Goal: Task Accomplishment & Management: Use online tool/utility

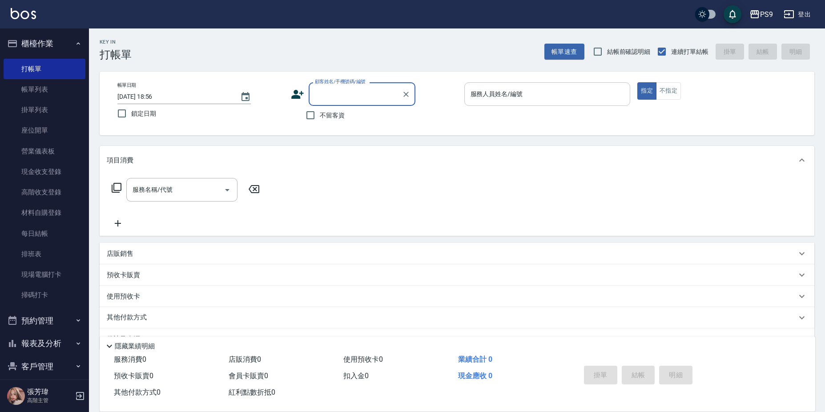
click at [567, 100] on input "服務人員姓名/編號" at bounding box center [547, 94] width 158 height 16
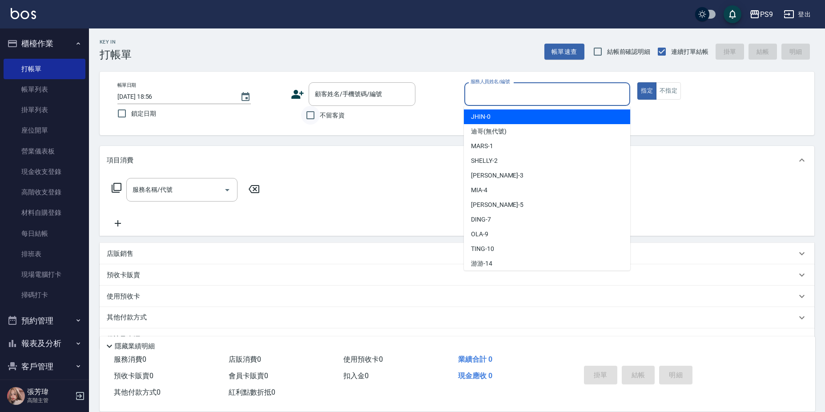
click at [319, 114] on input "不留客資" at bounding box center [310, 115] width 19 height 19
checkbox input "true"
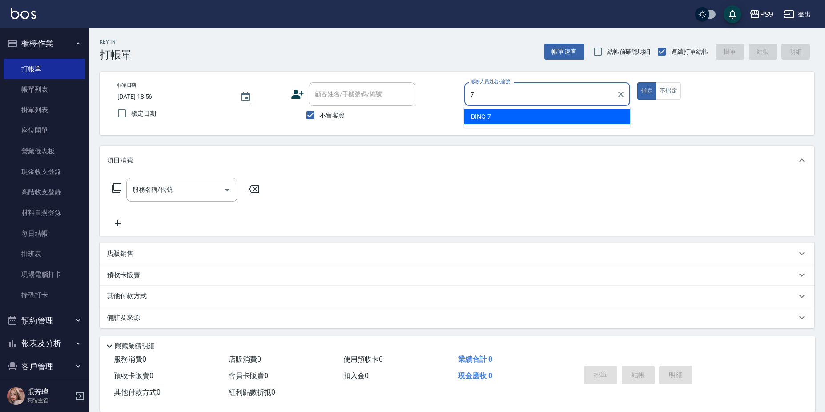
type input "DING-7"
type button "true"
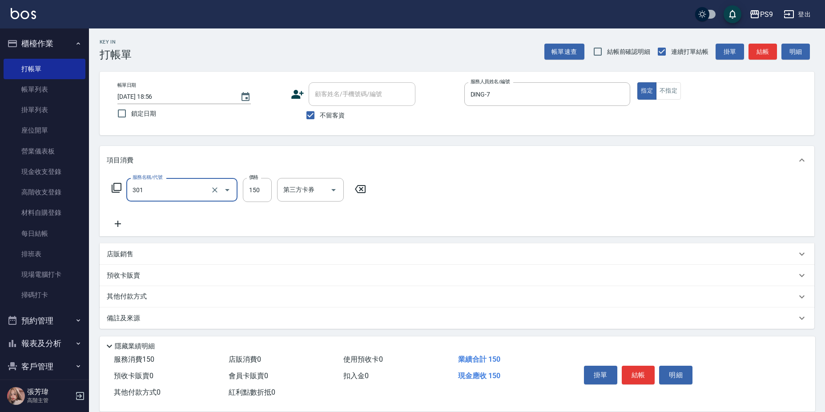
type input "剪-150(301)"
type input "500"
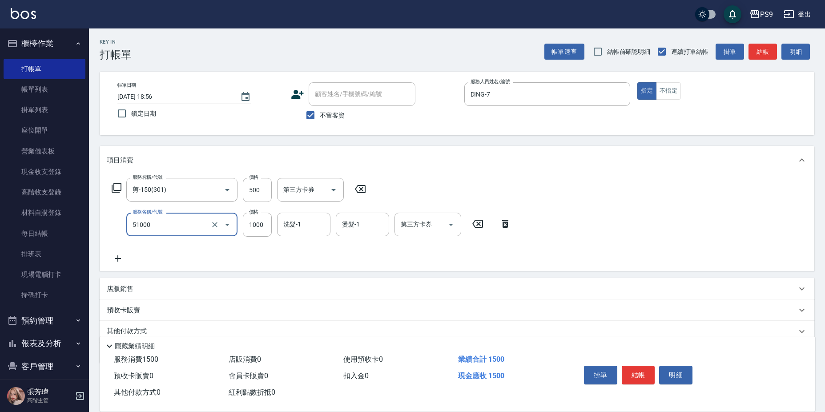
type input "燙髮1000(51000)"
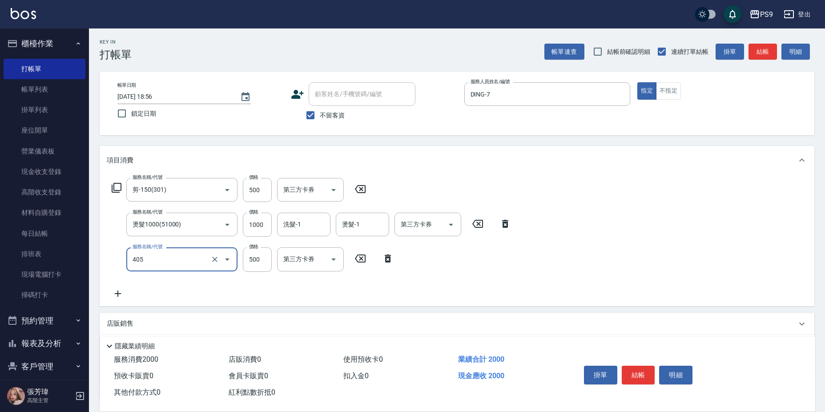
type input "護-500(405)"
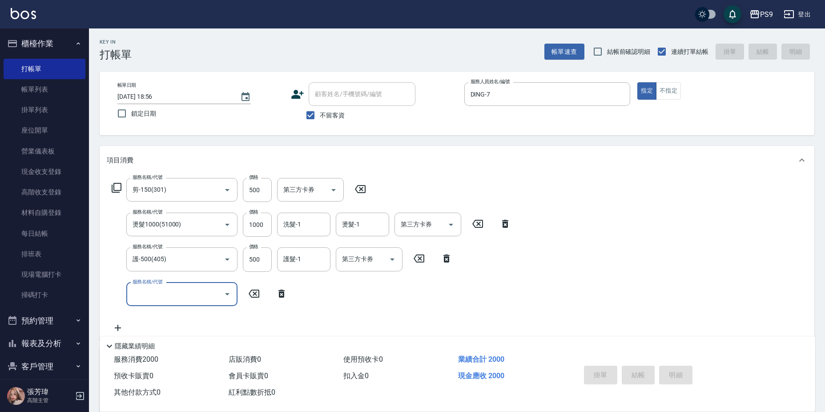
type input "[DATE] 21:05"
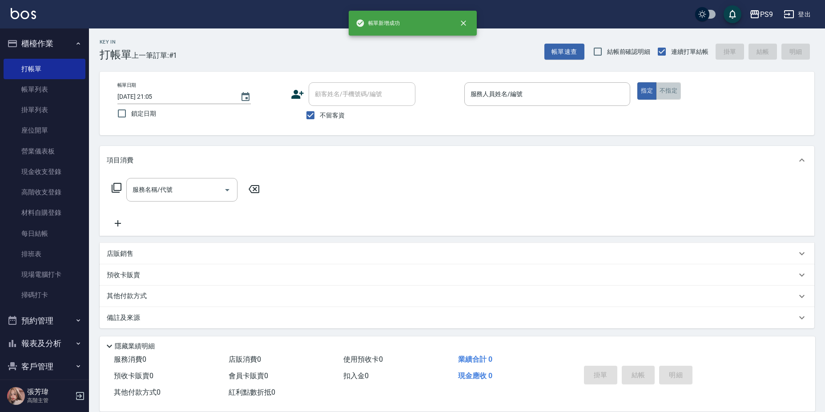
click at [669, 88] on button "不指定" at bounding box center [668, 90] width 25 height 17
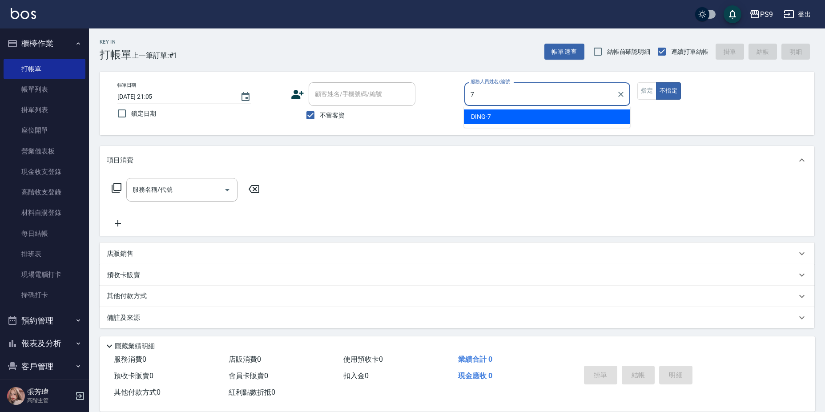
type input "DING-7"
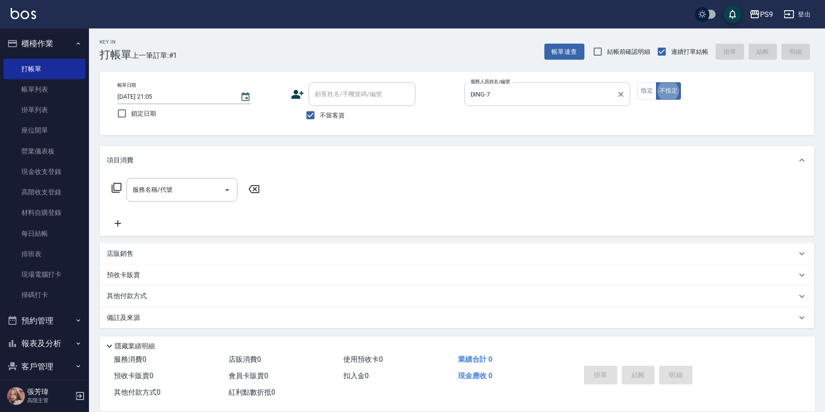
type button "false"
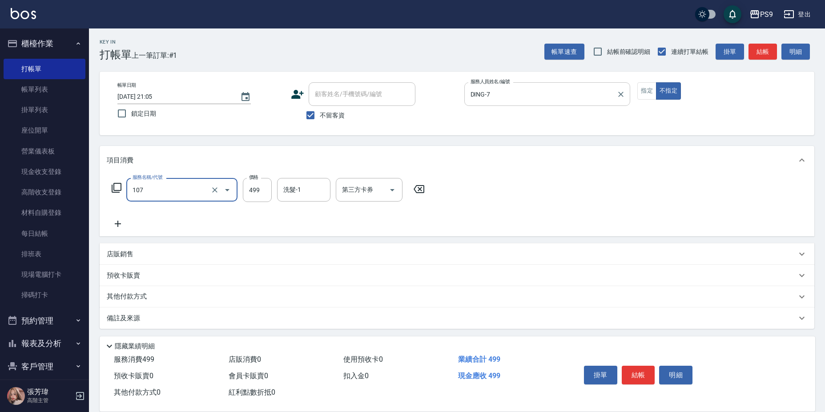
type input "[PERSON_NAME](107)"
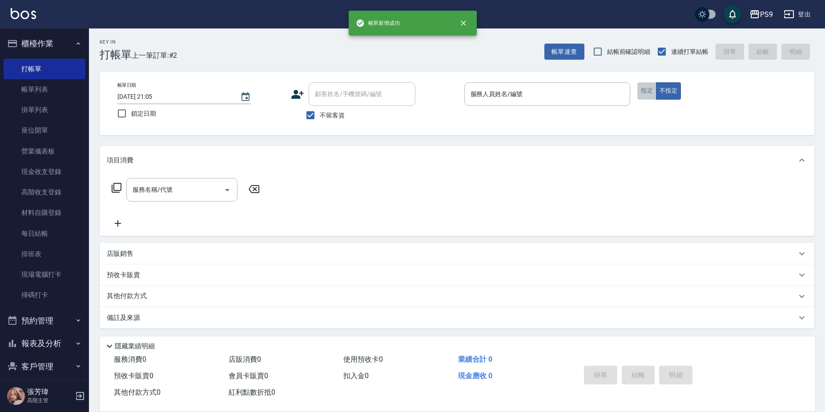
click at [640, 93] on button "指定" at bounding box center [646, 90] width 19 height 17
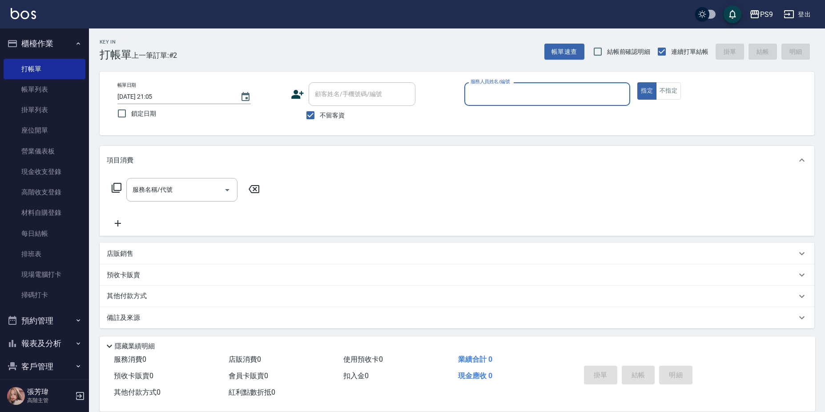
click at [574, 96] on input "服務人員姓名/編號" at bounding box center [547, 94] width 158 height 16
type input "DING-7"
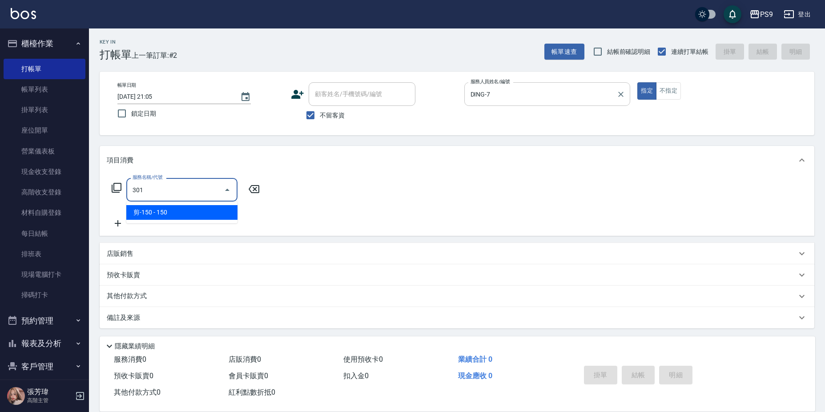
type input "剪-150(301)"
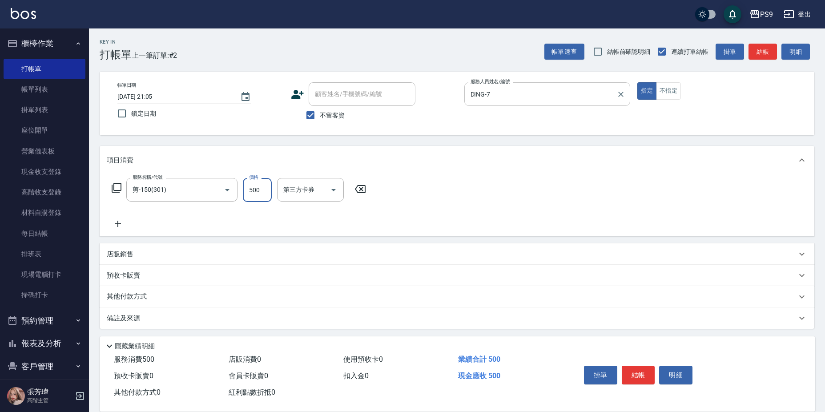
type input "500"
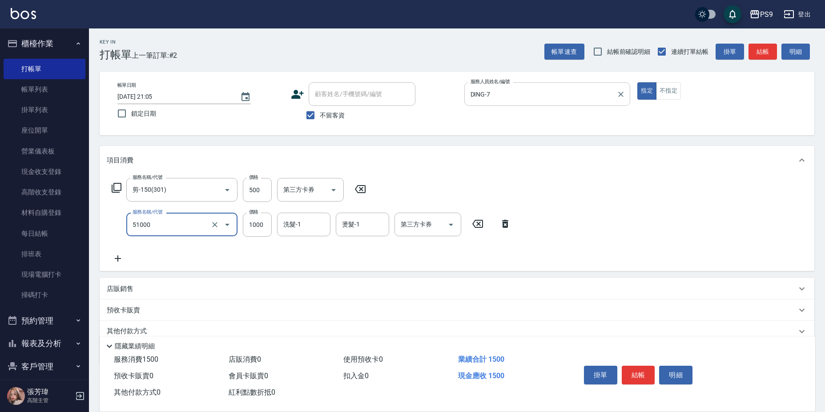
type input "燙髮1000(51000)"
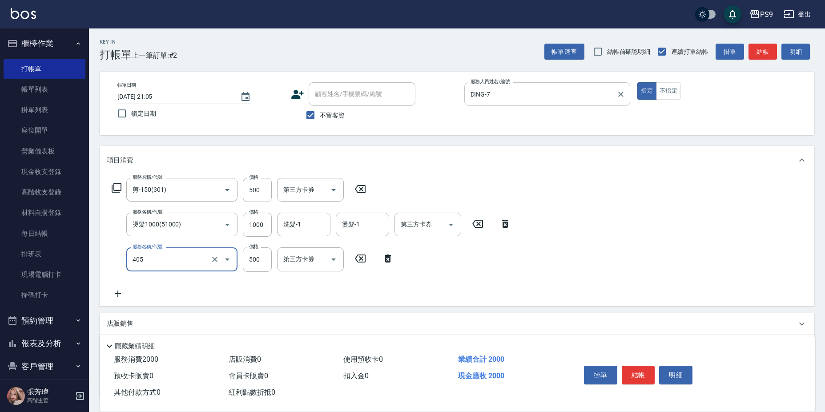
type input "護-500(405)"
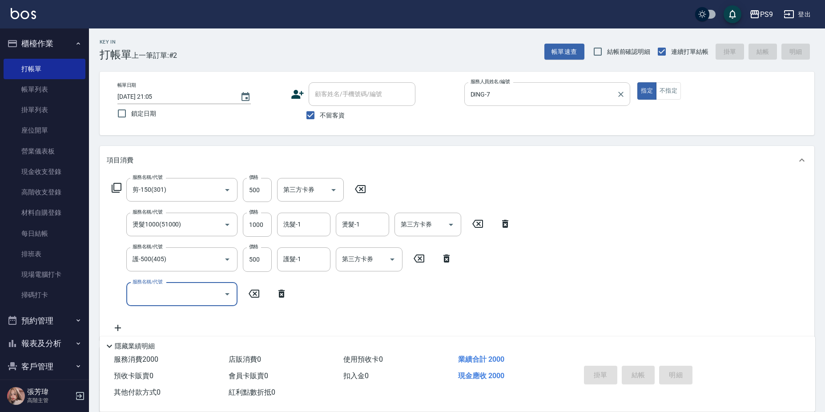
type input "[DATE] 21:06"
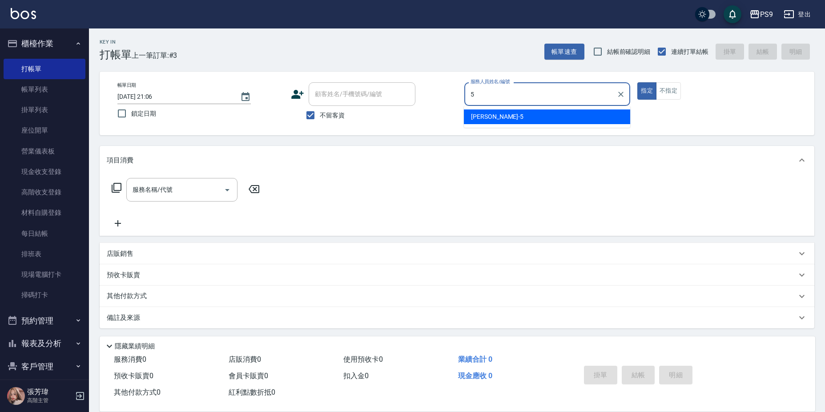
type input "[PERSON_NAME]-5"
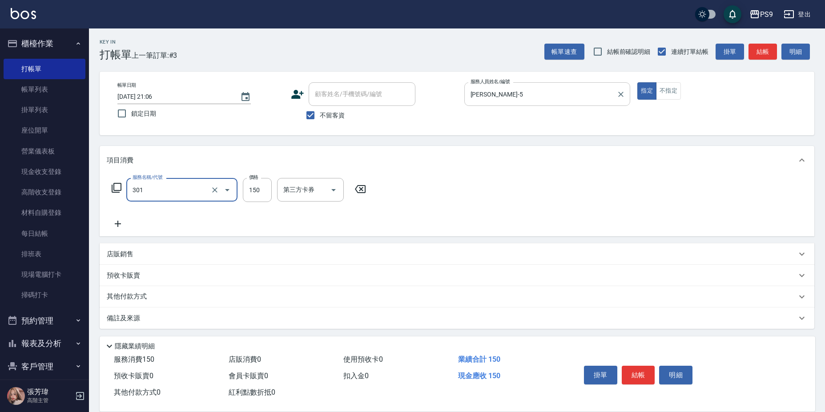
type input "剪-150(301)"
type input "500"
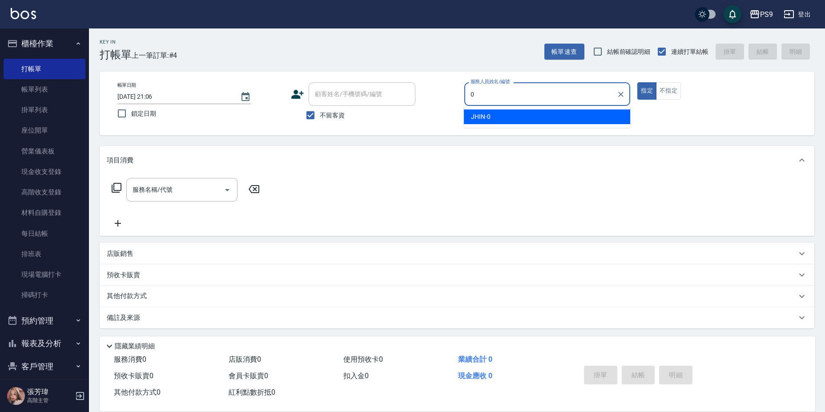
type input "JHIN-0"
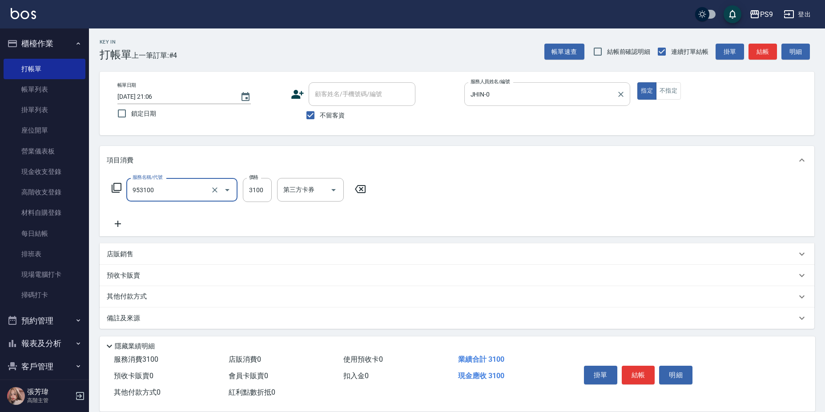
type input "過年-燙A(953100)"
type input "3700"
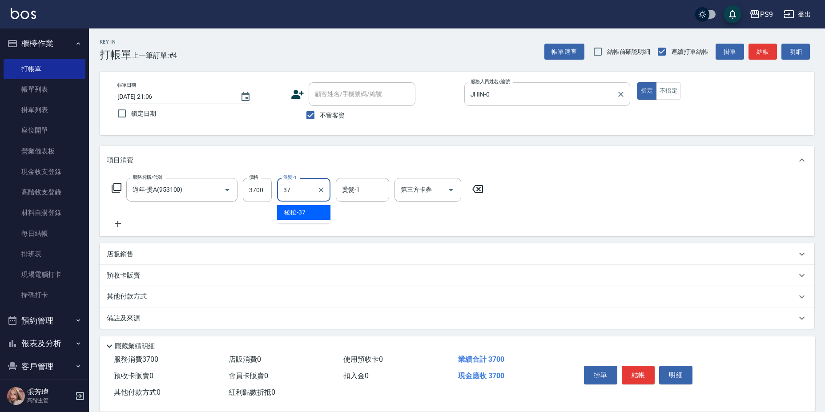
type input "稜稜-37"
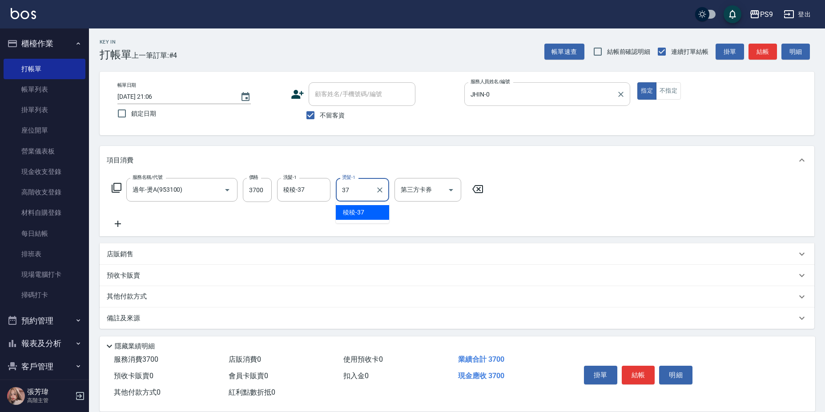
type input "稜稜-37"
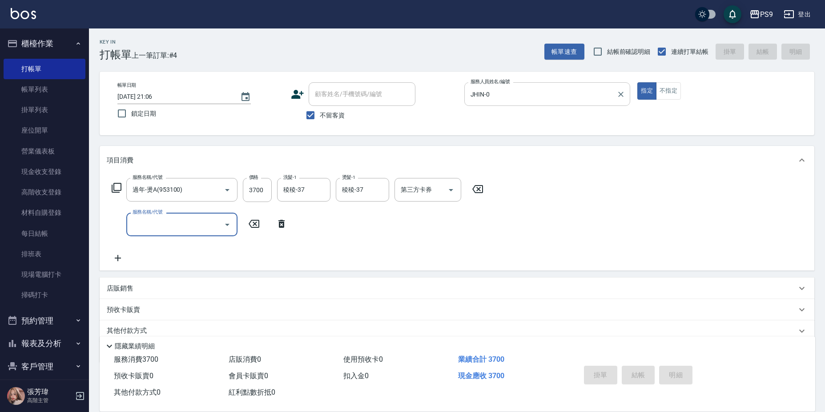
type input "[DATE] 21:07"
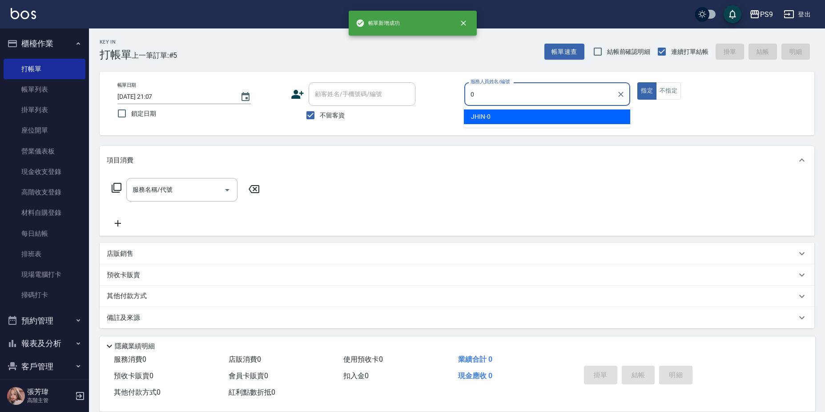
type input "JHIN-0"
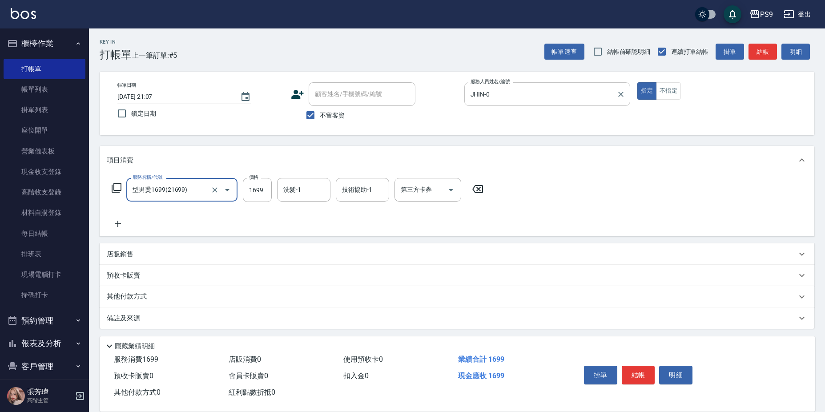
type input "型男燙1699(21699)"
type input "稜稜-37"
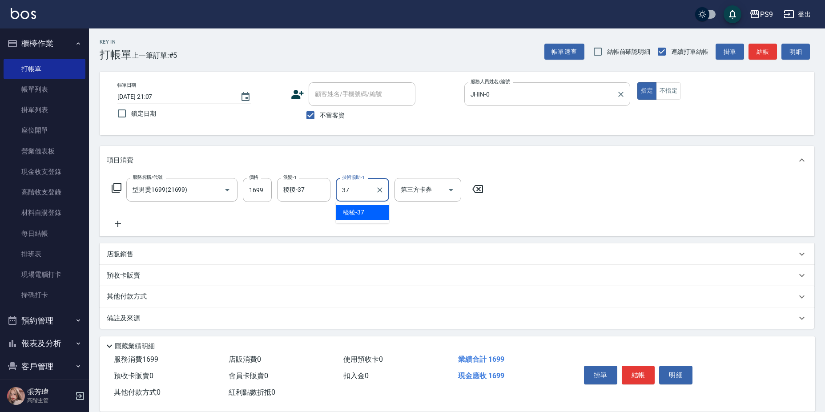
type input "稜稜-37"
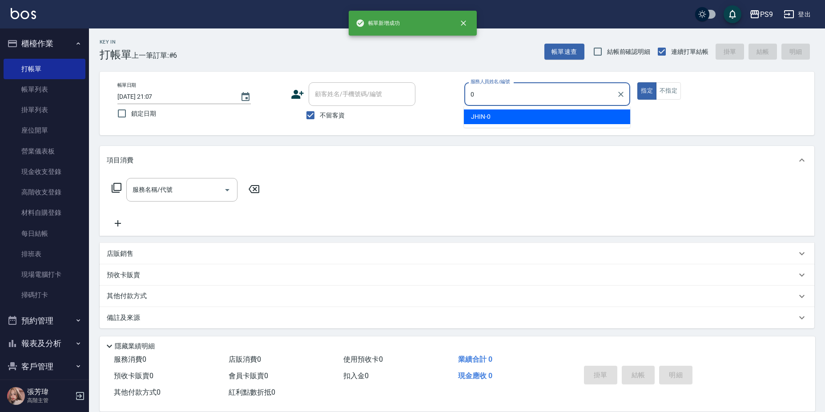
type input "JHIN-0"
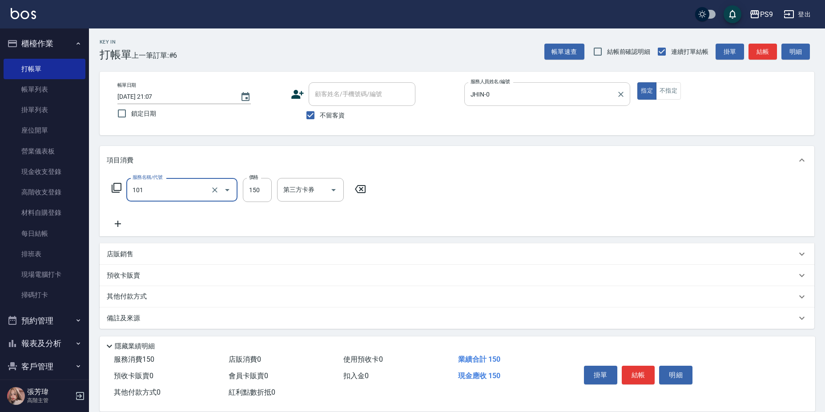
type input "洗髮(101)"
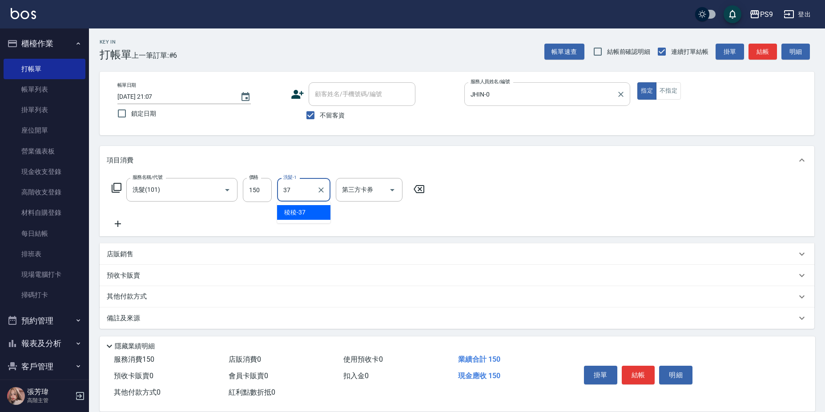
type input "稜稜-37"
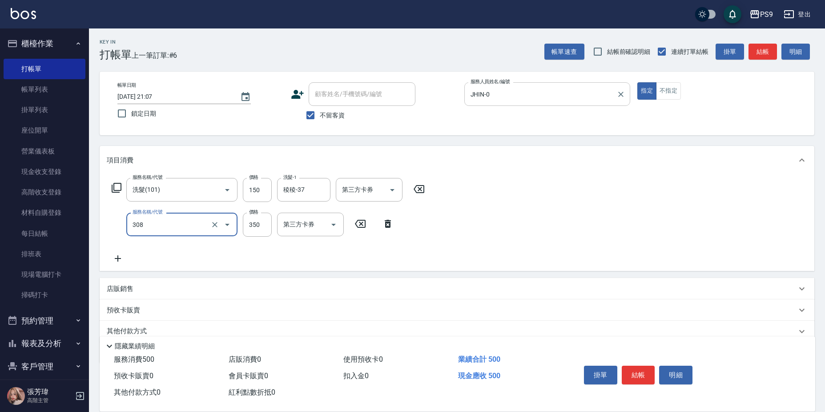
type input "剪-350(308)"
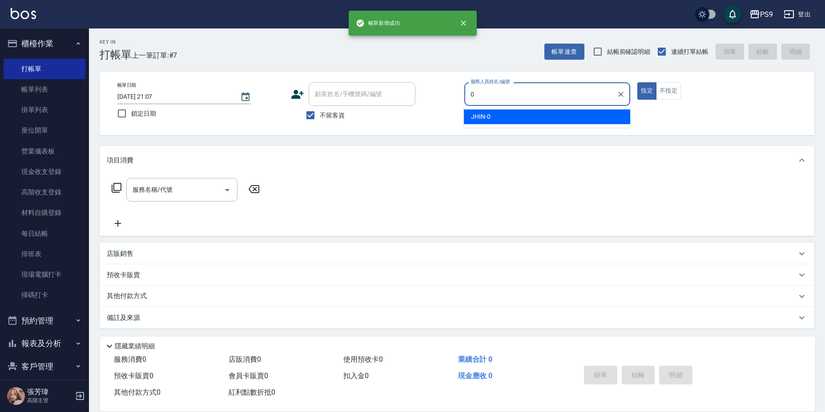
type input "JHIN-0"
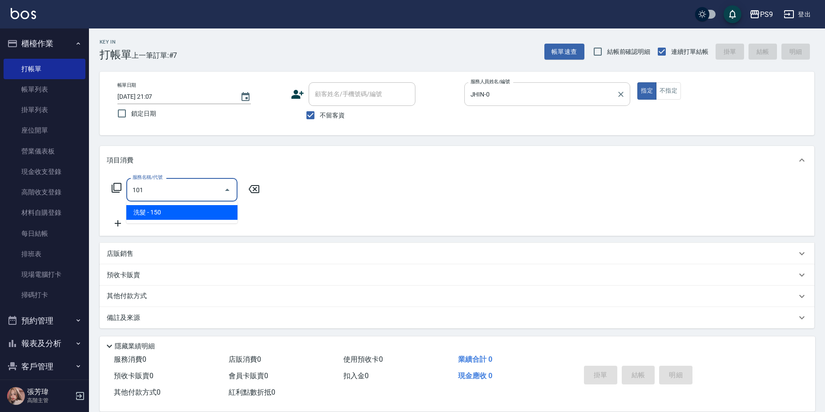
type input "洗髮(101)"
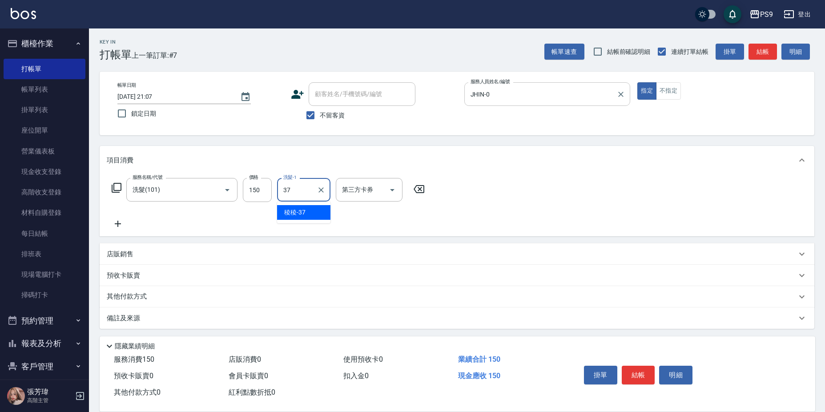
type input "稜稜-37"
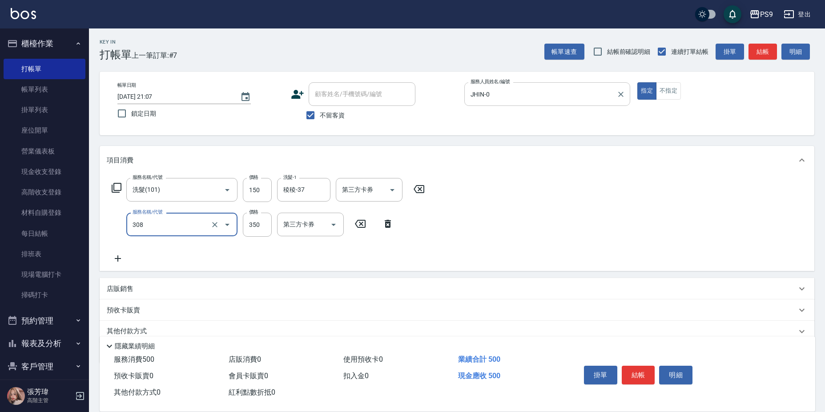
type input "剪-350(308)"
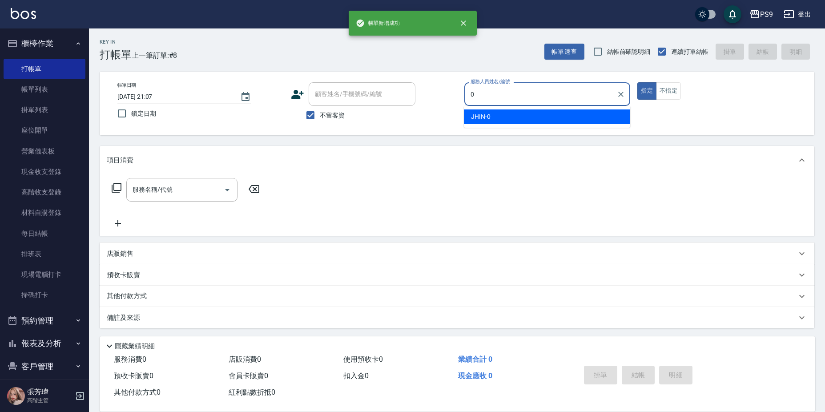
type input "JHIN-0"
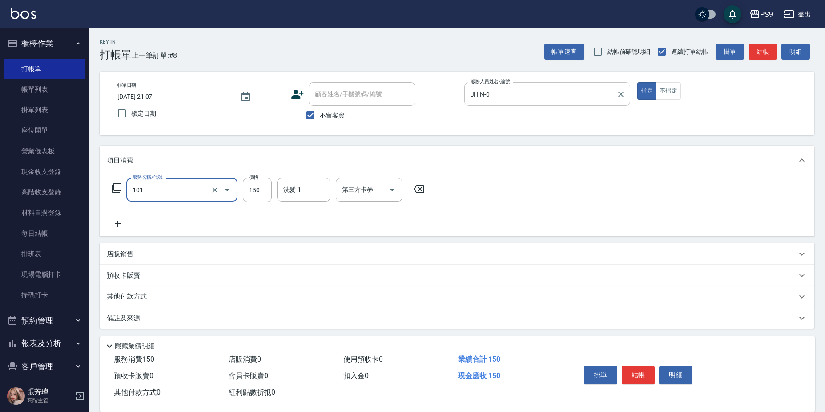
type input "洗髮(101)"
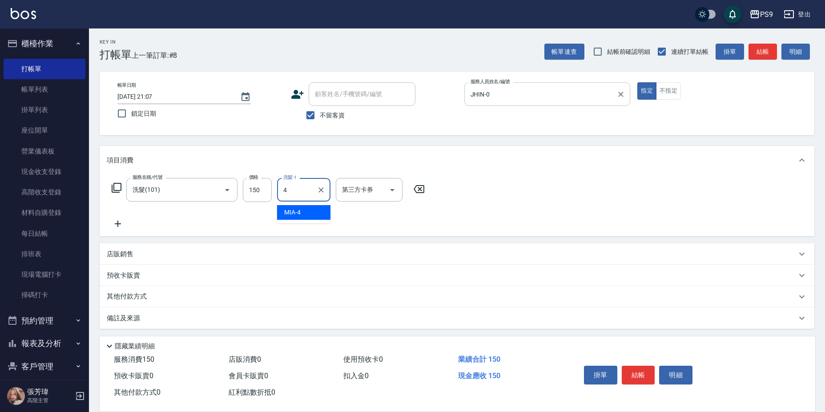
type input "MIA-4"
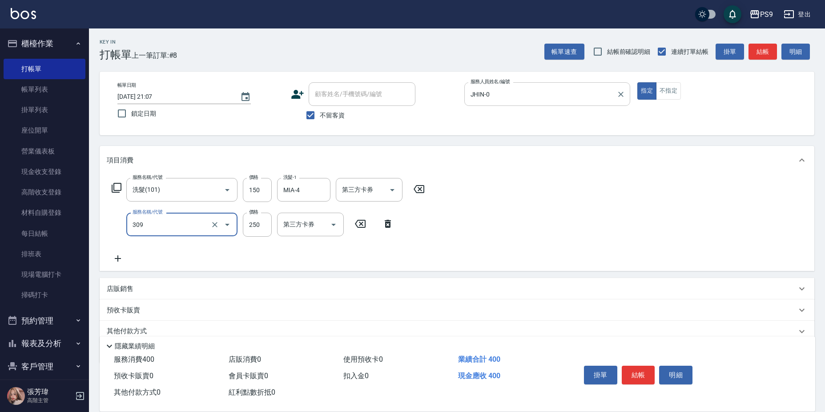
type input "剪-250(309)"
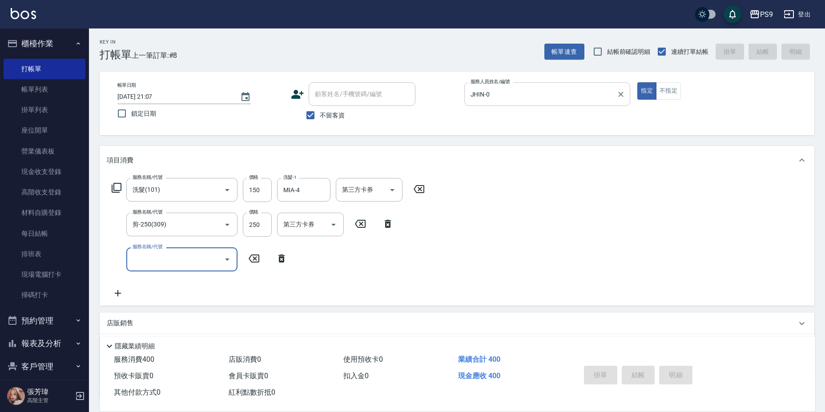
type input "[DATE] 21:08"
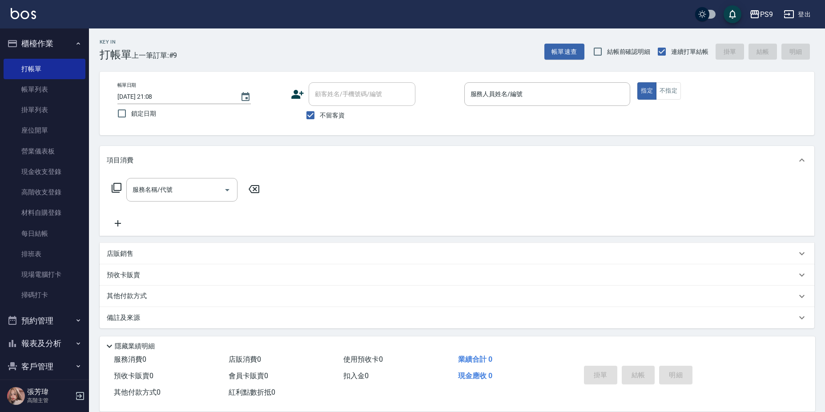
click at [321, 108] on label "不留客資" at bounding box center [323, 115] width 44 height 19
click at [320, 108] on input "不留客資" at bounding box center [310, 115] width 19 height 19
checkbox input "false"
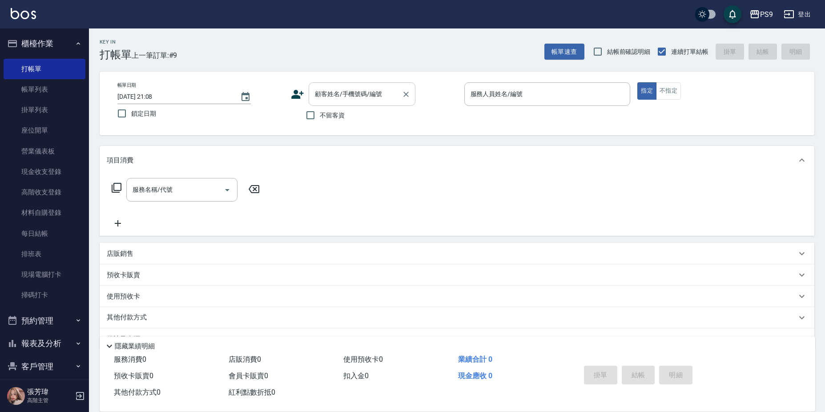
click at [326, 88] on input "顧客姓名/手機號碼/編號" at bounding box center [355, 94] width 85 height 16
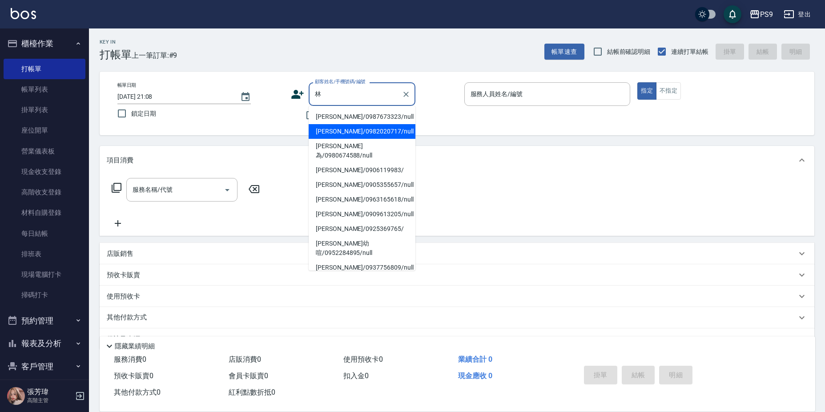
click at [362, 124] on li "[PERSON_NAME]/0982020717/null" at bounding box center [362, 131] width 107 height 15
type input "[PERSON_NAME]/0982020717/null"
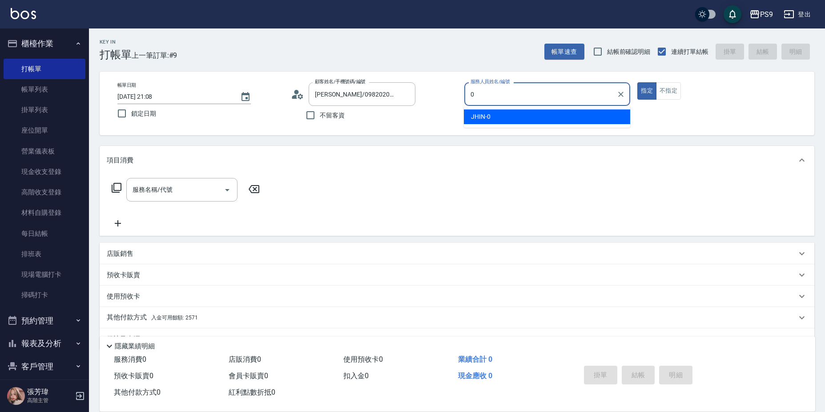
type input "JHIN-0"
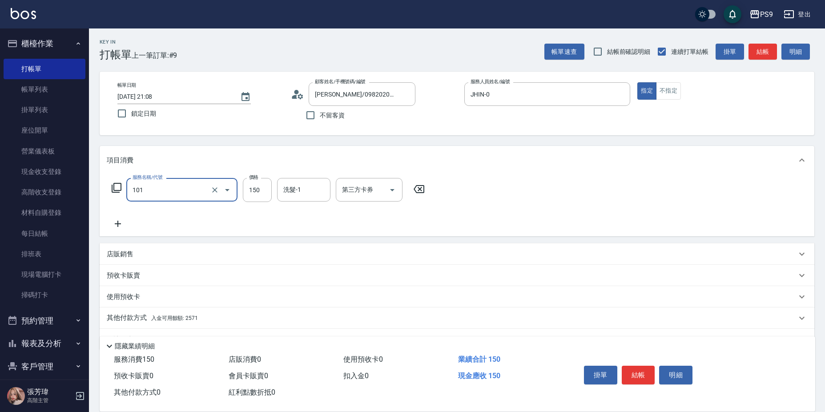
type input "洗髮(101)"
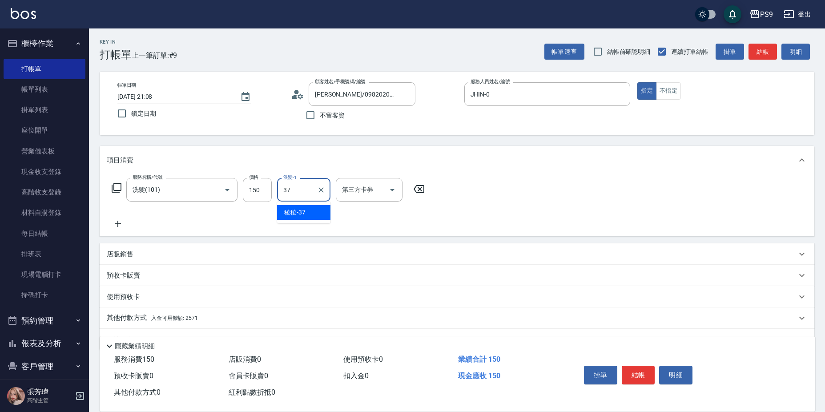
type input "稜稜-37"
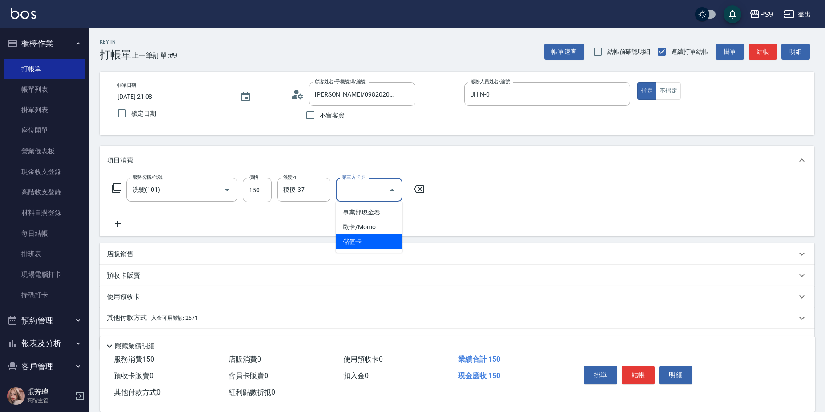
type input "儲值卡"
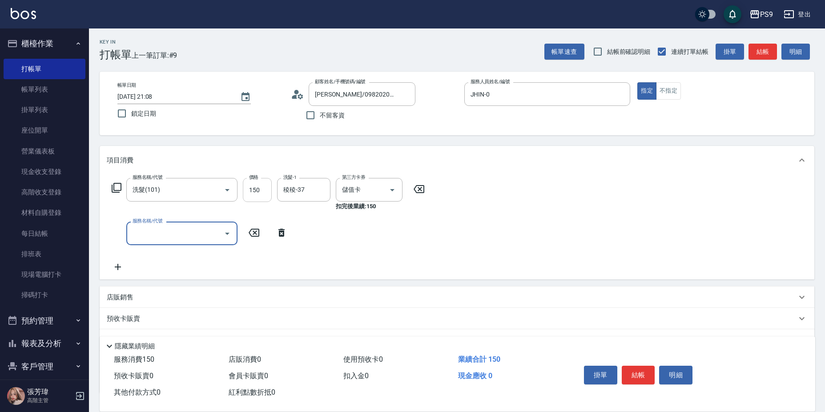
click at [253, 186] on input "150" at bounding box center [257, 190] width 29 height 24
type input "300"
type input "3"
type input "護-500(405)"
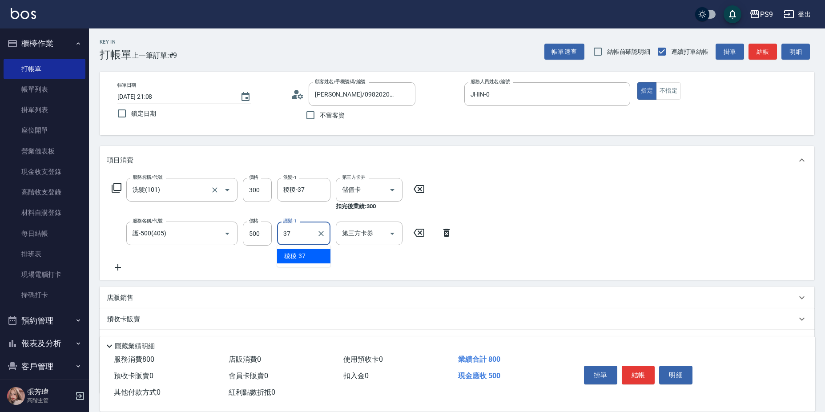
type input "稜稜-37"
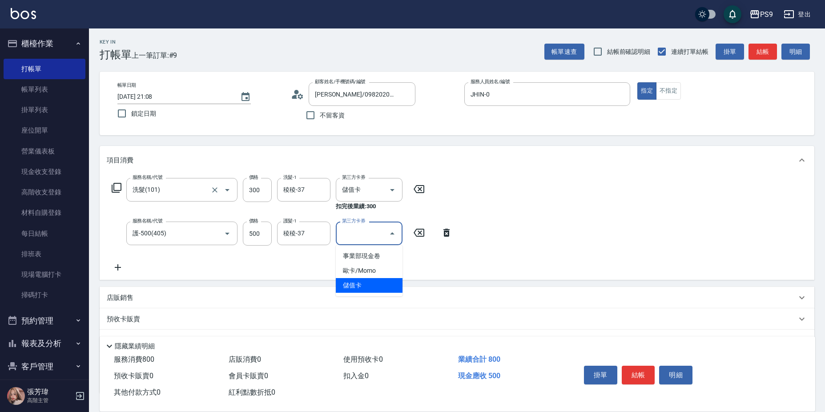
type input "儲值卡"
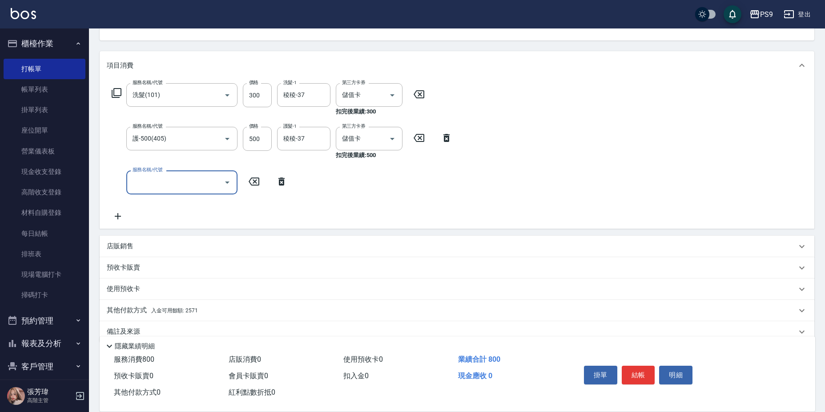
scroll to position [111, 0]
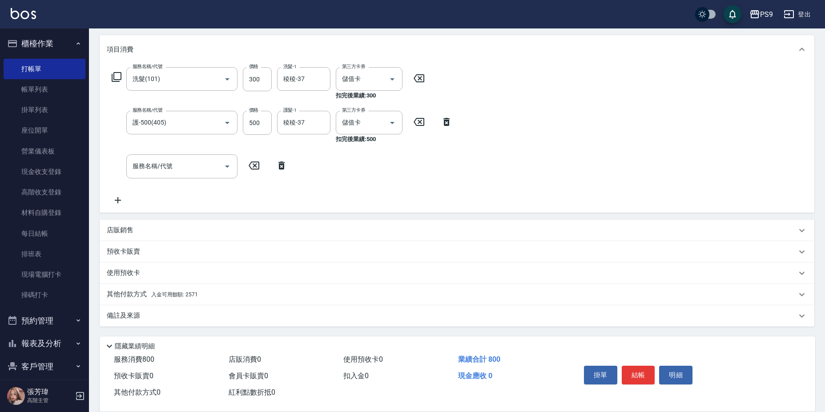
click at [233, 301] on div "其他付款方式 入金可用餘額: 2571" at bounding box center [457, 294] width 714 height 21
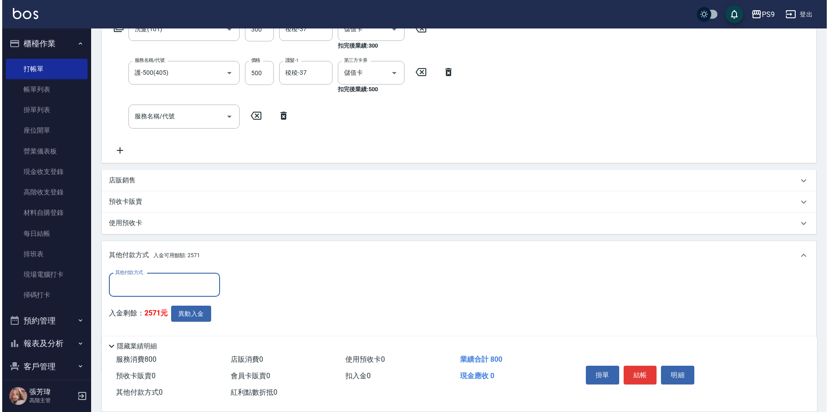
scroll to position [207, 0]
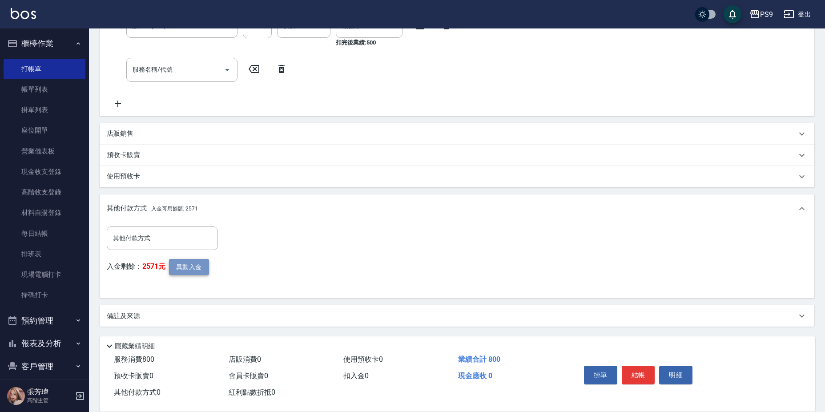
click at [194, 269] on button "異動入金" at bounding box center [189, 267] width 40 height 16
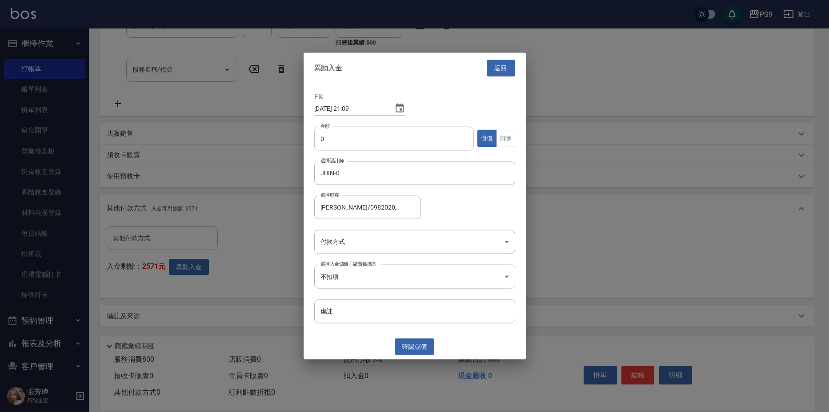
click at [343, 132] on input "0" at bounding box center [394, 138] width 160 height 24
type input "800"
click at [504, 145] on button "扣除" at bounding box center [505, 138] width 19 height 17
click at [399, 233] on body "PS9 登出 櫃檯作業 打帳單 帳單列表 掛單列表 座位開單 營業儀表板 現金收支登錄 高階收支登錄 材料自購登錄 每日結帳 排班表 現場電腦打卡 掃碼打卡 …" at bounding box center [414, 102] width 829 height 619
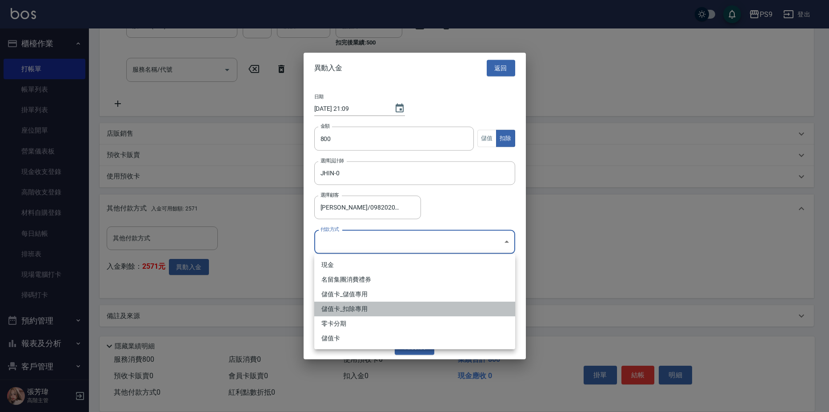
click at [381, 310] on li "儲值卡_扣除專用" at bounding box center [414, 308] width 201 height 15
type input "儲值卡_扣除專用"
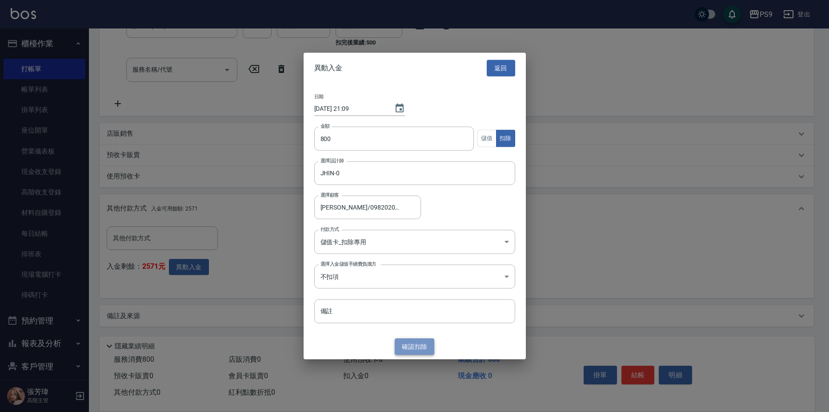
click at [415, 342] on button "確認 扣除" at bounding box center [415, 346] width 40 height 16
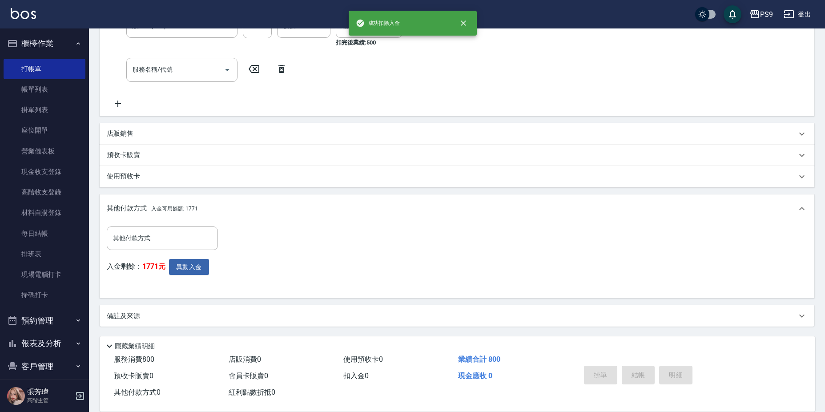
type input "[DATE] 21:09"
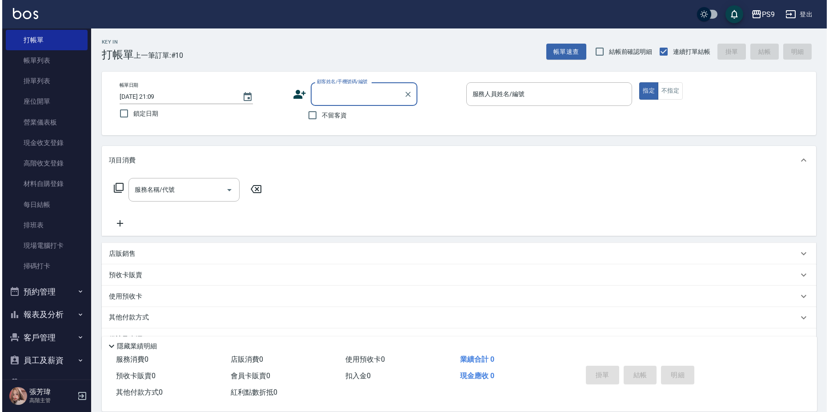
scroll to position [44, 0]
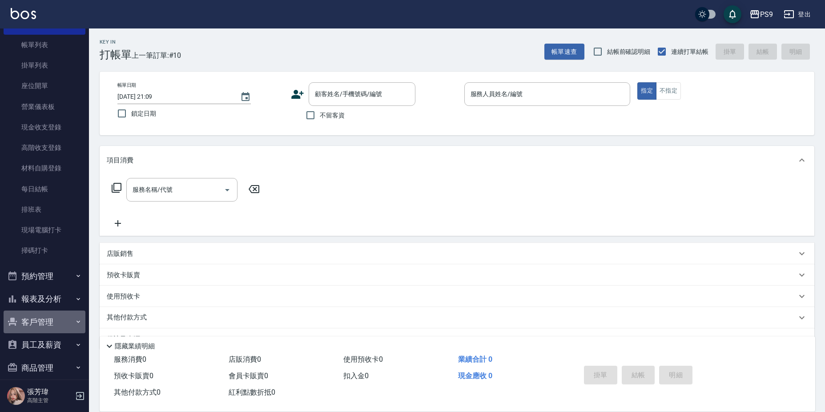
click at [47, 317] on button "客戶管理" at bounding box center [45, 321] width 82 height 23
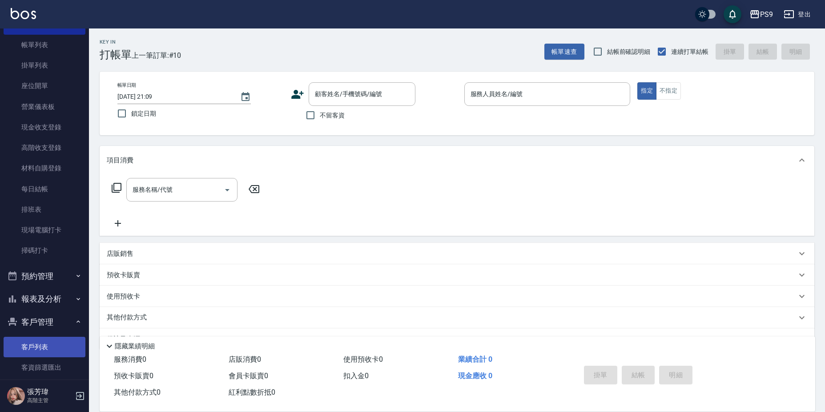
click at [42, 346] on link "客戶列表" at bounding box center [45, 347] width 82 height 20
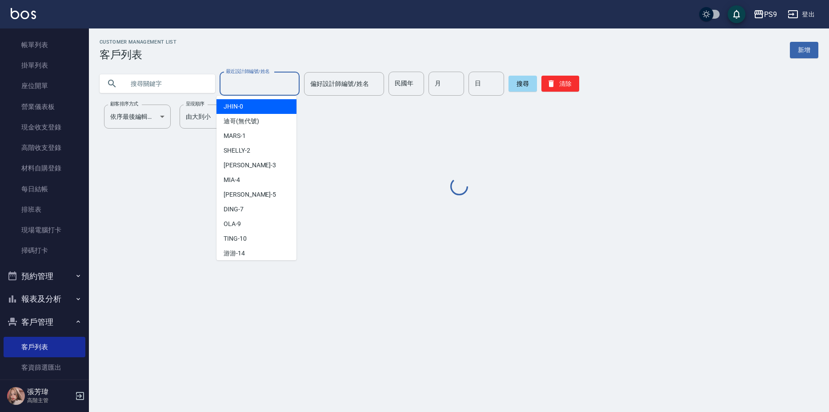
click at [239, 88] on input "最近設計師編號/姓名" at bounding box center [260, 84] width 72 height 16
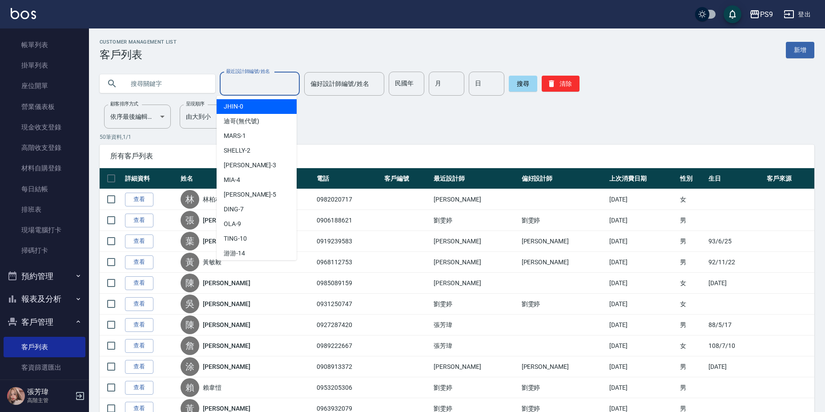
click at [179, 154] on span "所有客戶列表" at bounding box center [456, 156] width 693 height 9
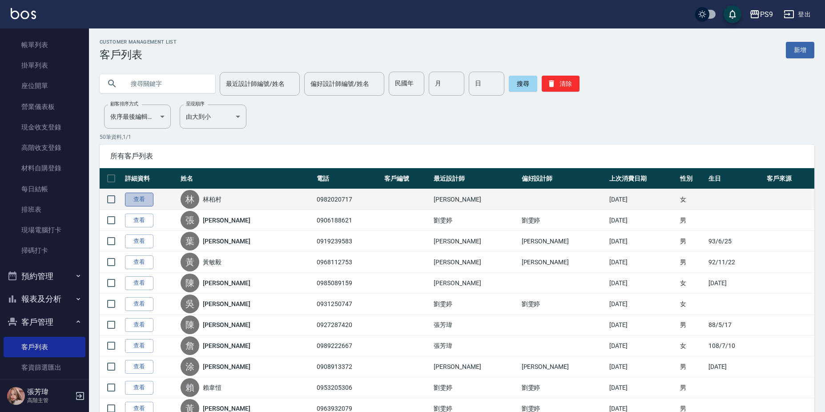
click at [143, 202] on link "查看" at bounding box center [139, 200] width 28 height 14
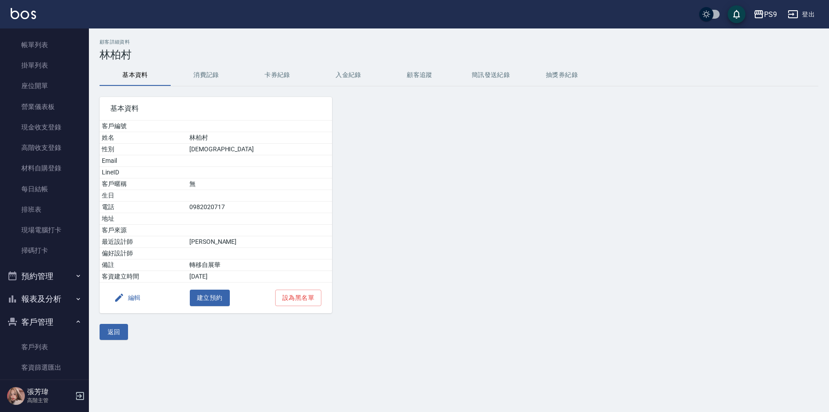
click at [124, 292] on button "編輯" at bounding box center [127, 297] width 34 height 16
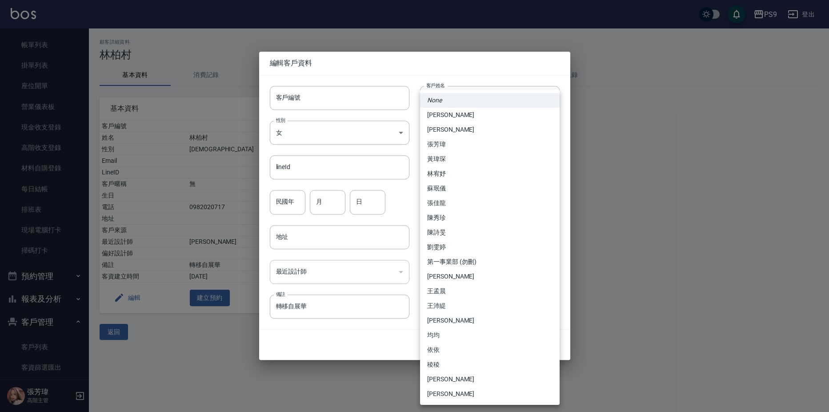
click at [446, 275] on body "PS9 登出 櫃檯作業 打帳單 帳單列表 掛單列表 座位開單 營業儀表板 現金收支登錄 高階收支登錄 材料自購登錄 每日結帳 排班表 現場電腦打卡 掃碼打卡 …" at bounding box center [414, 206] width 829 height 412
click at [442, 117] on li "[PERSON_NAME]" at bounding box center [490, 115] width 140 height 15
type input "0098c4a5-e297-437a-b3fe-587ea8055388"
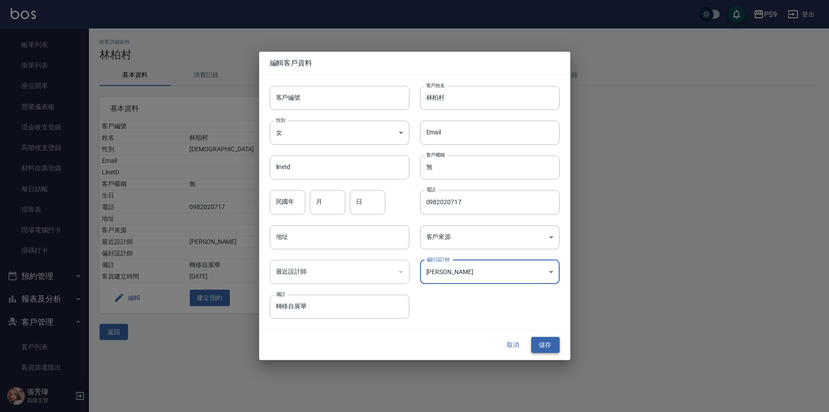
click at [552, 346] on button "儲存" at bounding box center [545, 345] width 28 height 16
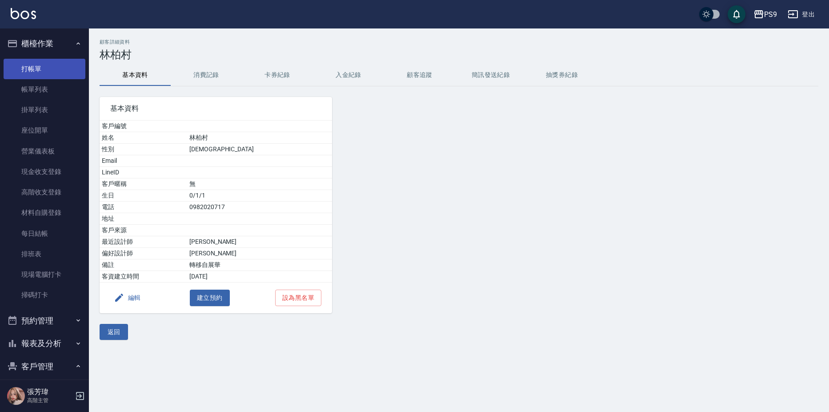
click at [36, 74] on link "打帳單" at bounding box center [45, 69] width 82 height 20
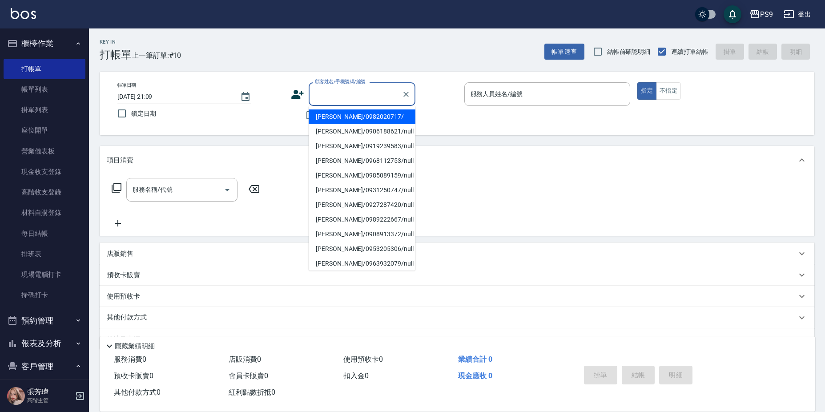
click at [321, 93] on input "顧客姓名/手機號碼/編號" at bounding box center [355, 94] width 85 height 16
click at [338, 116] on li "[PERSON_NAME]/0982020717/" at bounding box center [362, 116] width 107 height 15
type input "[PERSON_NAME]/0982020717/"
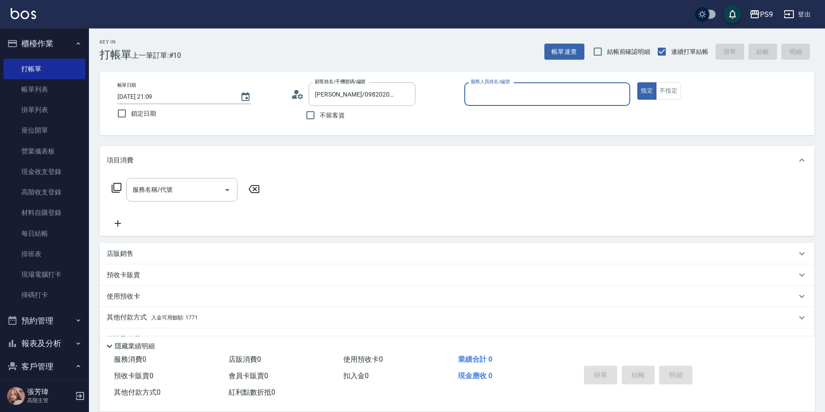
type input "JHIN-0"
click at [518, 201] on div "服務名稱/代號 服務名稱/代號" at bounding box center [457, 204] width 714 height 61
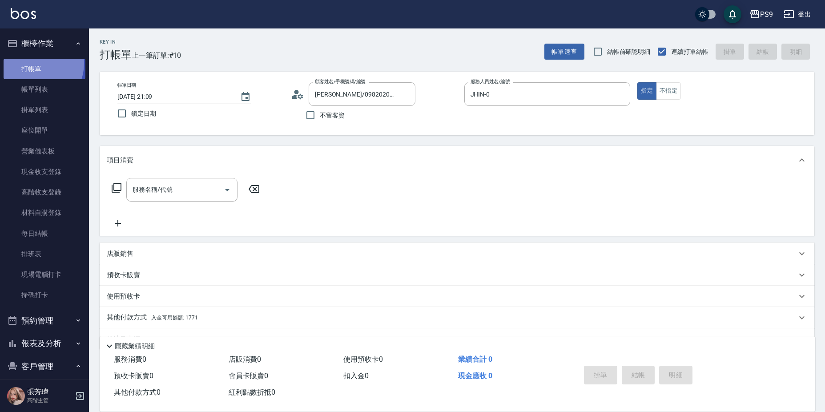
click at [33, 63] on link "打帳單" at bounding box center [45, 69] width 82 height 20
click at [403, 95] on icon "Clear" at bounding box center [405, 94] width 9 height 9
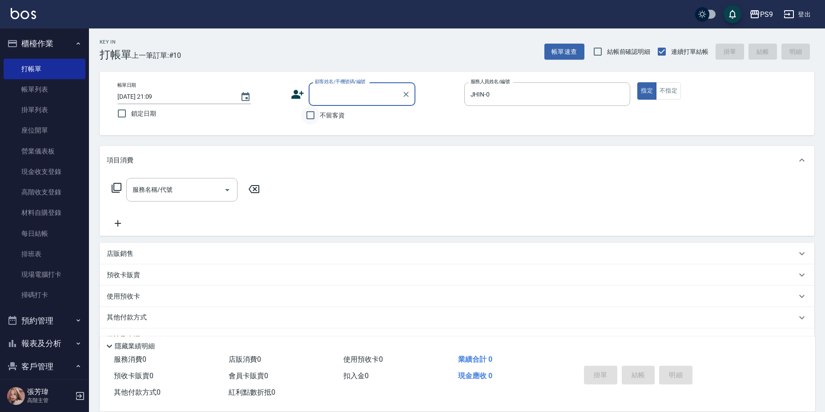
click at [315, 112] on input "不留客資" at bounding box center [310, 115] width 19 height 19
checkbox input "true"
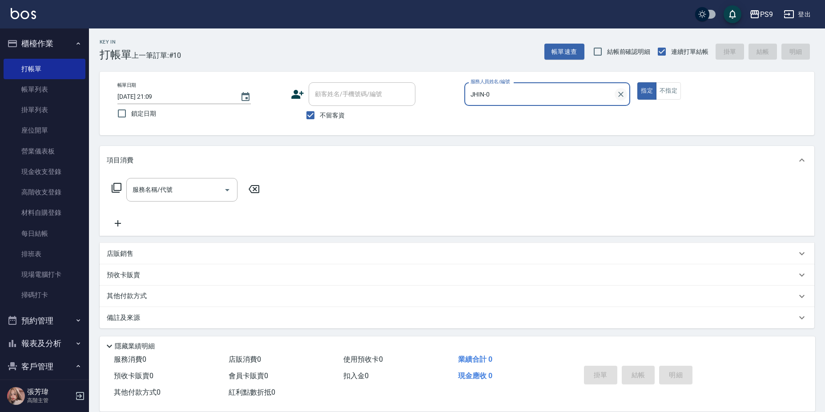
click at [617, 90] on icon "Clear" at bounding box center [620, 94] width 9 height 9
type input "[PERSON_NAME]-5"
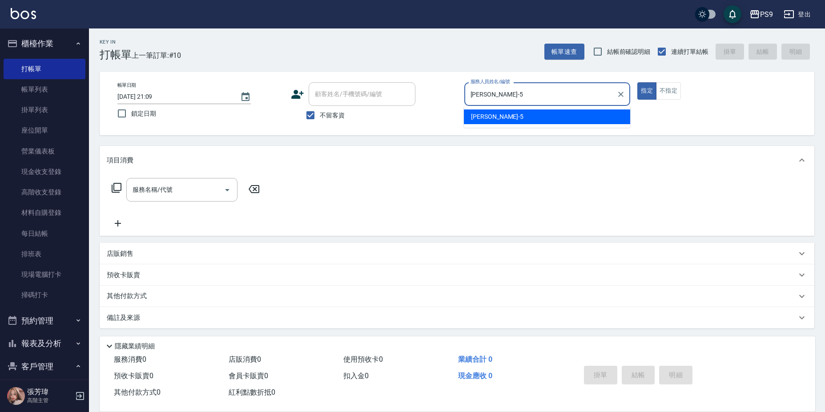
type button "true"
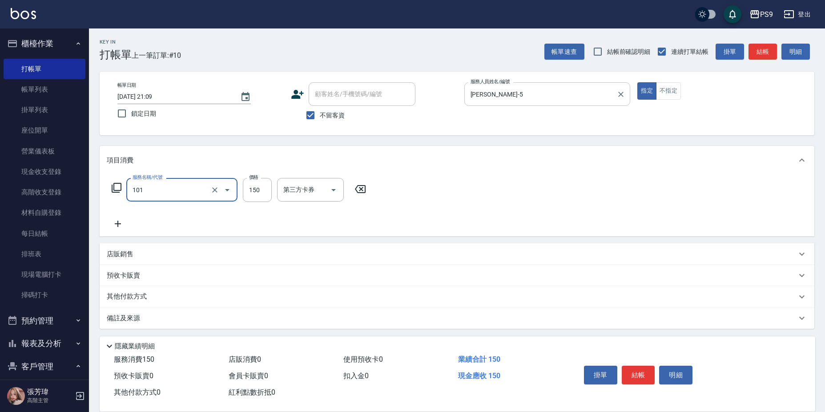
type input "洗髮(101)"
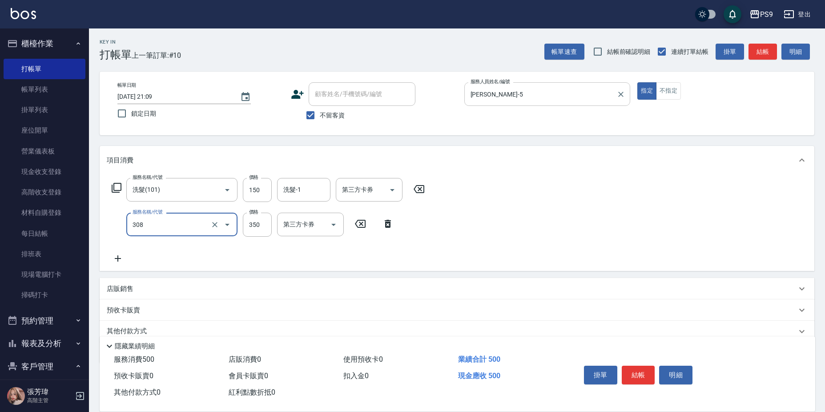
type input "剪-350(308)"
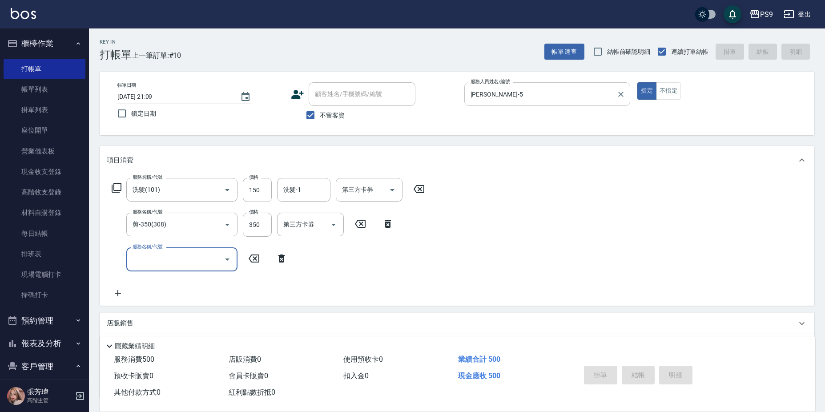
type input "[DATE] 21:10"
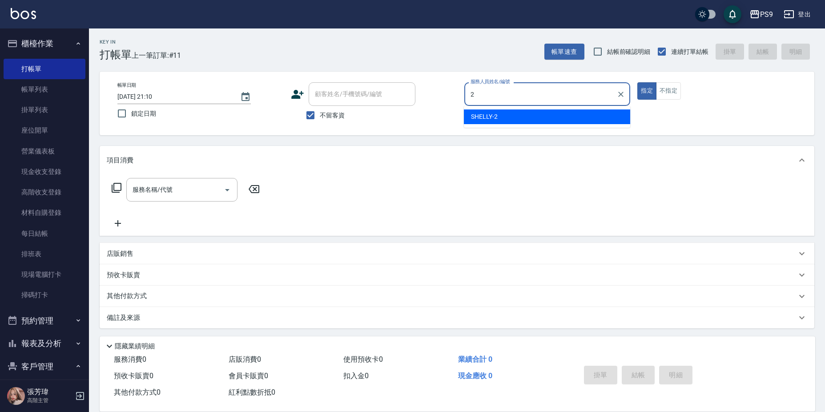
type input "SHELLY-2"
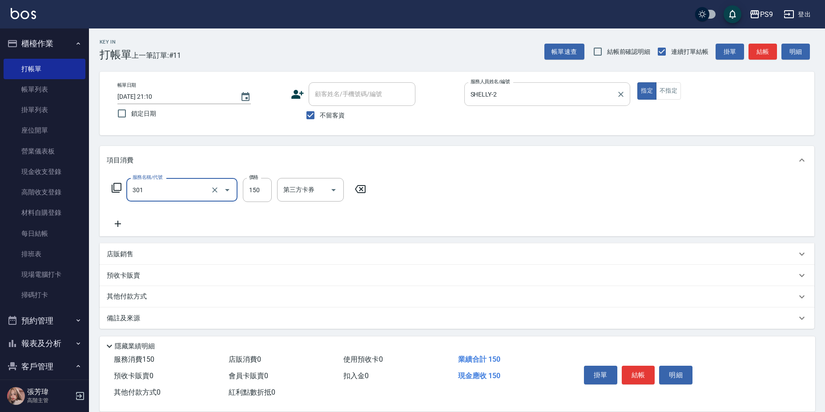
type input "剪-150(301)"
type input "400"
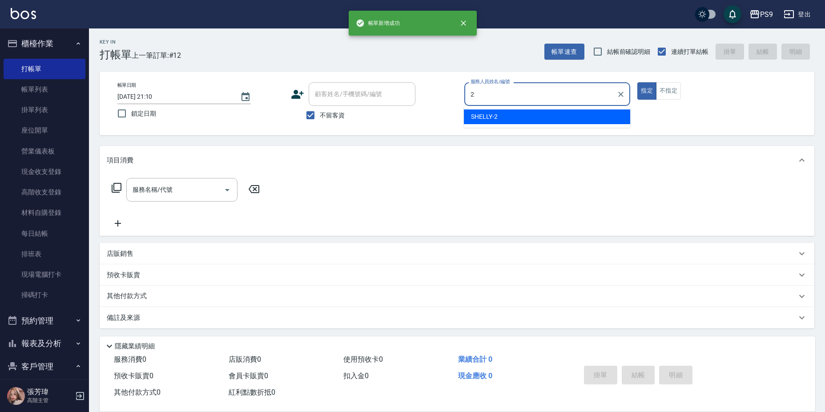
type input "SHELLY-2"
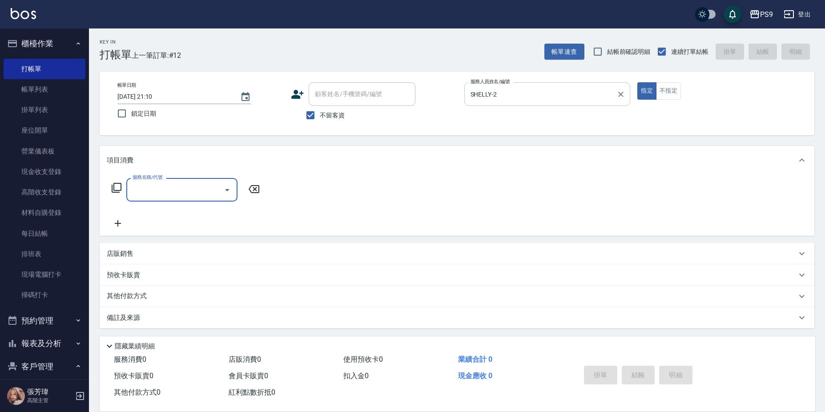
click at [325, 115] on span "不留客資" at bounding box center [332, 115] width 25 height 9
click at [320, 115] on input "不留客資" at bounding box center [310, 115] width 19 height 19
checkbox input "false"
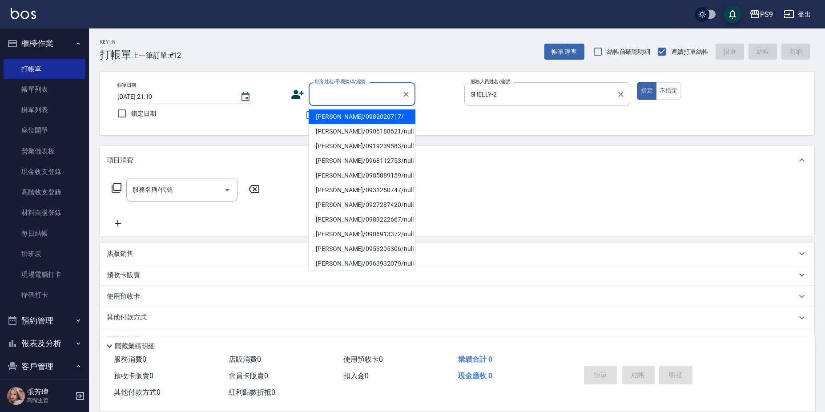
click at [327, 93] on input "顧客姓名/手機號碼/編號" at bounding box center [355, 94] width 85 height 16
type input "5"
type input "[PERSON_NAME]/0919239583/null"
type input "JHIN-0"
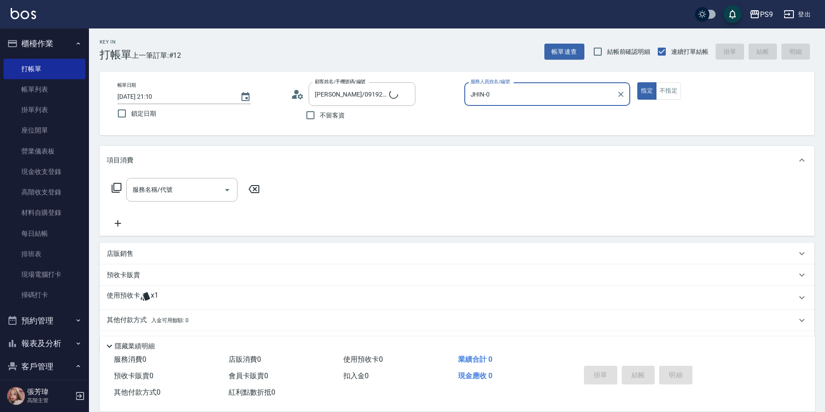
type input "[PERSON_NAME]/0982020717/"
click at [409, 94] on icon "Clear" at bounding box center [405, 94] width 9 height 9
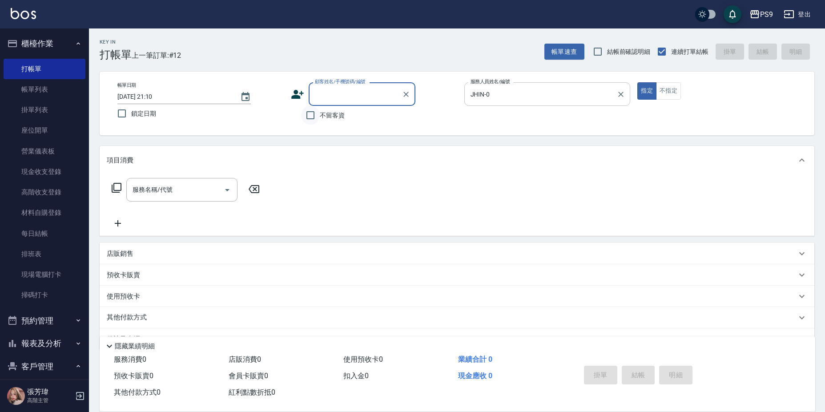
type input "5"
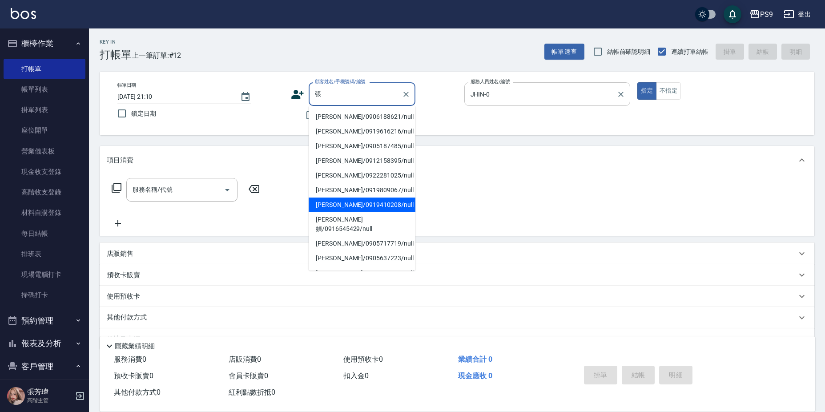
click at [378, 204] on li "[PERSON_NAME]/0919410208/null" at bounding box center [362, 204] width 107 height 15
type input "[PERSON_NAME]/0919410208/null"
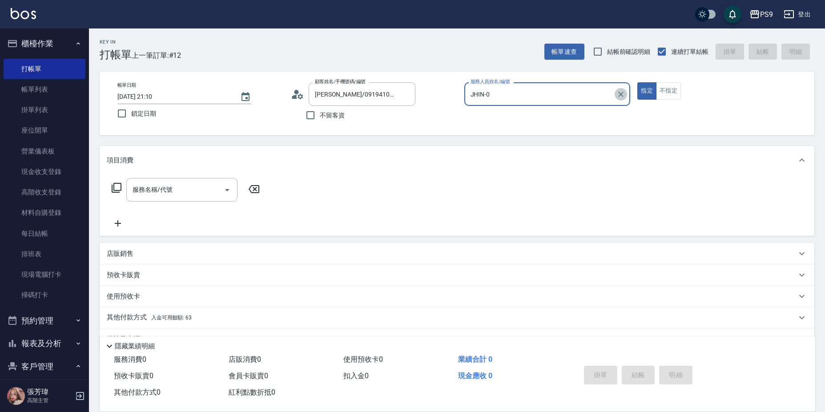
click at [618, 91] on icon "Clear" at bounding box center [620, 94] width 9 height 9
click at [585, 202] on div "服務名稱/代號 服務名稱/代號" at bounding box center [457, 204] width 714 height 61
click at [393, 91] on input "[PERSON_NAME]/0919410208/null" at bounding box center [355, 94] width 85 height 16
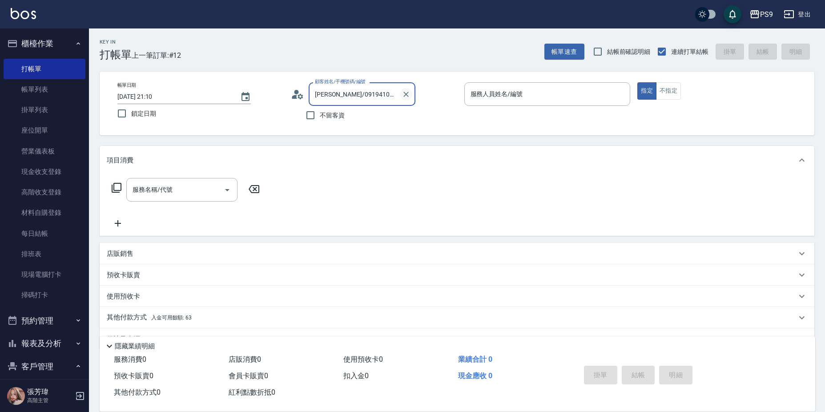
click at [405, 100] on button "Clear" at bounding box center [406, 94] width 12 height 12
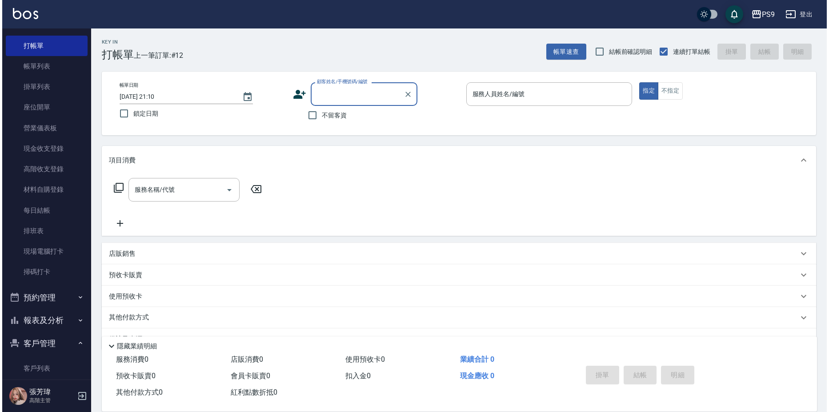
scroll to position [44, 0]
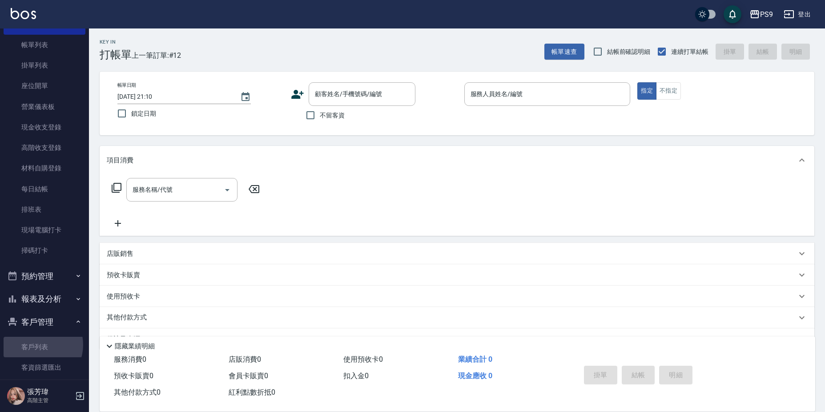
drag, startPoint x: 38, startPoint y: 344, endPoint x: 73, endPoint y: 326, distance: 39.6
click at [40, 344] on link "客戶列表" at bounding box center [45, 347] width 82 height 20
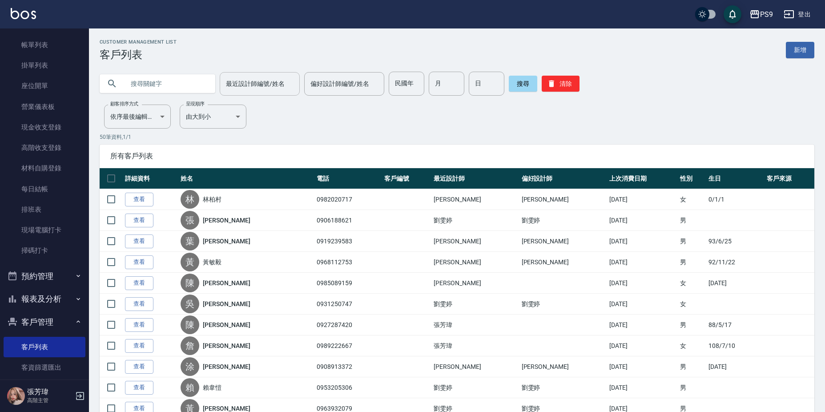
click at [260, 88] on input "最近設計師編號/姓名" at bounding box center [260, 84] width 72 height 16
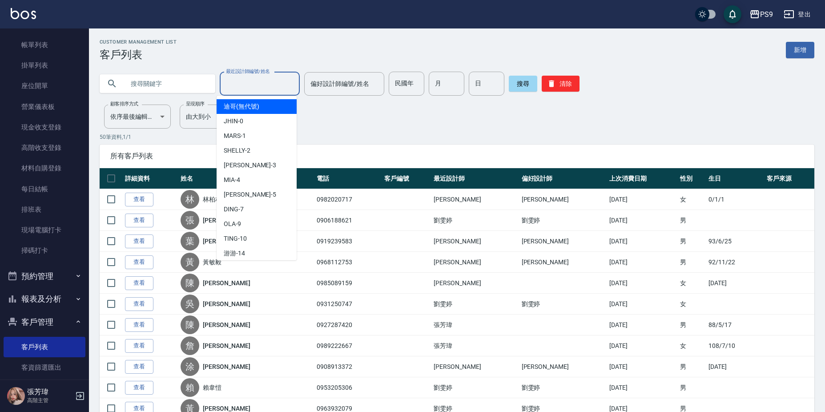
click at [477, 139] on p "50 筆資料, 1 / 1" at bounding box center [457, 137] width 714 height 8
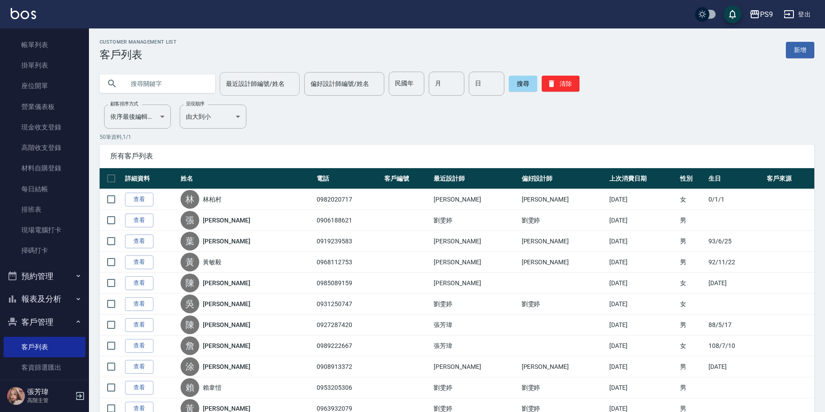
click at [245, 84] on input "最近設計師編號/姓名" at bounding box center [260, 84] width 72 height 16
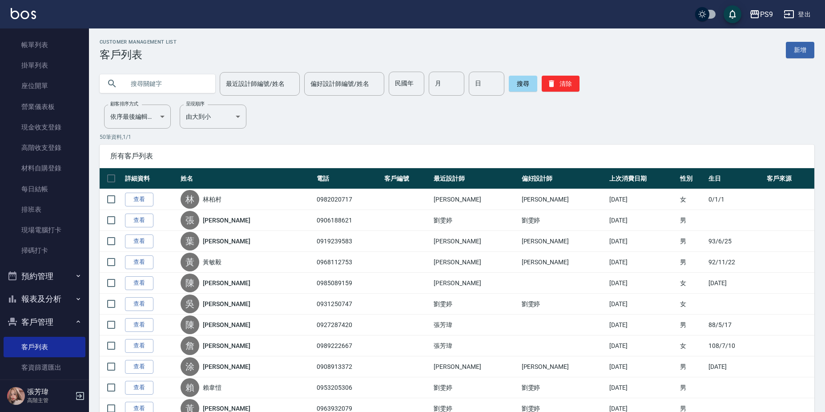
click at [132, 81] on input "text" at bounding box center [166, 84] width 84 height 24
type input "[PERSON_NAME]"
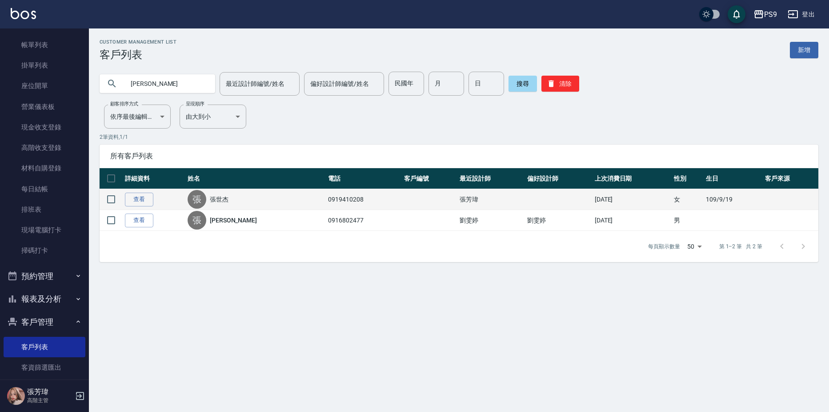
click at [136, 192] on td "查看" at bounding box center [154, 199] width 63 height 21
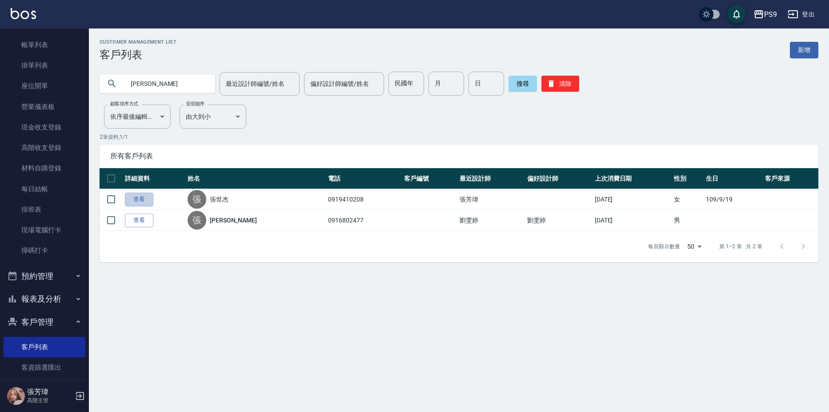
click at [141, 196] on link "查看" at bounding box center [139, 200] width 28 height 14
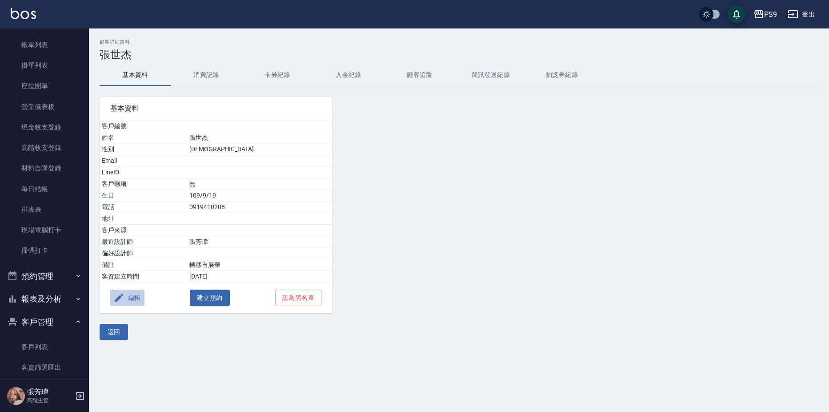
click at [123, 295] on icon "button" at bounding box center [119, 297] width 11 height 11
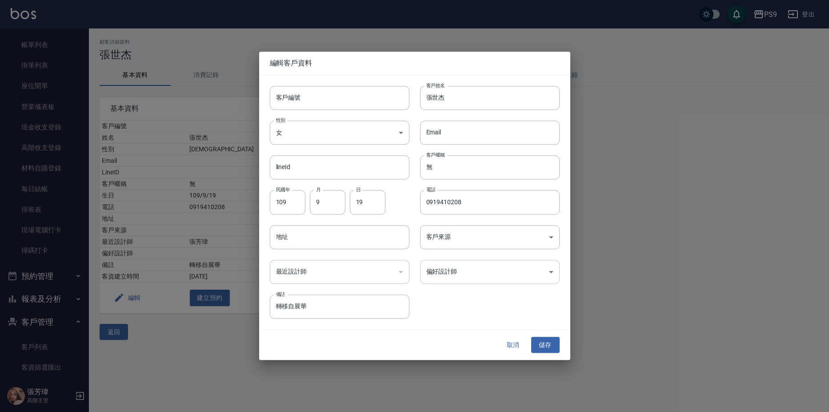
click at [489, 271] on body "PS9 登出 櫃檯作業 打帳單 帳單列表 掛單列表 座位開單 營業儀表板 現金收支登錄 高階收支登錄 材料自購登錄 每日結帳 排班表 現場電腦打卡 掃碼打卡 …" at bounding box center [414, 206] width 829 height 412
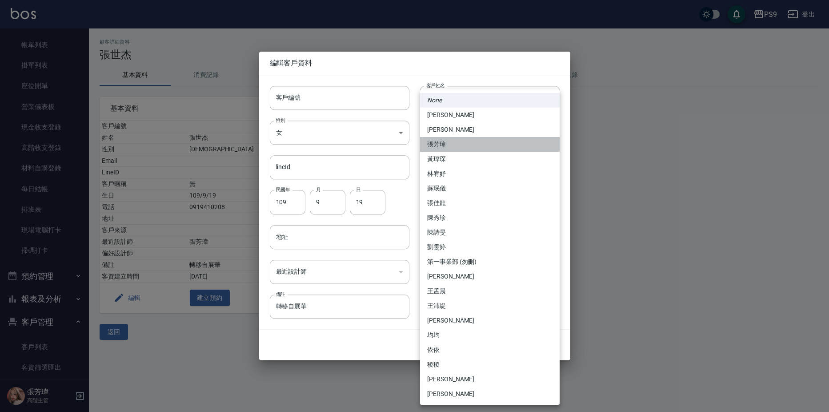
click at [451, 143] on li "張芳瑋" at bounding box center [490, 144] width 140 height 15
type input "8bf632f9-069c-41fd-8488-0a770e84b4b9"
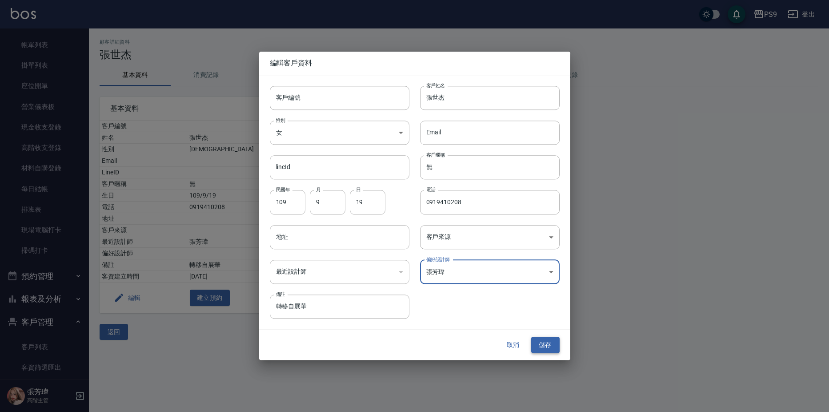
click at [546, 346] on button "儲存" at bounding box center [545, 345] width 28 height 16
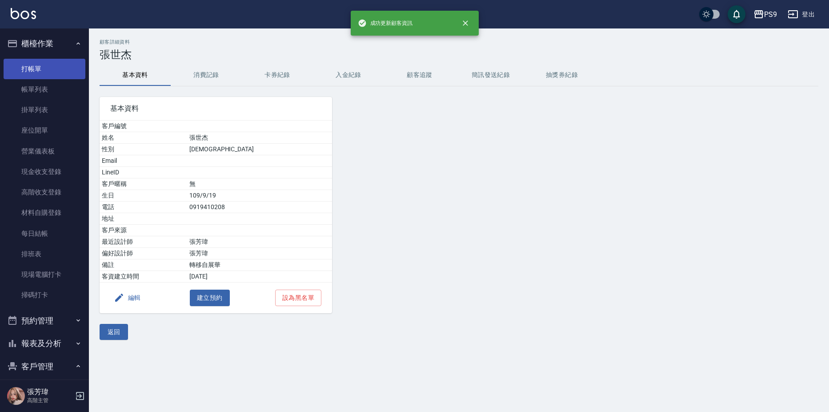
click at [50, 68] on link "打帳單" at bounding box center [45, 69] width 82 height 20
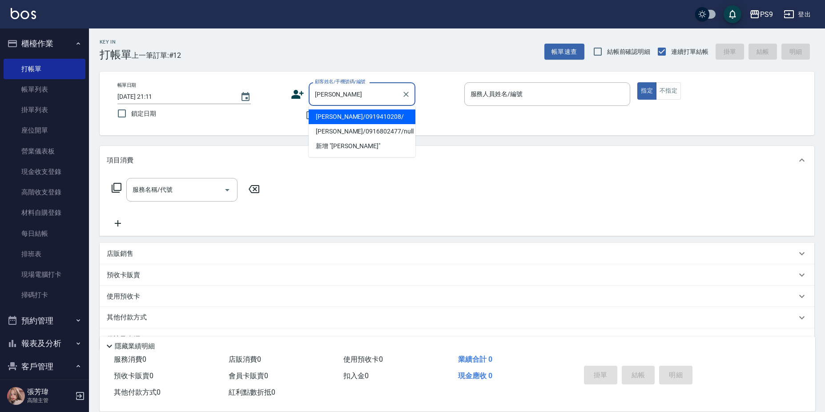
type input "[PERSON_NAME]/0919410208/"
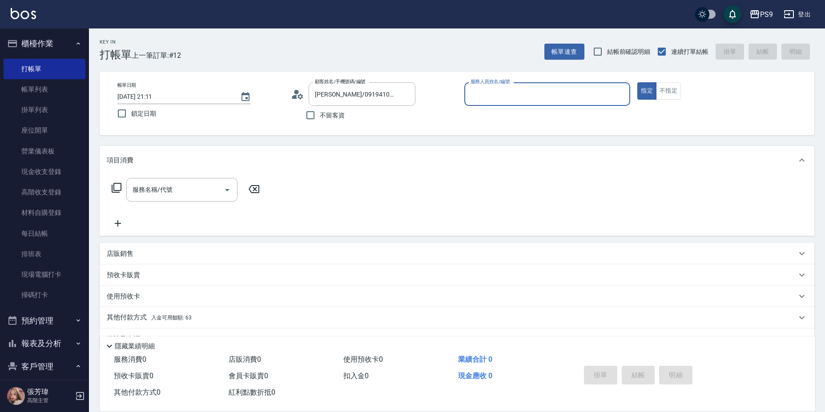
type input "SHELLY-2"
click at [637, 82] on button "指定" at bounding box center [646, 90] width 19 height 17
type button "true"
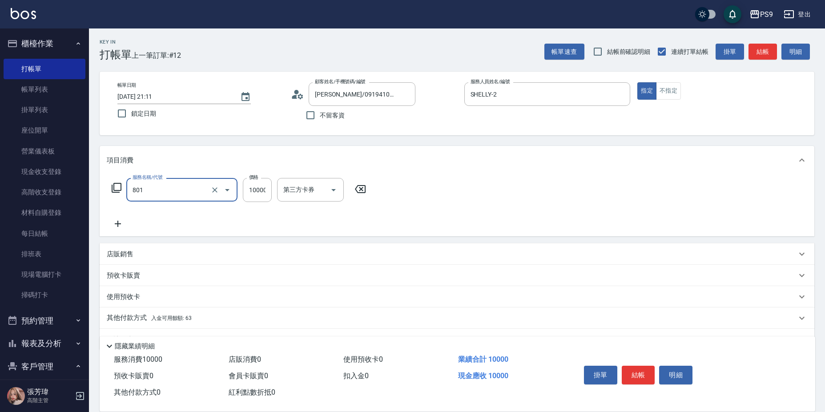
type input "頂級豪華OVC1(801)"
type input "3000"
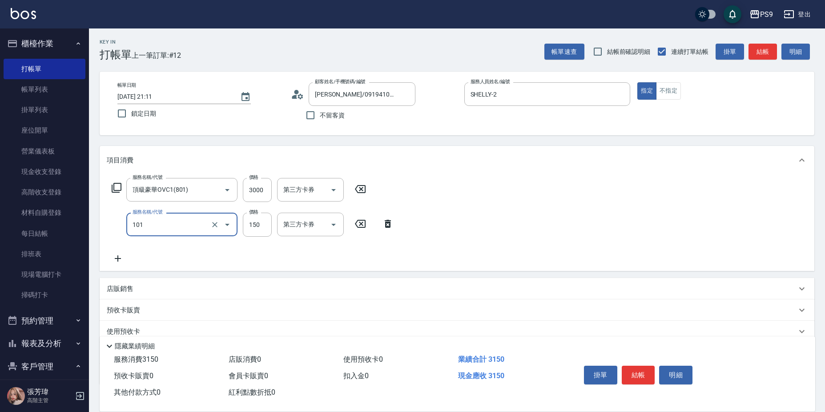
type input "洗髮(101)"
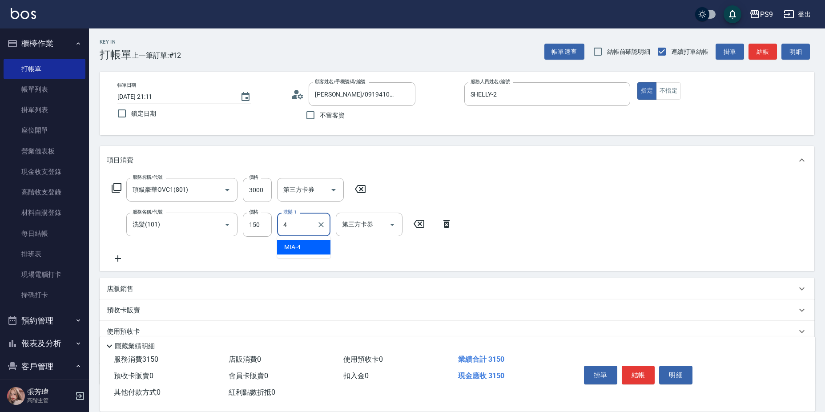
type input "MIA-4"
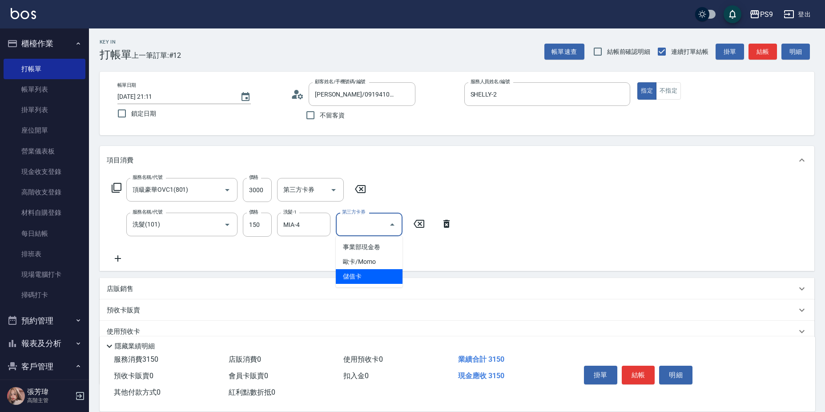
type input "儲值卡"
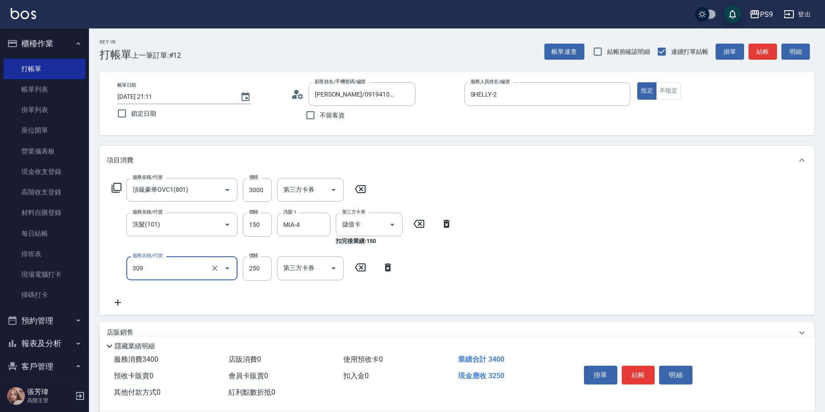
type input "剪-250(309)"
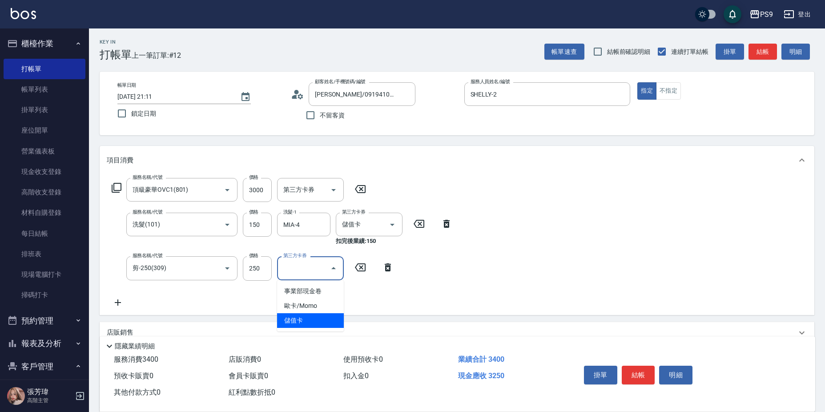
type input "儲值卡"
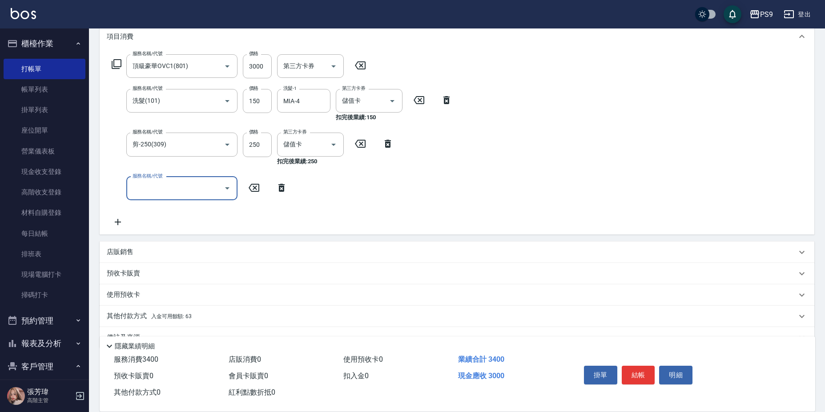
scroll to position [145, 0]
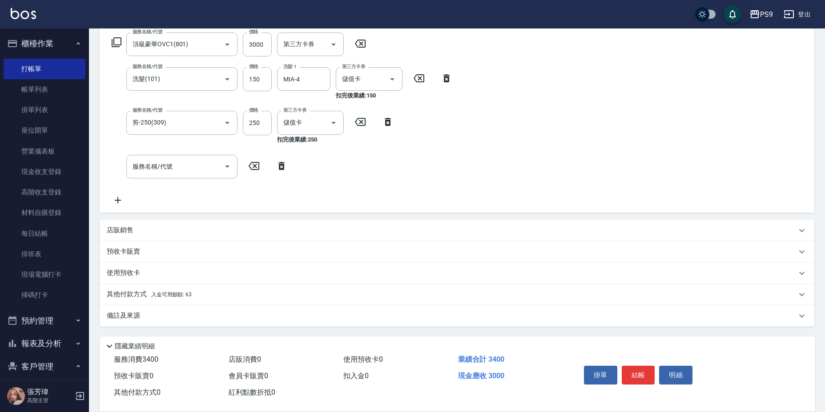
click at [166, 296] on span "入金可用餘額: 63" at bounding box center [171, 294] width 41 height 6
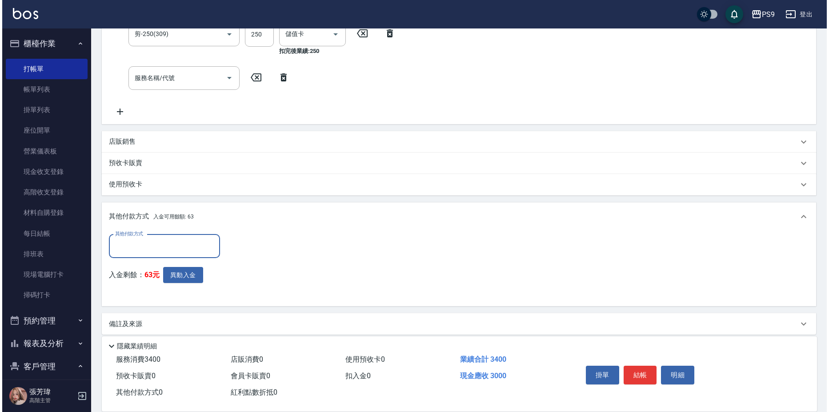
scroll to position [234, 0]
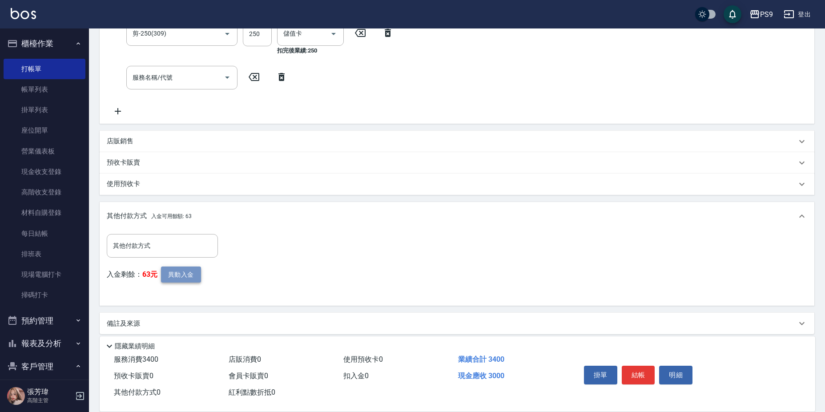
click at [170, 274] on button "異動入金" at bounding box center [181, 274] width 40 height 16
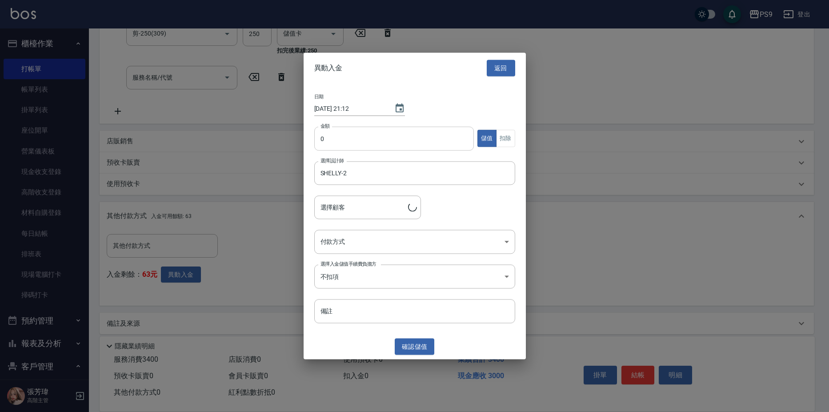
type input "[PERSON_NAME]/0919410208/"
click at [385, 137] on input "0" at bounding box center [394, 138] width 160 height 24
type input "3000"
click at [384, 245] on body "PS9 登出 櫃檯作業 打帳單 帳單列表 掛單列表 座位開單 營業儀表板 現金收支登錄 高階收支登錄 材料自購登錄 每日結帳 排班表 現場電腦打卡 掃碼打卡 …" at bounding box center [414, 93] width 829 height 654
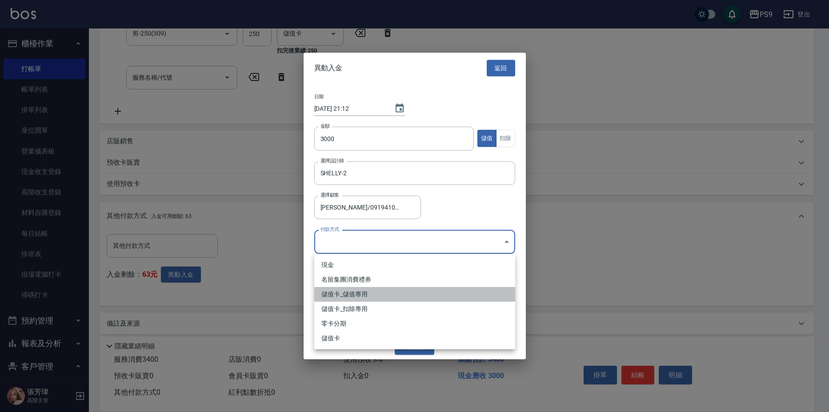
click at [376, 293] on li "儲值卡_儲值專用" at bounding box center [414, 294] width 201 height 15
type input "儲值卡_儲值專用"
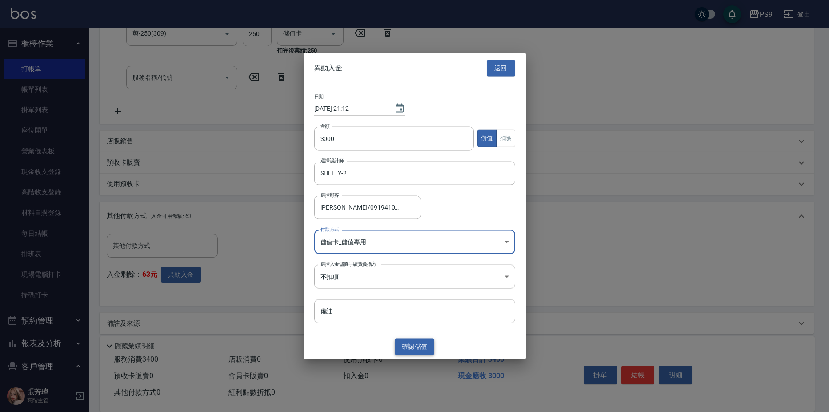
click at [406, 341] on button "確認 儲值" at bounding box center [415, 346] width 40 height 16
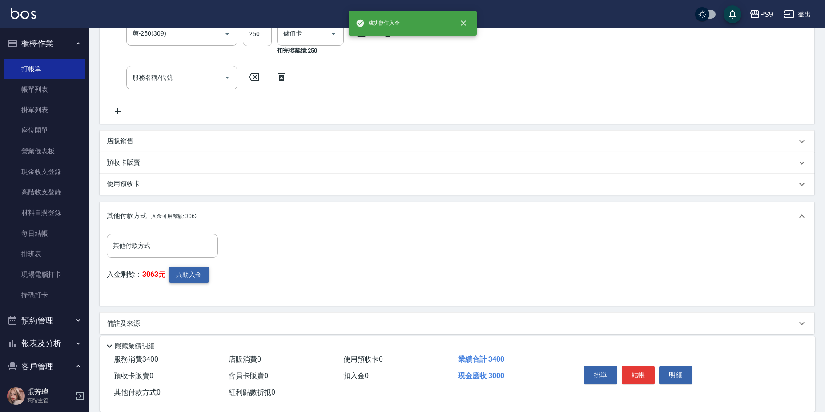
click at [198, 272] on button "異動入金" at bounding box center [189, 274] width 40 height 16
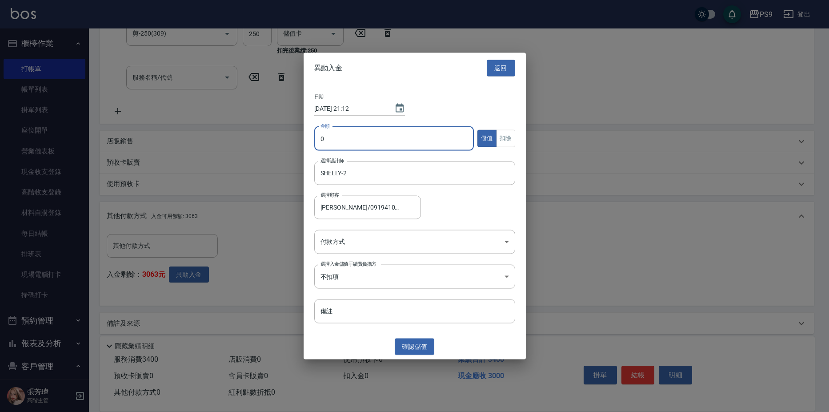
click at [372, 134] on input "0" at bounding box center [394, 138] width 160 height 24
type input "400"
click at [505, 139] on button "扣除" at bounding box center [505, 138] width 19 height 17
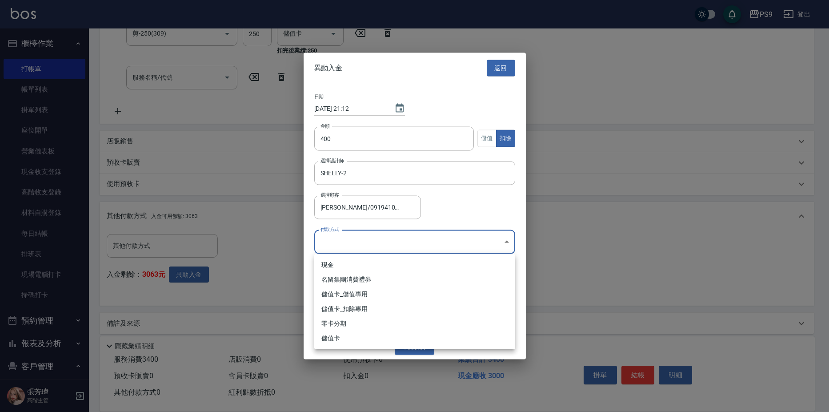
click at [421, 238] on body "PS9 登出 櫃檯作業 打帳單 帳單列表 掛單列表 座位開單 營業儀表板 現金收支登錄 高階收支登錄 材料自購登錄 每日結帳 排班表 現場電腦打卡 掃碼打卡 …" at bounding box center [414, 93] width 829 height 654
click at [408, 311] on li "儲值卡_扣除專用" at bounding box center [414, 308] width 201 height 15
type input "儲值卡_扣除專用"
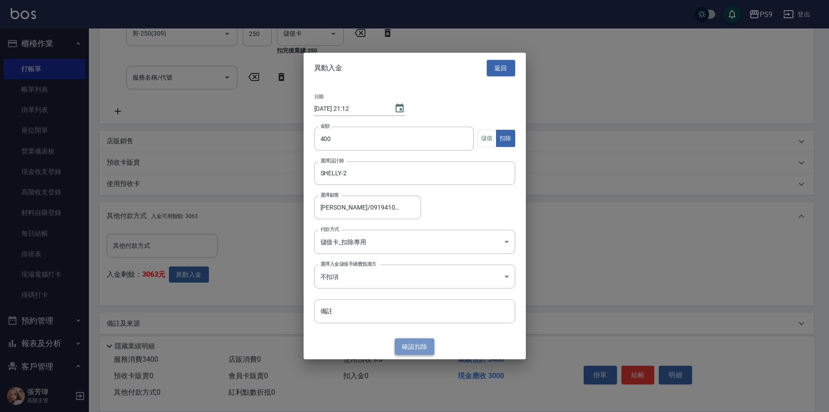
click at [411, 349] on button "確認 扣除" at bounding box center [415, 346] width 40 height 16
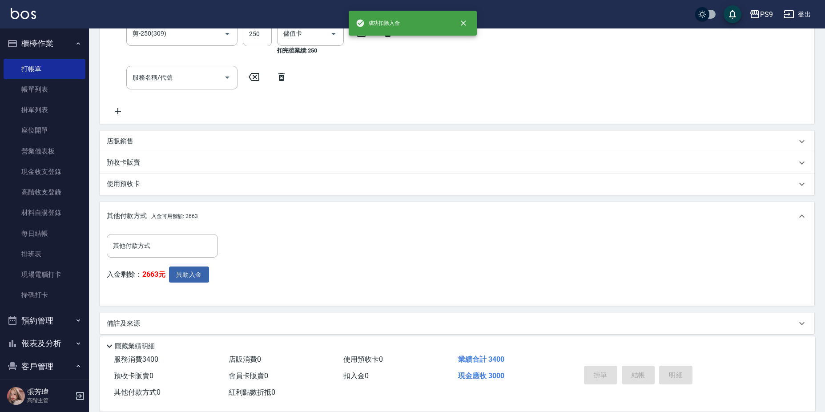
type input "[DATE] 21:12"
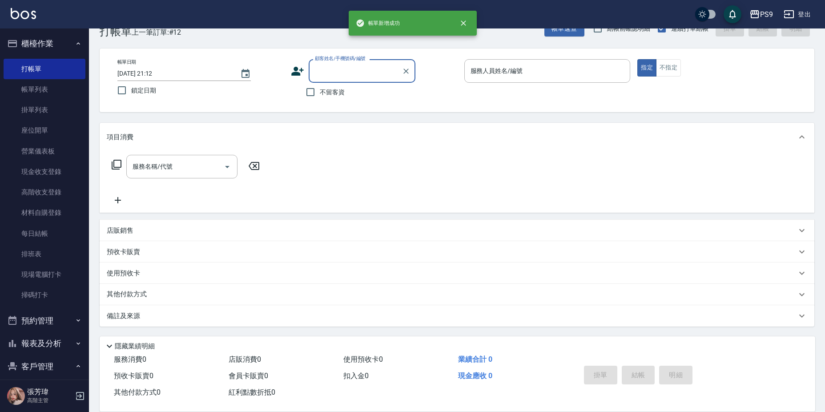
scroll to position [0, 0]
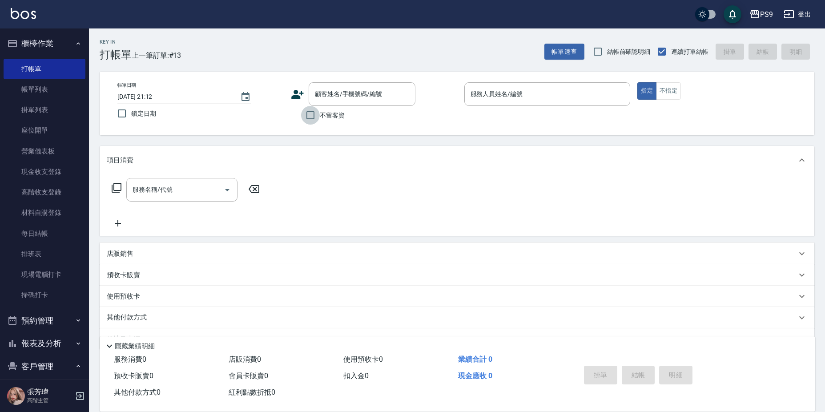
drag, startPoint x: 313, startPoint y: 118, endPoint x: 340, endPoint y: 115, distance: 26.9
click at [315, 118] on input "不留客資" at bounding box center [310, 115] width 19 height 19
checkbox input "true"
type input "[PERSON_NAME]/0919410208/"
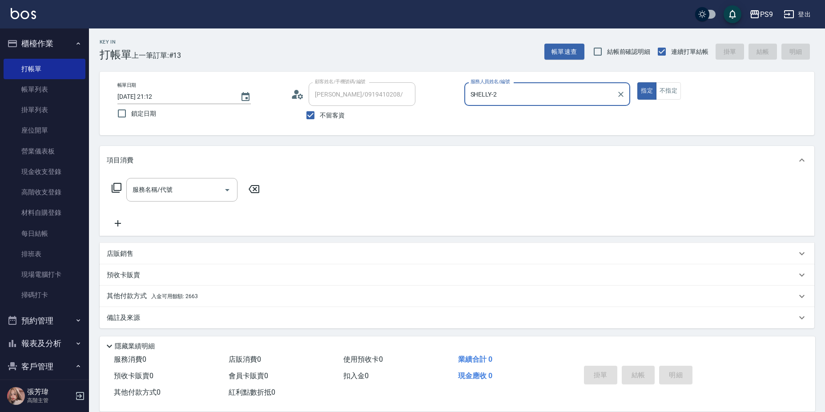
type input "SHELLY-22"
type input "[PERSON_NAME]/0982020717/"
click at [637, 82] on button "指定" at bounding box center [646, 90] width 19 height 17
type input "JHIN-0"
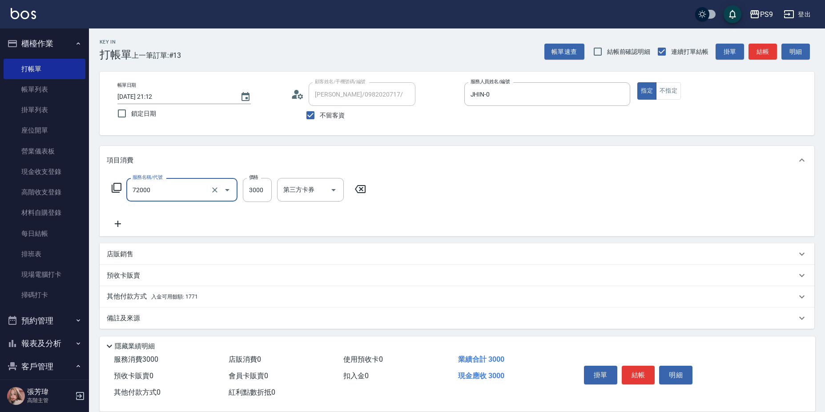
type input "接髮重整(72000)"
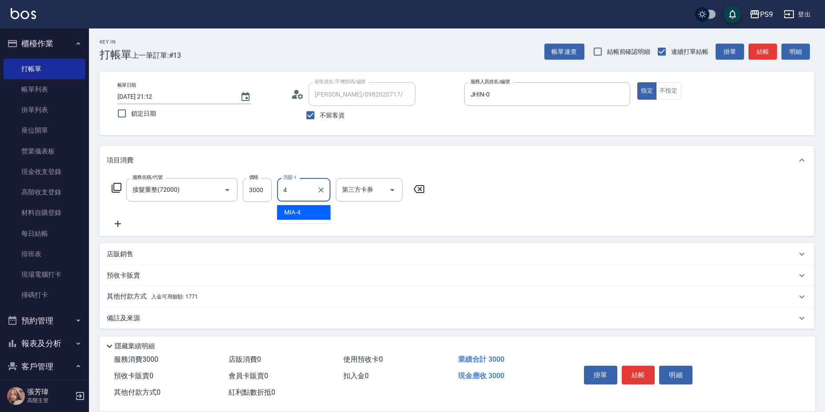
type input "MIA-4"
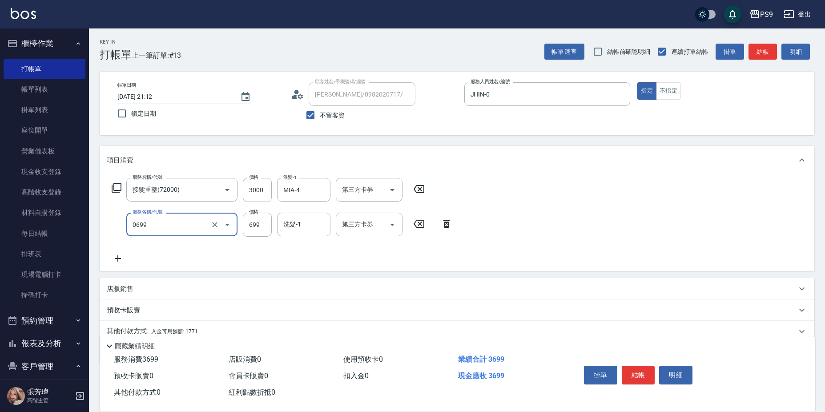
type input "699精油(0699)"
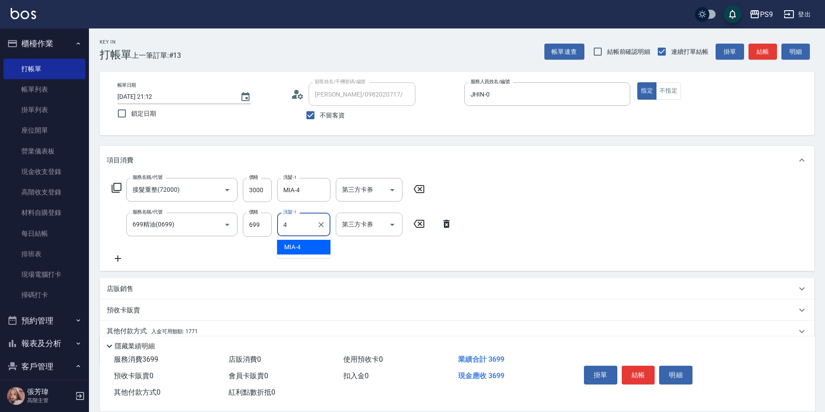
type input "MIA-4"
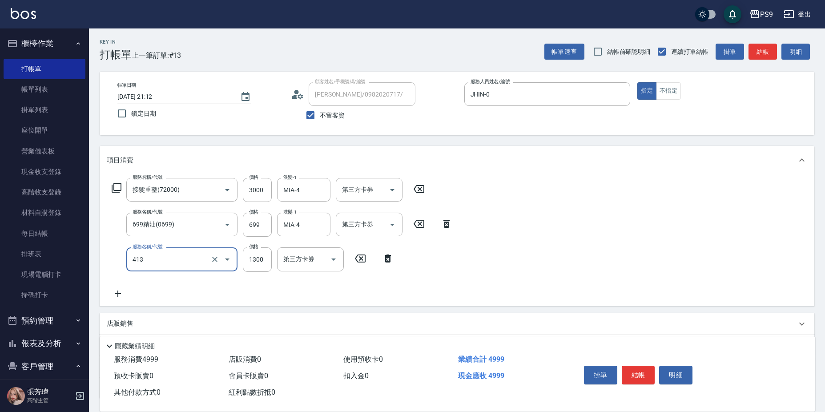
type input "鏡面護髮(413)"
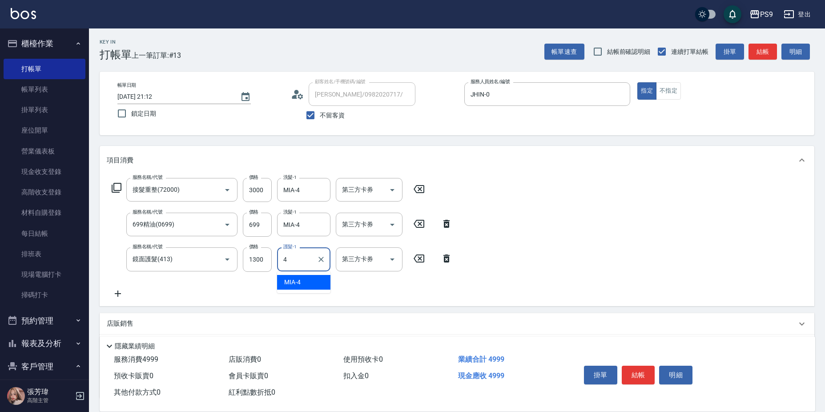
type input "MIA-4"
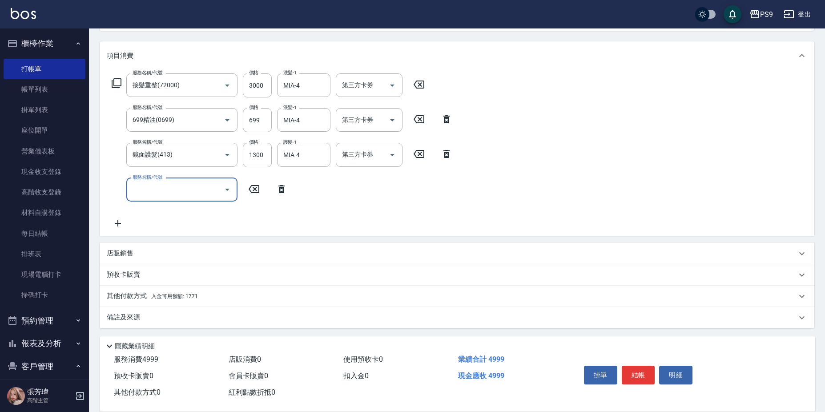
scroll to position [106, 0]
click at [205, 293] on div "其他付款方式 入金可用餘額: 1771" at bounding box center [452, 294] width 690 height 10
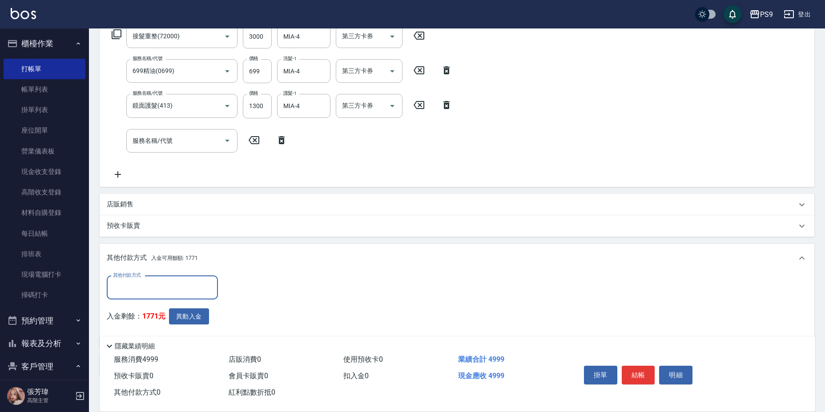
scroll to position [203, 0]
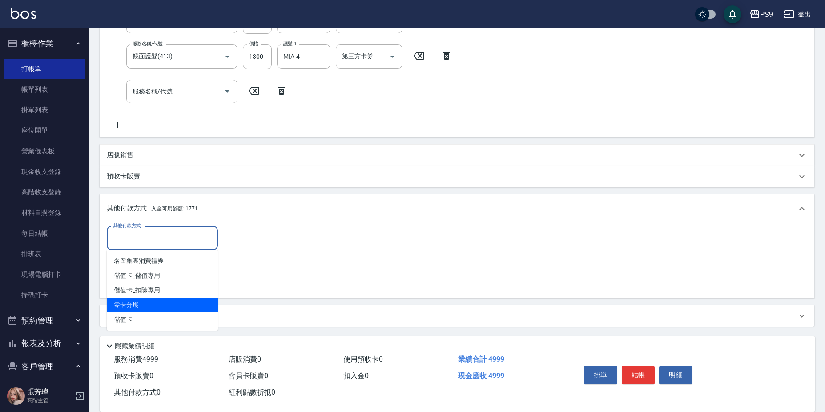
type input "零卡分期"
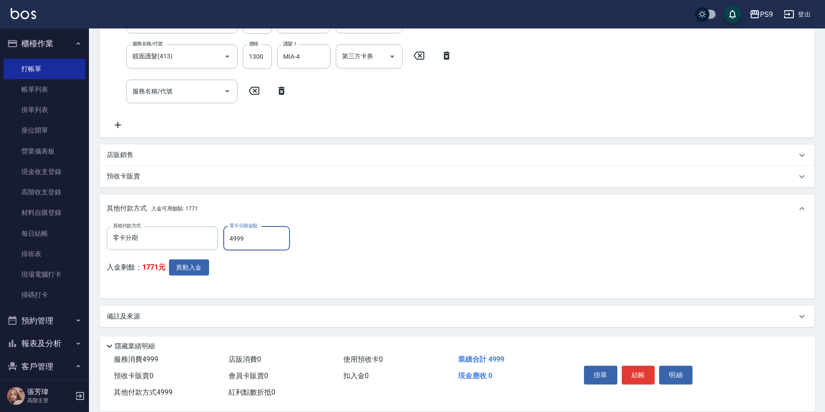
type input "4999"
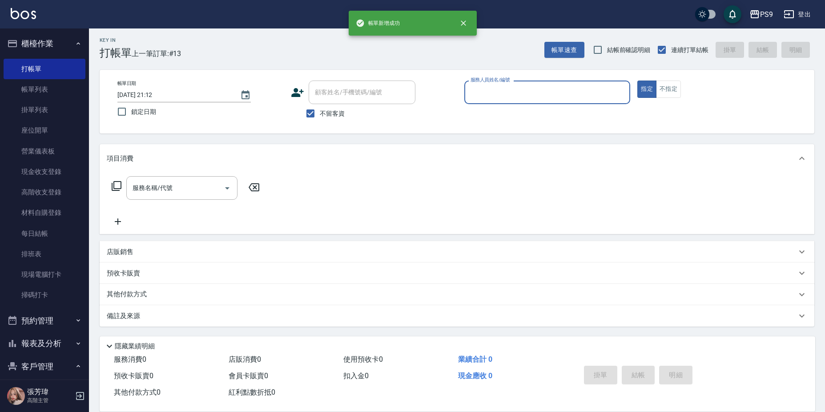
scroll to position [2, 0]
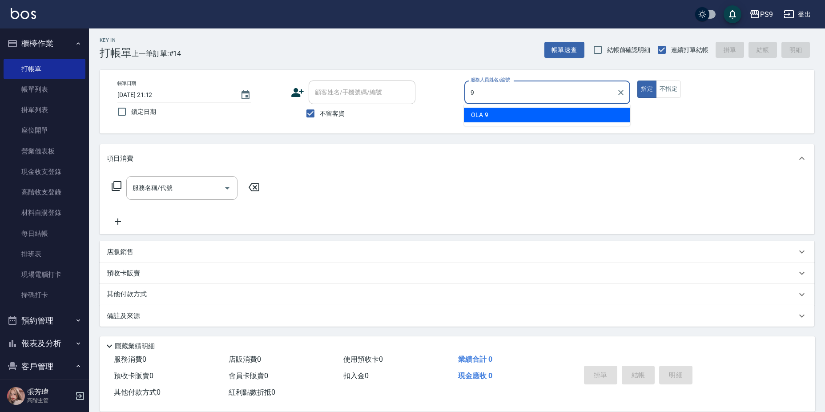
type input "OLA-9"
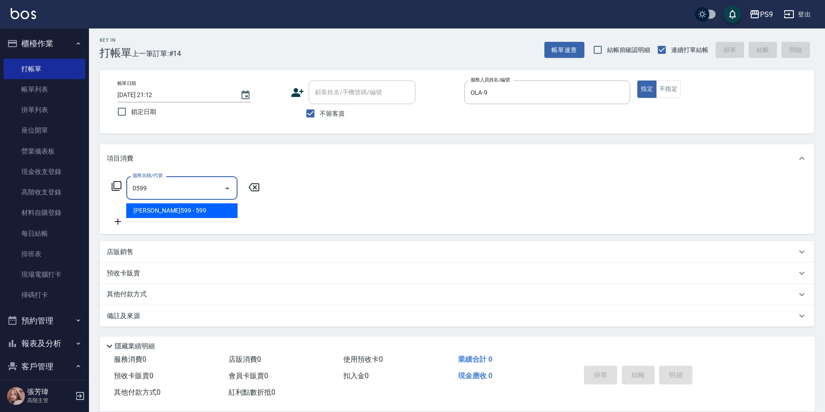
type input "[PERSON_NAME]599(0599)"
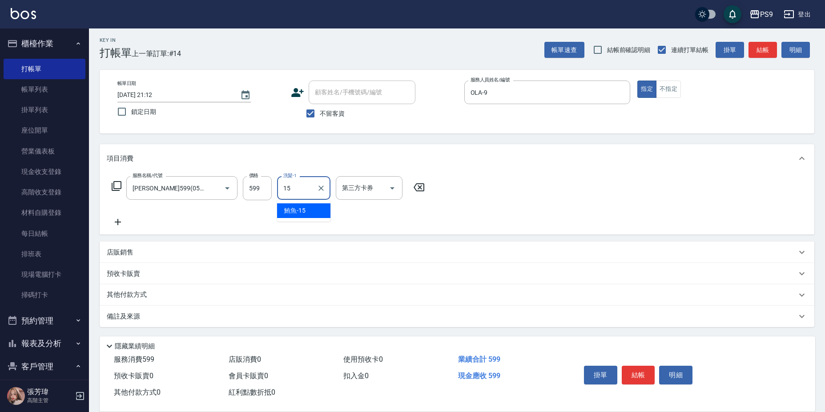
type input "鮪魚-15"
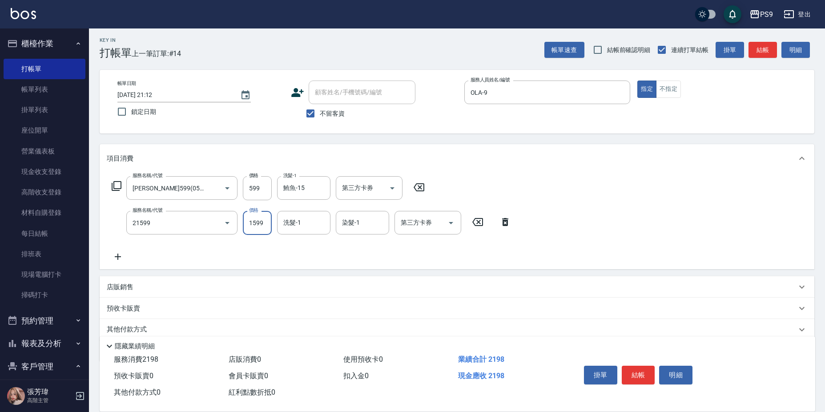
type input "染髮1599(21599)"
type input "1745"
type input "鮪魚-15"
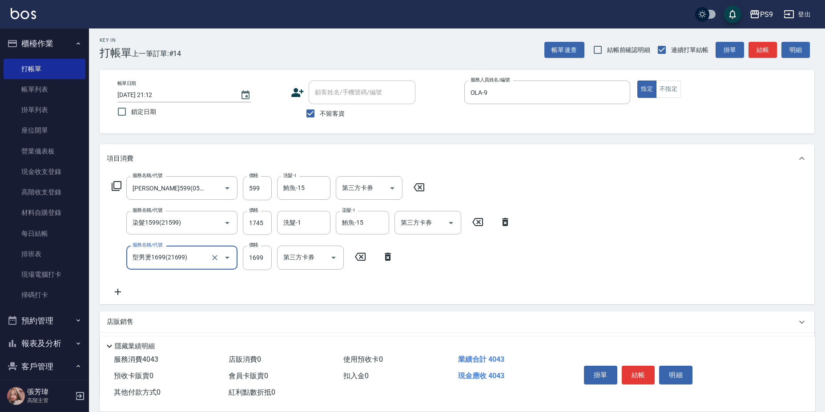
type input "型男燙1699(21699)"
type input "1745"
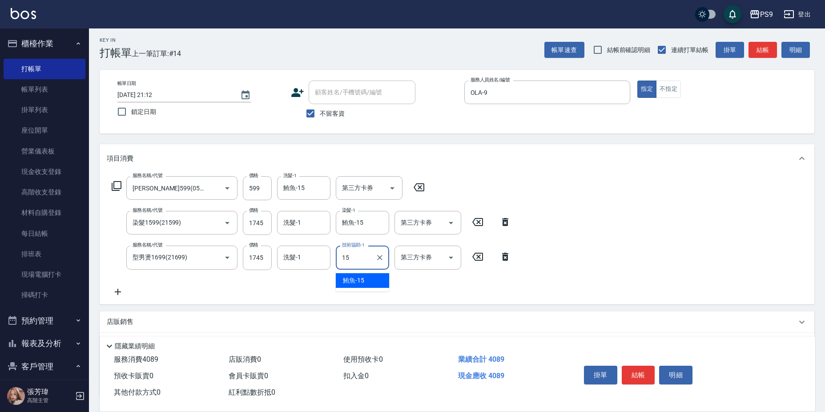
type input "鮪魚-15"
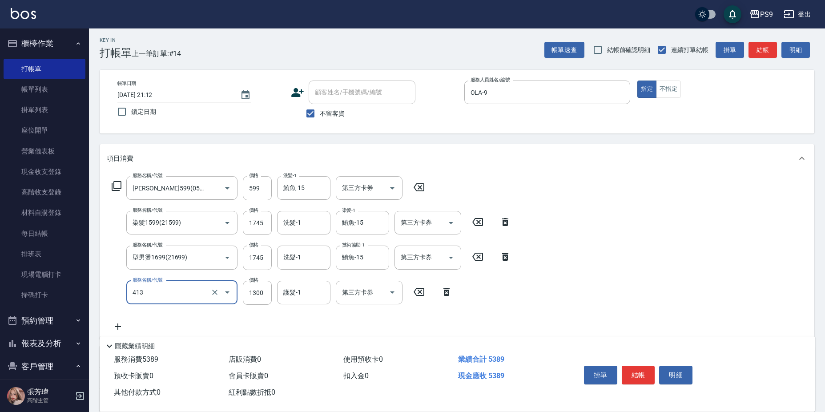
type input "鏡面護髮(413)"
type input "1500"
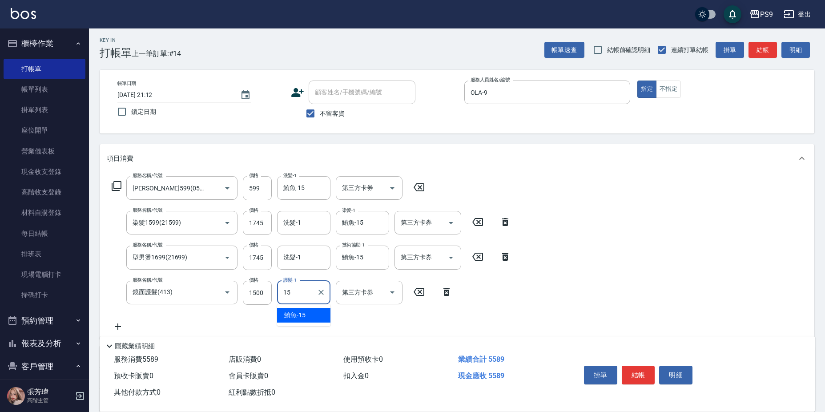
type input "鮪魚-15"
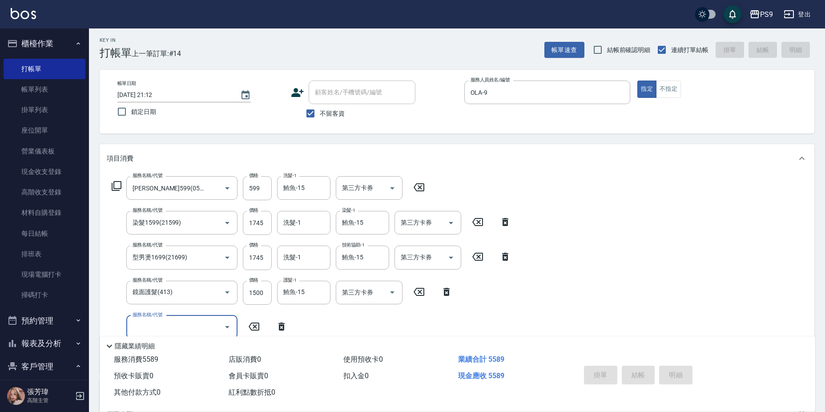
type input "[DATE] 21:16"
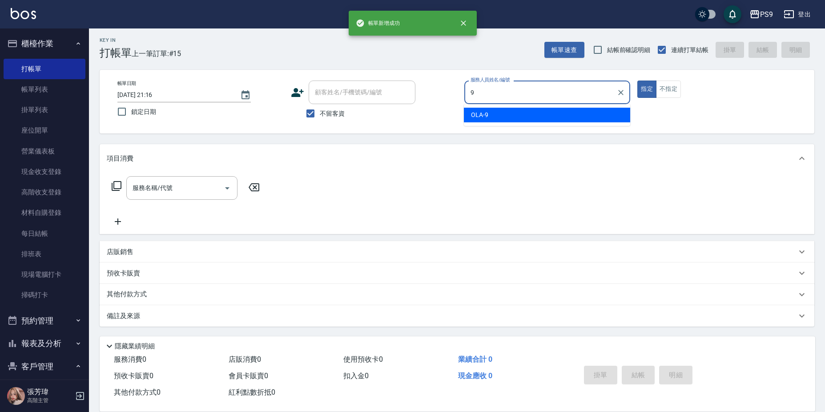
type input "OLA-9"
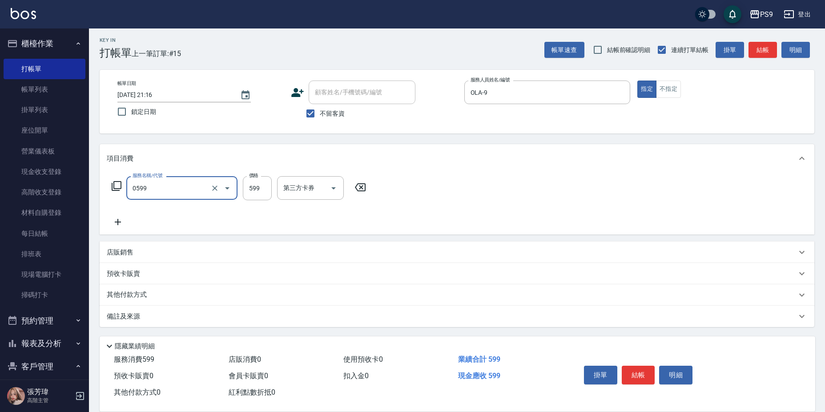
type input "[PERSON_NAME]599(0599)"
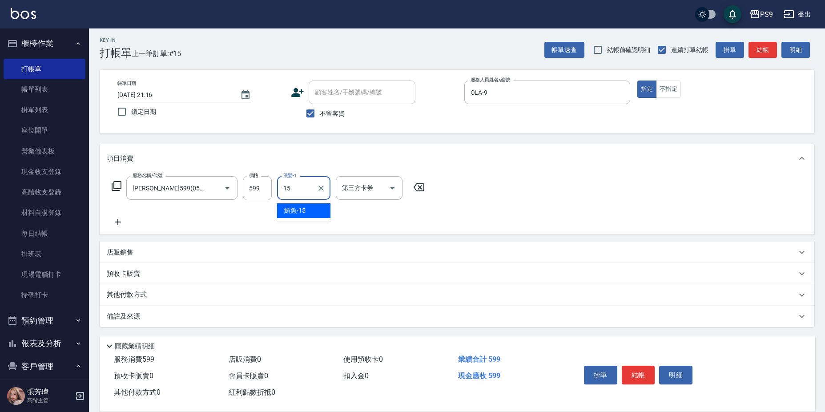
type input "鮪魚-15"
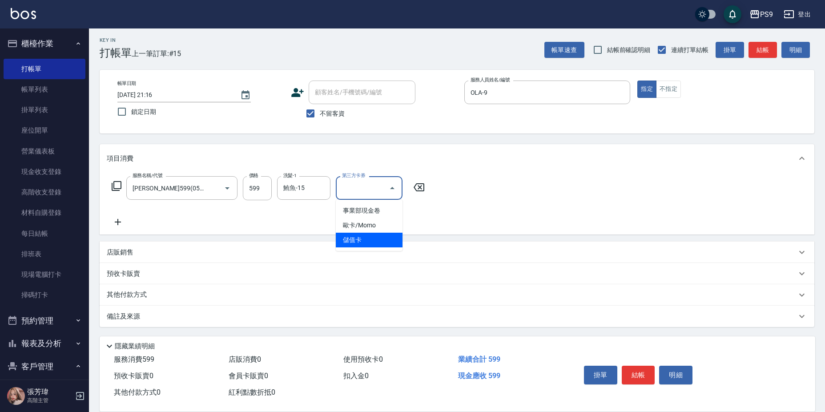
type input "儲值卡"
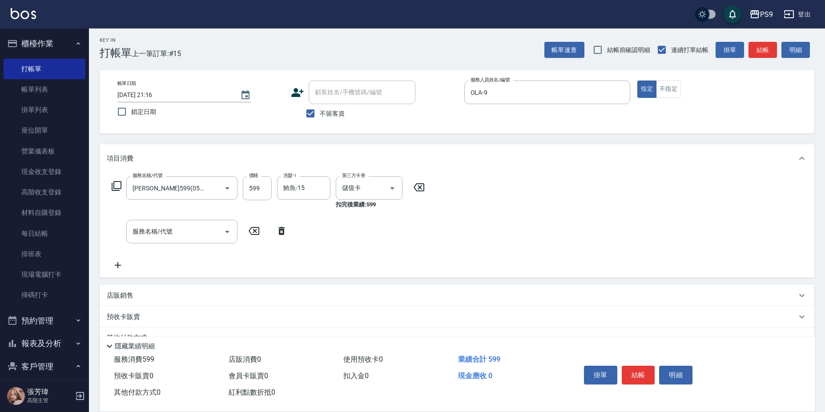
click at [357, 78] on div "帳單日期 [DATE] 21:16 鎖定日期 顧客姓名/手機號碼/編號 顧客姓名/手機號碼/編號 不留客資 服務人員姓名/編號 OLA-9 服務人員姓名/編號…" at bounding box center [457, 102] width 714 height 64
drag, startPoint x: 315, startPoint y: 112, endPoint x: 322, endPoint y: 97, distance: 17.1
click at [316, 112] on input "不留客資" at bounding box center [310, 113] width 19 height 19
checkbox input "false"
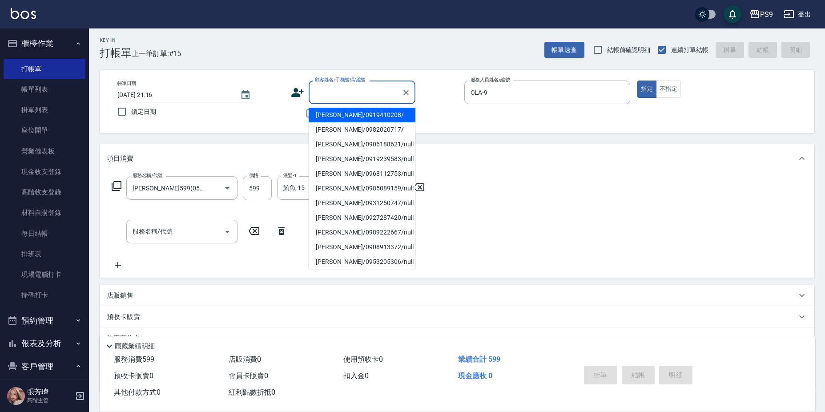
click at [323, 94] on input "顧客姓名/手機號碼/編號" at bounding box center [355, 92] width 85 height 16
type input "v"
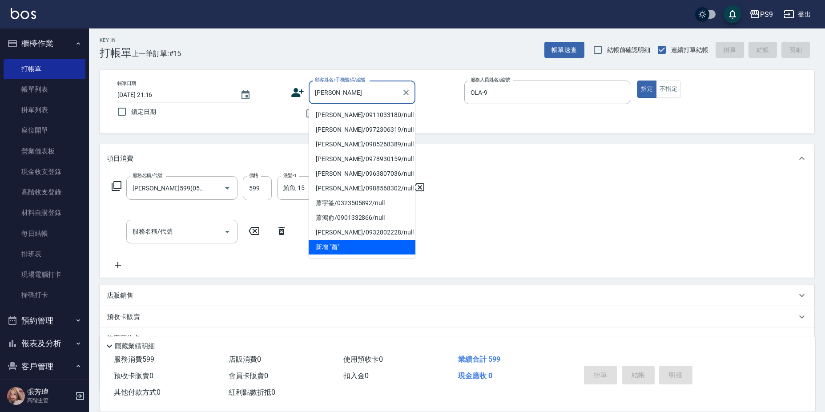
click at [338, 113] on li "[PERSON_NAME]/0911033180/null" at bounding box center [362, 115] width 107 height 15
type input "[PERSON_NAME]/0911033180/null"
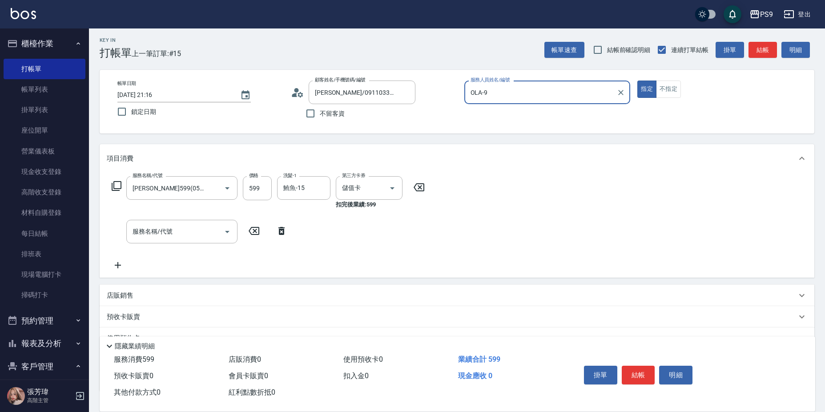
click at [637, 80] on button "指定" at bounding box center [646, 88] width 19 height 17
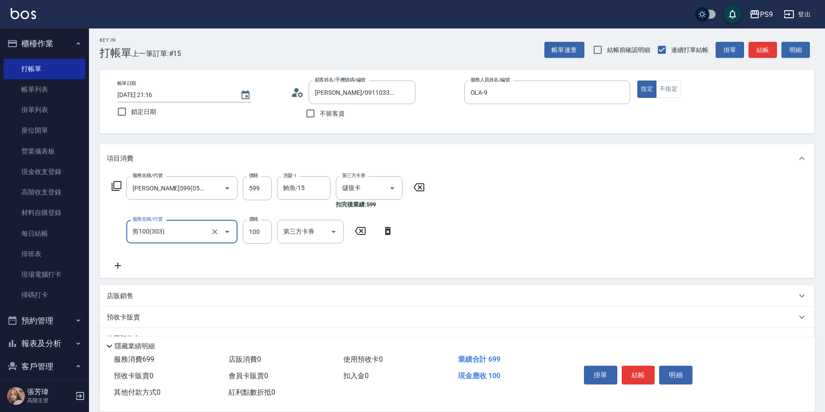
type input "剪100(303)"
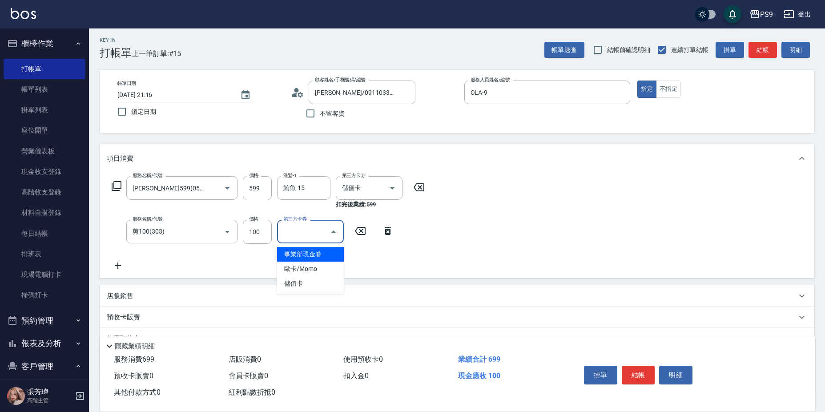
type input "事業部現金卷"
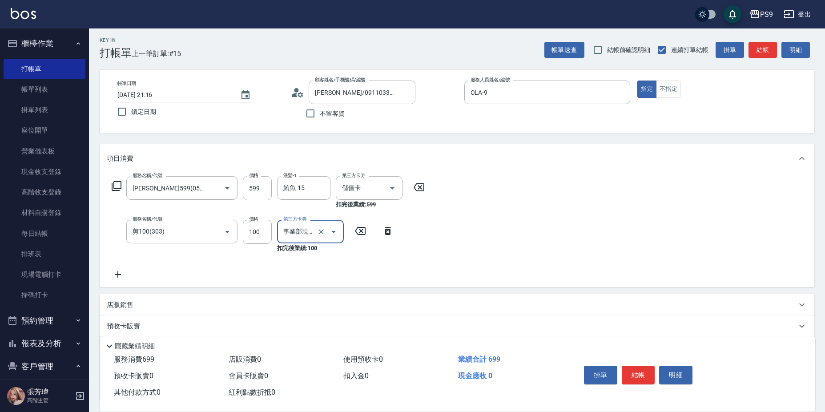
click at [323, 229] on icon "Clear" at bounding box center [320, 231] width 5 height 5
type input "儲值卡"
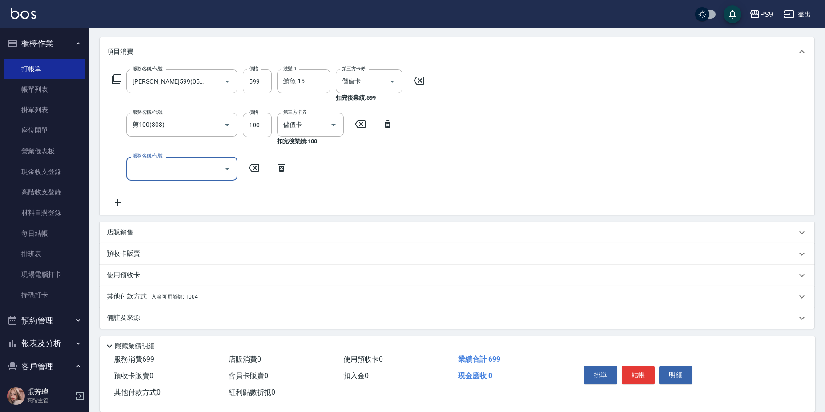
scroll to position [111, 0]
click at [283, 288] on div "其他付款方式 入金可用餘額: 1004" at bounding box center [457, 294] width 714 height 21
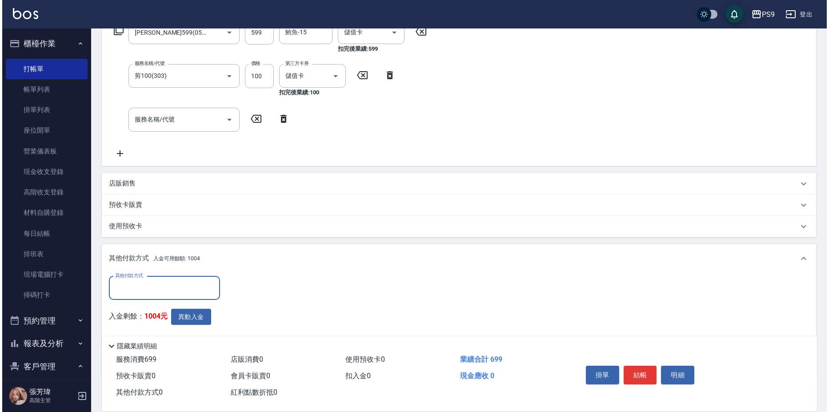
scroll to position [200, 0]
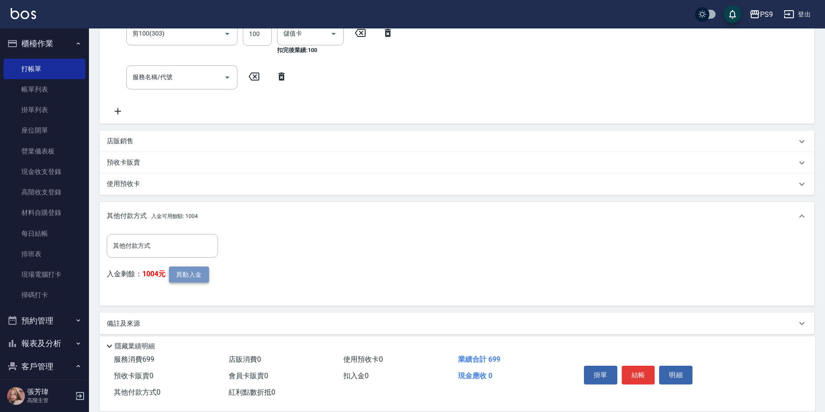
click at [208, 274] on button "異動入金" at bounding box center [189, 274] width 40 height 16
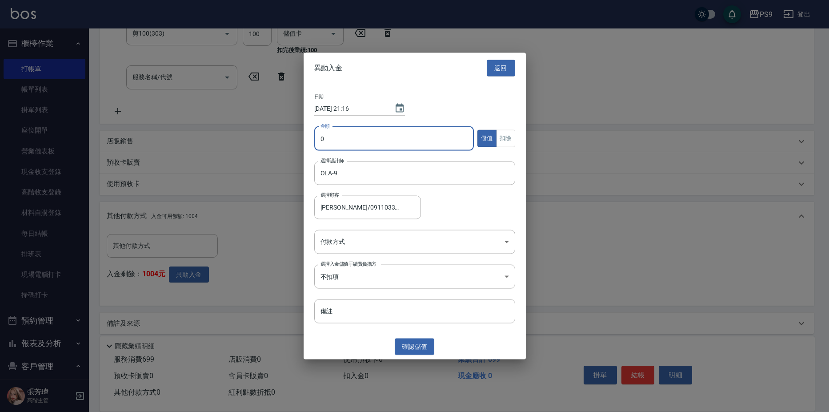
click at [356, 140] on input "0" at bounding box center [394, 138] width 160 height 24
type input "699"
click at [502, 136] on button "扣除" at bounding box center [505, 138] width 19 height 17
click at [414, 241] on body "PS9 登出 櫃檯作業 打帳單 帳單列表 掛單列表 座位開單 營業儀表板 現金收支登錄 高階收支登錄 材料自購登錄 每日結帳 排班表 現場電腦打卡 掃碼打卡 …" at bounding box center [414, 109] width 829 height 619
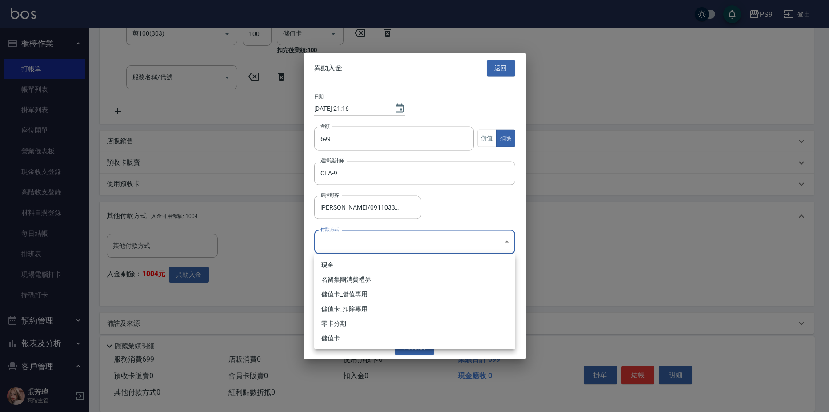
click at [387, 311] on li "儲值卡_扣除專用" at bounding box center [414, 308] width 201 height 15
type input "儲值卡_扣除專用"
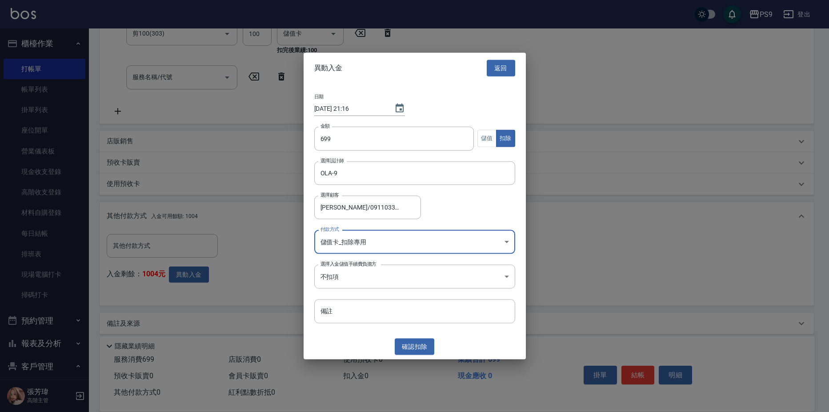
click at [417, 347] on button "確認 扣除" at bounding box center [415, 346] width 40 height 16
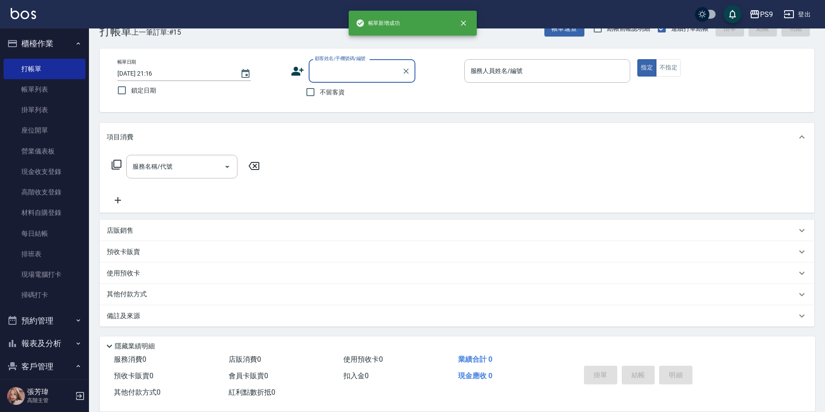
scroll to position [0, 0]
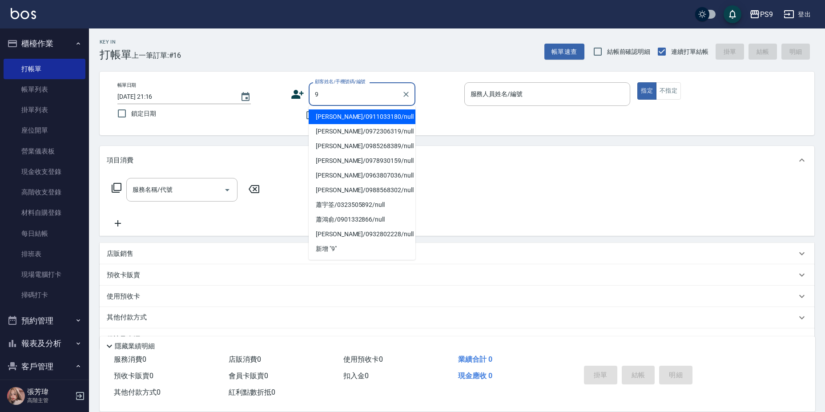
type input "[PERSON_NAME]/0911033180/null"
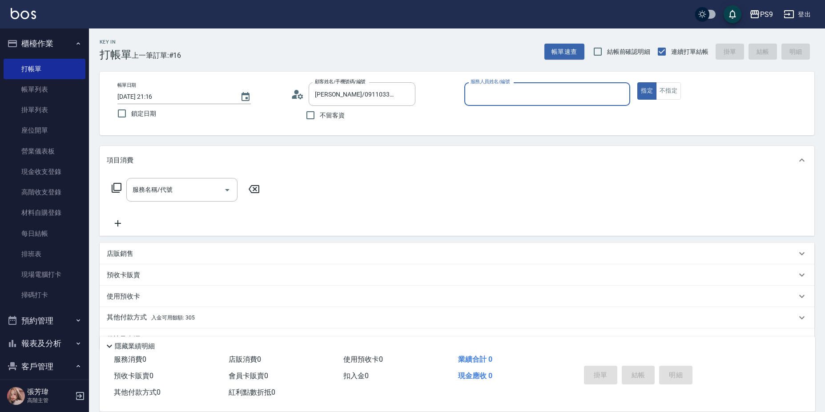
click at [637, 82] on button "指定" at bounding box center [646, 90] width 19 height 17
click at [406, 90] on icon "Clear" at bounding box center [405, 94] width 9 height 9
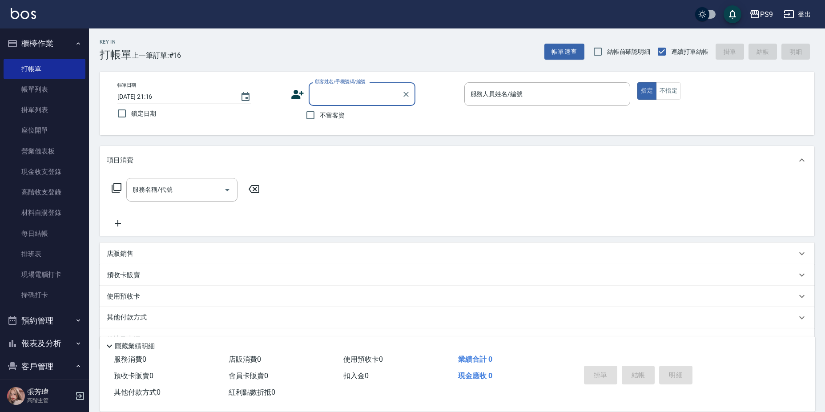
click at [322, 118] on span "不留客資" at bounding box center [332, 115] width 25 height 9
click at [320, 118] on input "不留客資" at bounding box center [310, 115] width 19 height 19
checkbox input "true"
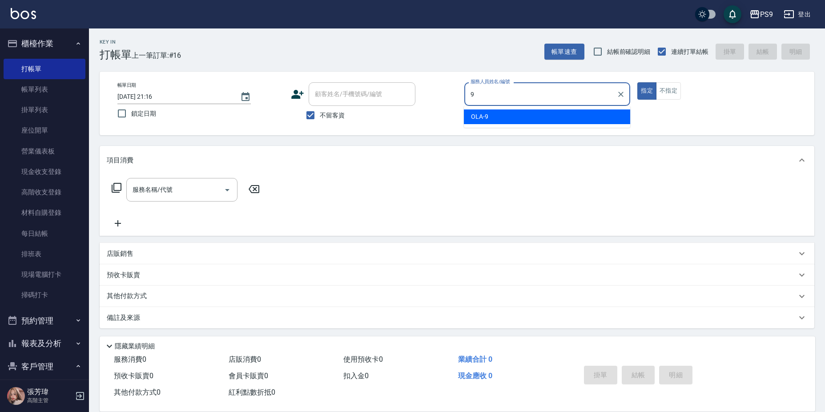
type input "OLA-9"
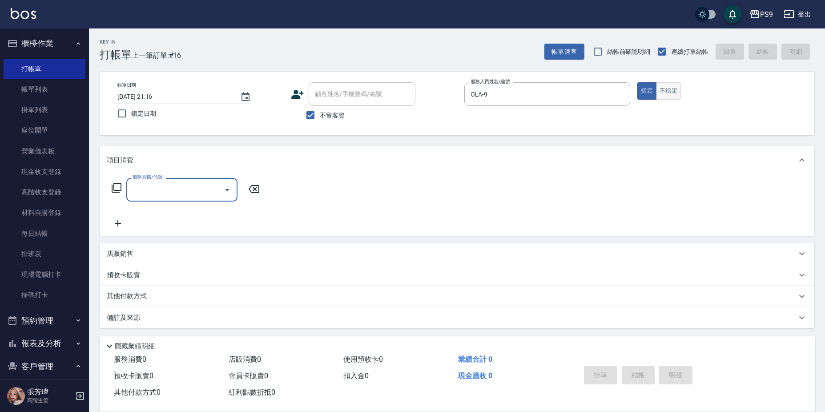
click at [674, 91] on button "不指定" at bounding box center [668, 90] width 25 height 17
type button "false"
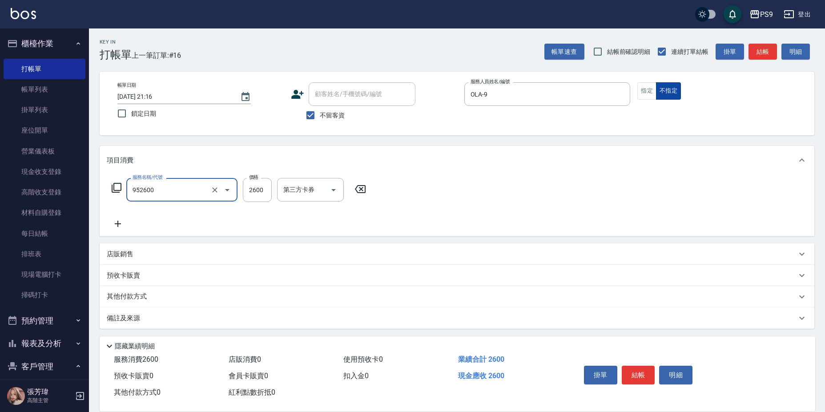
type input "過年-燙B(952600)"
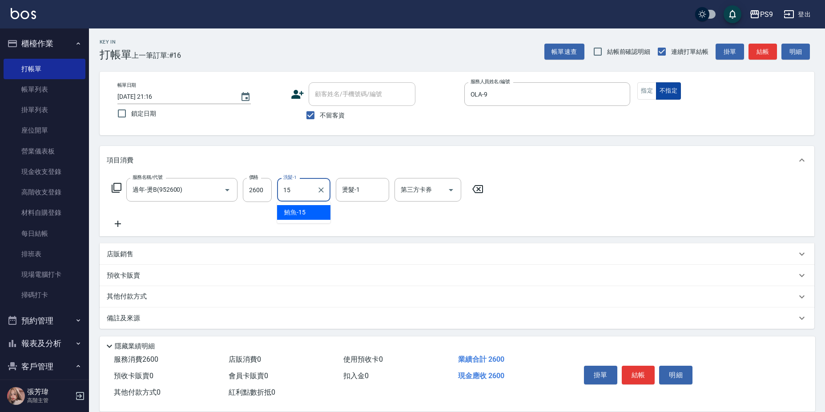
type input "鮪魚-15"
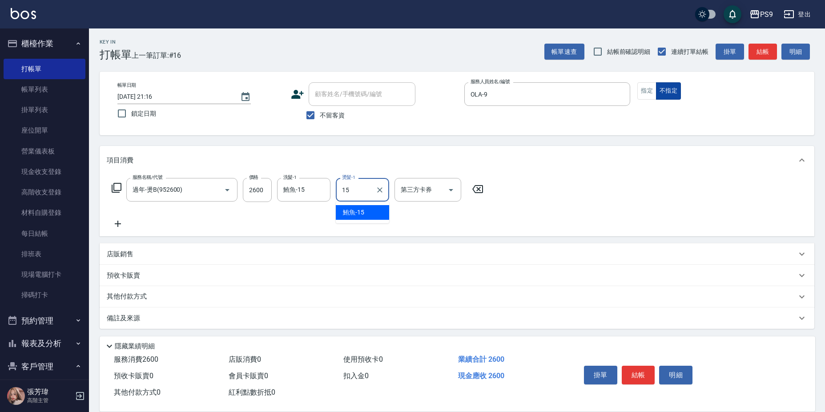
type input "鮪魚-15"
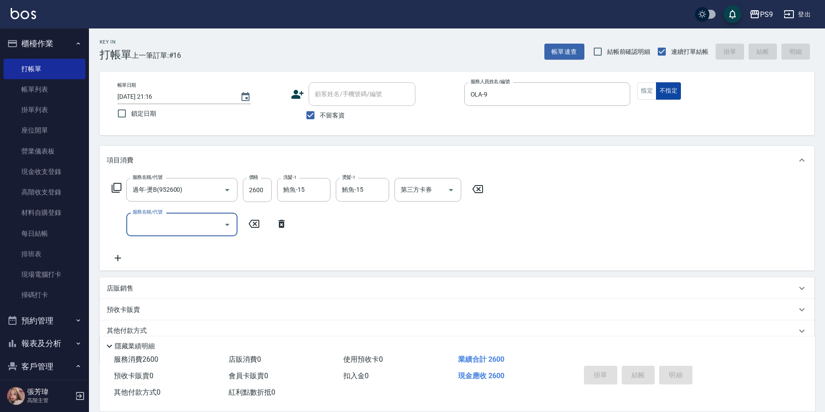
type input "[DATE] 21:17"
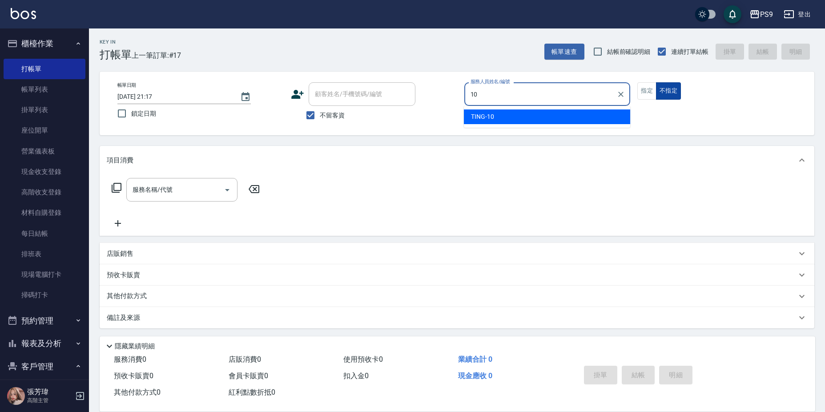
type input "TING-10"
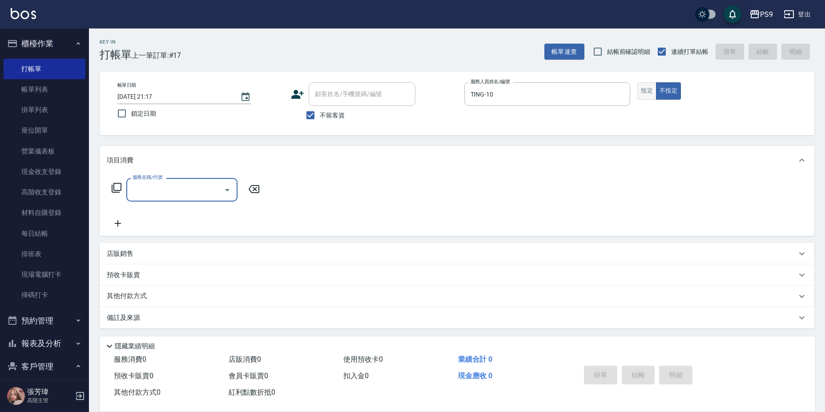
click at [644, 84] on button "指定" at bounding box center [646, 90] width 19 height 17
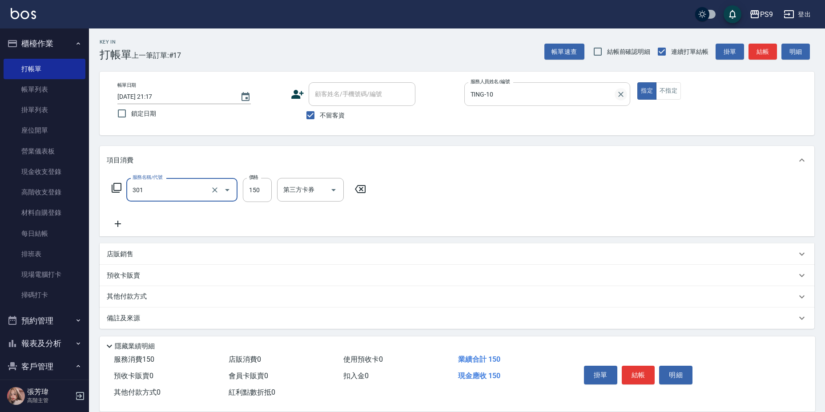
type input "剪-150(301)"
type input "350"
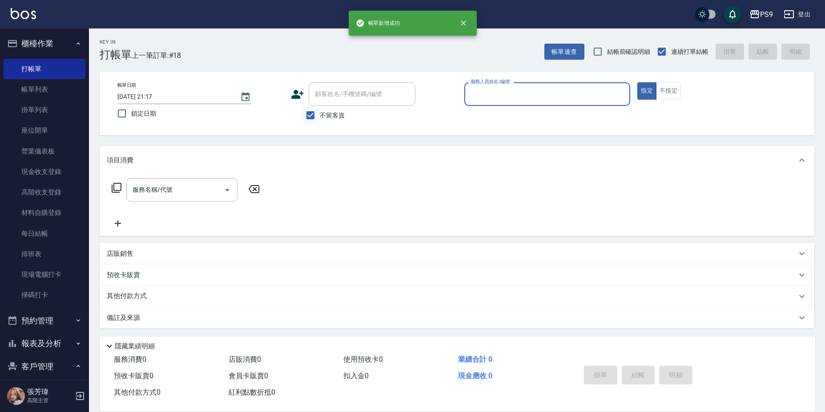
click at [305, 115] on input "不留客資" at bounding box center [310, 115] width 19 height 19
checkbox input "false"
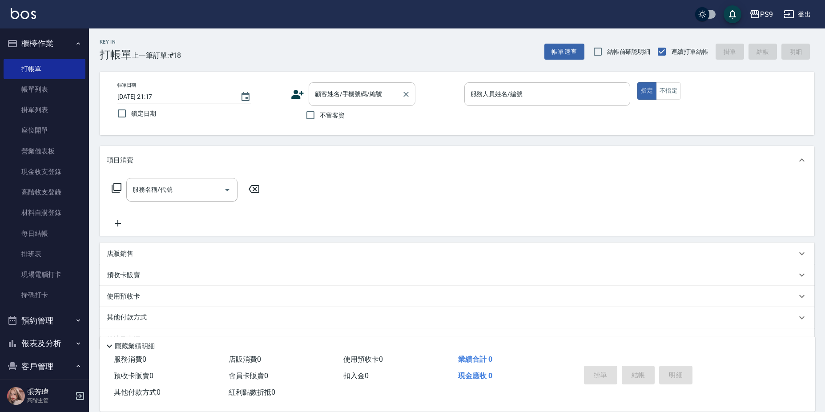
click at [318, 91] on input "顧客姓名/手機號碼/編號" at bounding box center [355, 94] width 85 height 16
type input "[PERSON_NAME]/0906188621/null"
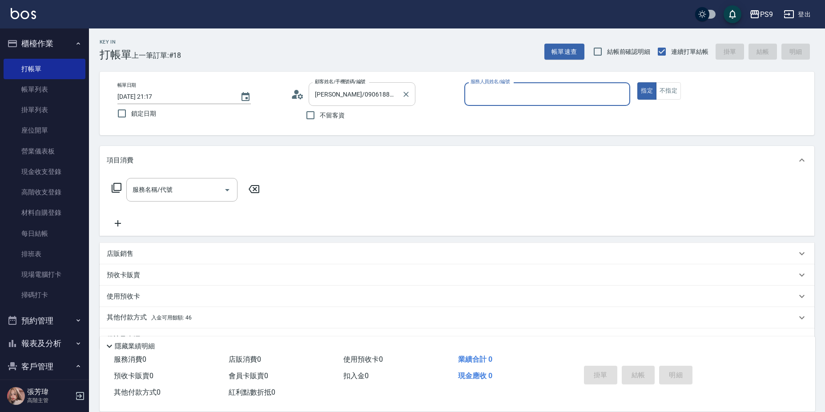
type input "TING-10"
click at [637, 82] on button "指定" at bounding box center [646, 90] width 19 height 17
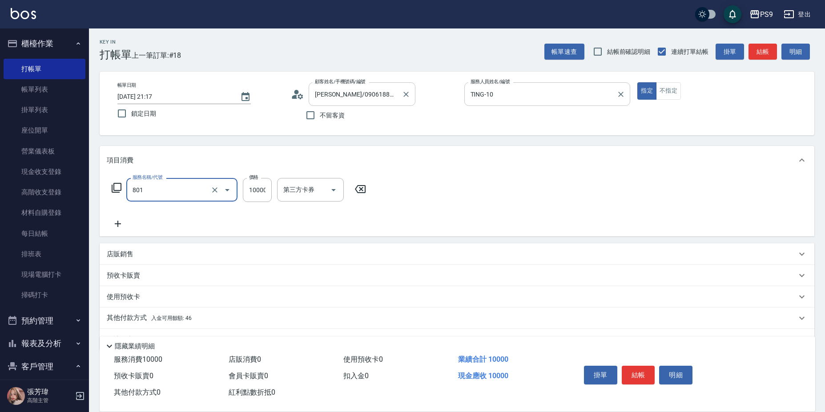
type input "頂級豪華OVC1(801)"
type input "350"
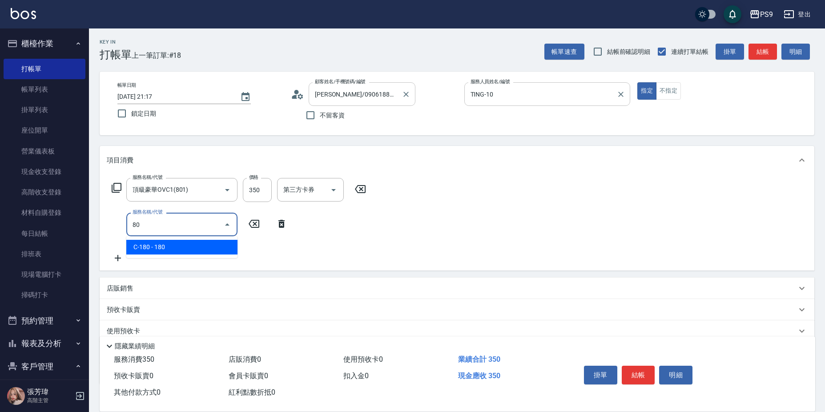
type input "8"
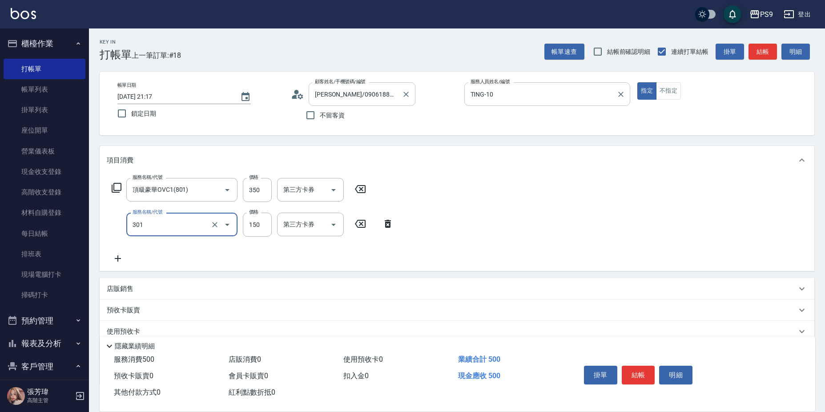
type input "剪-150(301)"
type input "350"
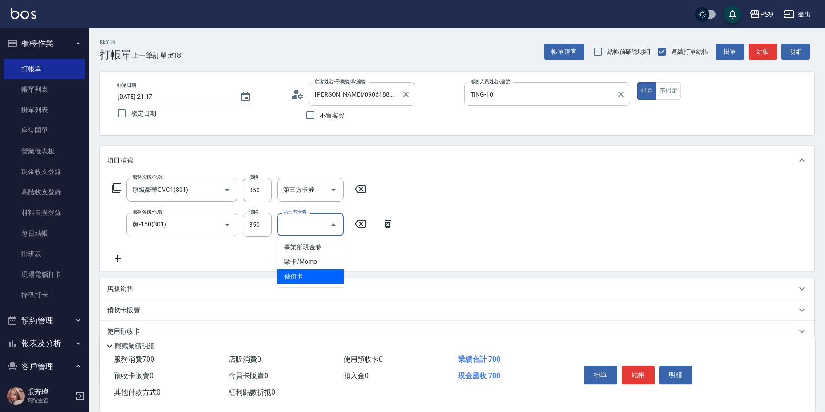
type input "儲值卡"
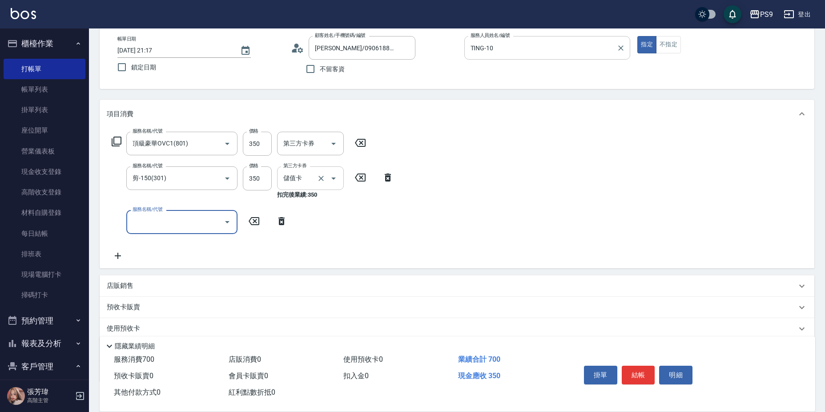
scroll to position [102, 0]
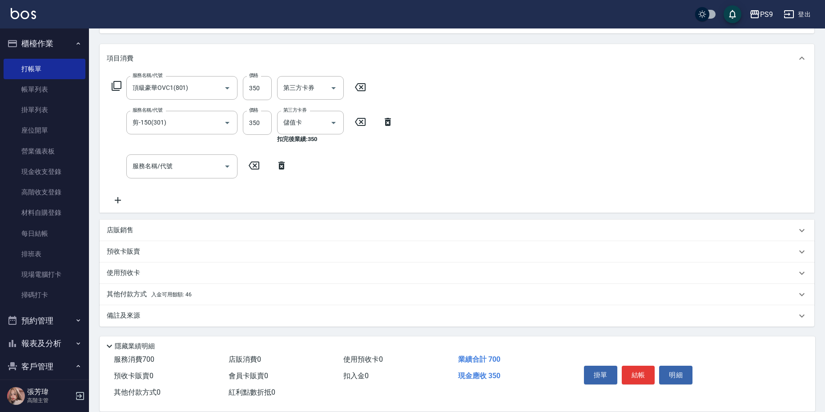
click at [188, 298] on p "其他付款方式 入金可用餘額: 46" at bounding box center [149, 294] width 85 height 10
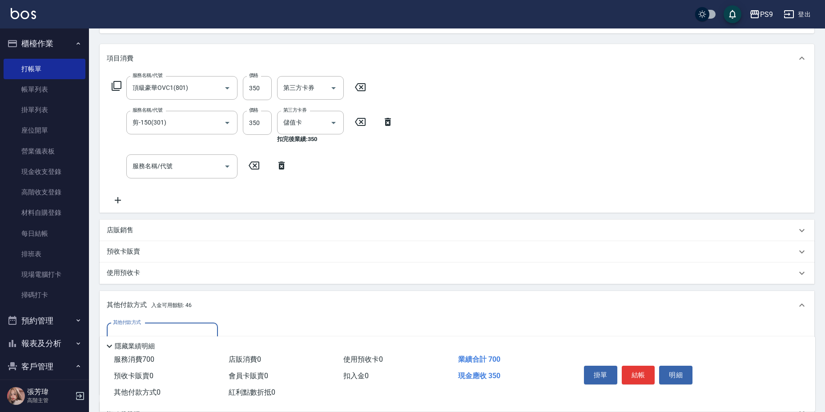
scroll to position [146, 0]
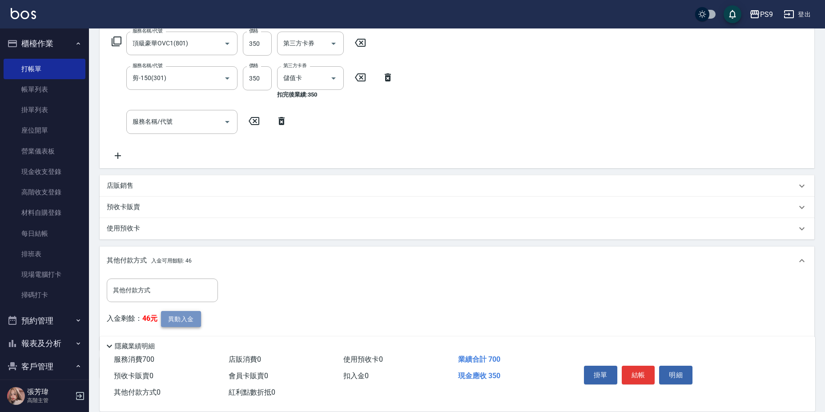
click at [181, 319] on button "異動入金" at bounding box center [181, 319] width 40 height 16
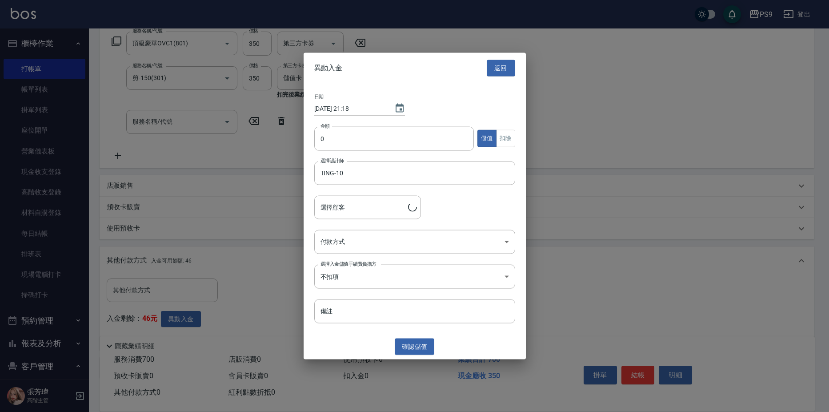
type input "[PERSON_NAME]/0906188621"
click at [337, 141] on input "0" at bounding box center [394, 138] width 160 height 24
type input "350"
click at [370, 248] on body "PS9 登出 櫃檯作業 打帳單 帳單列表 掛單列表 座位開單 營業儀表板 現金收支登錄 高階收支登錄 材料自購登錄 每日結帳 排班表 現場電腦打卡 掃碼打卡 …" at bounding box center [414, 159] width 829 height 610
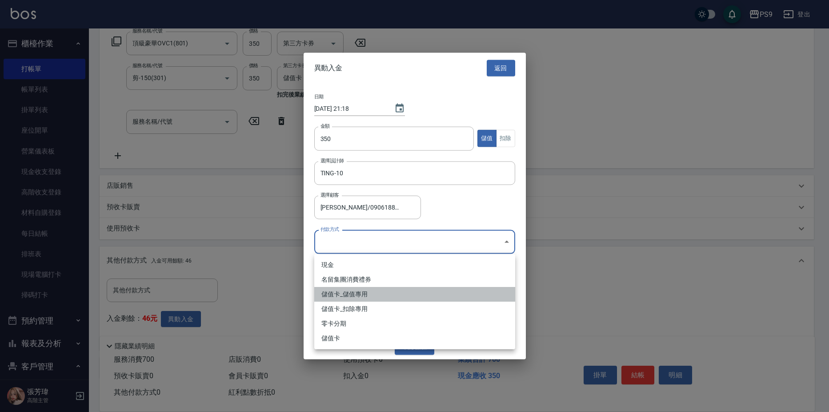
click at [365, 292] on li "儲值卡_儲值專用" at bounding box center [414, 294] width 201 height 15
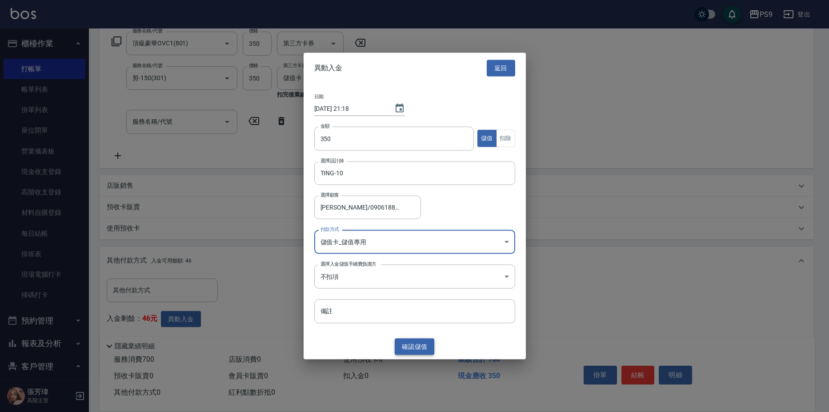
click at [405, 342] on button "確認 儲值" at bounding box center [415, 346] width 40 height 16
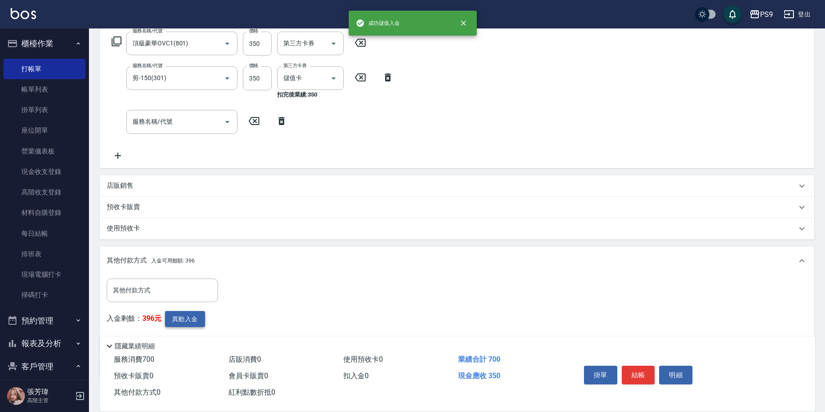
click at [179, 324] on button "異動入金" at bounding box center [185, 319] width 40 height 16
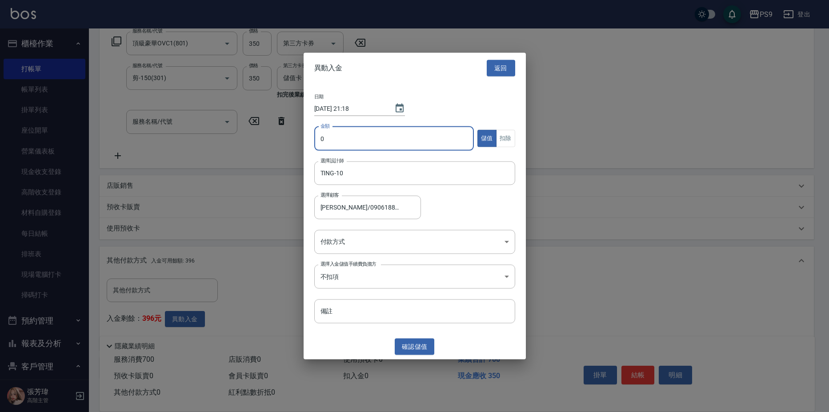
click at [381, 147] on input "0" at bounding box center [394, 138] width 160 height 24
click at [506, 131] on button "扣除" at bounding box center [505, 138] width 19 height 17
click at [377, 239] on body "PS9 登出 櫃檯作業 打帳單 帳單列表 掛單列表 座位開單 營業儀表板 現金收支登錄 高階收支登錄 材料自購登錄 每日結帳 排班表 現場電腦打卡 掃碼打卡 …" at bounding box center [414, 159] width 829 height 610
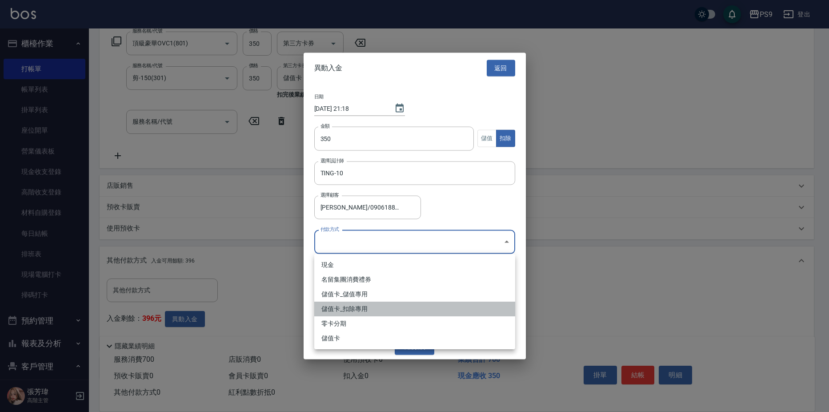
click at [345, 312] on li "儲值卡_扣除專用" at bounding box center [414, 308] width 201 height 15
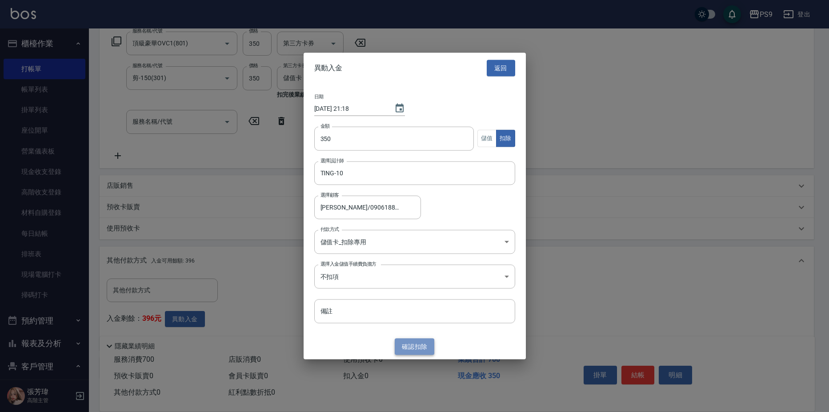
click at [418, 349] on button "確認 扣除" at bounding box center [415, 346] width 40 height 16
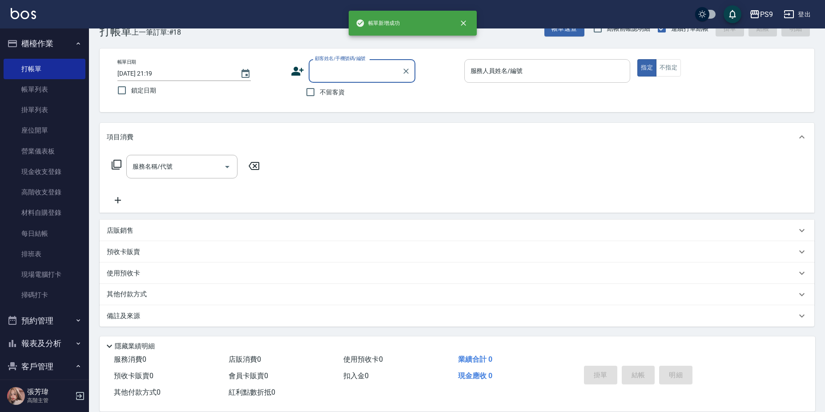
scroll to position [0, 0]
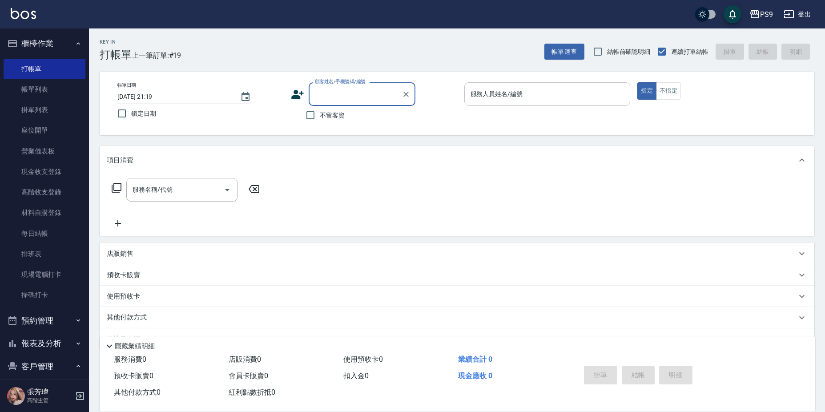
click at [322, 109] on label "不留客資" at bounding box center [323, 115] width 44 height 19
click at [320, 109] on input "不留客資" at bounding box center [310, 115] width 19 height 19
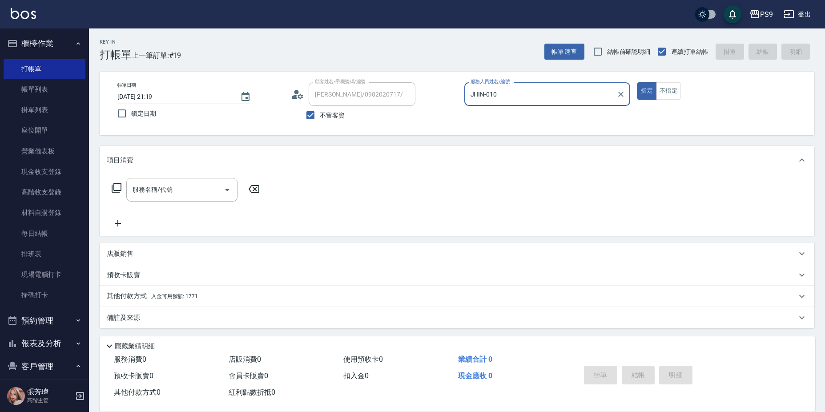
click at [637, 82] on button "指定" at bounding box center [646, 90] width 19 height 17
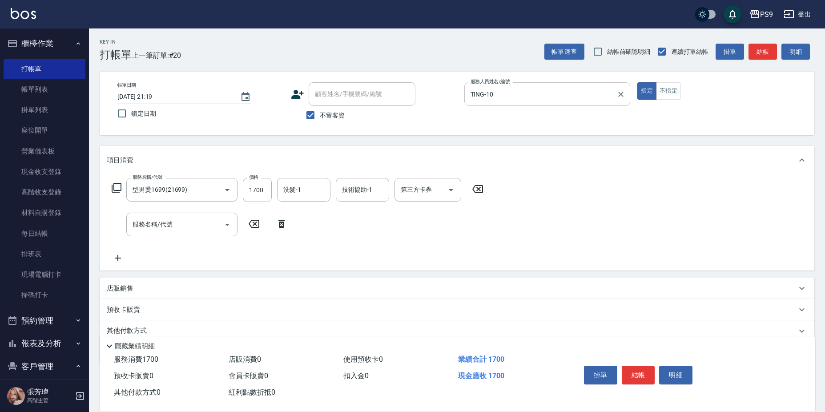
click at [107, 284] on p "店販銷售" at bounding box center [120, 288] width 27 height 9
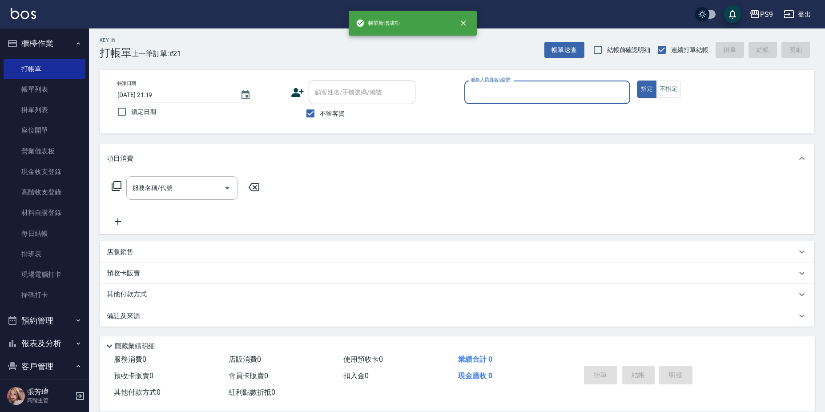
scroll to position [2, 0]
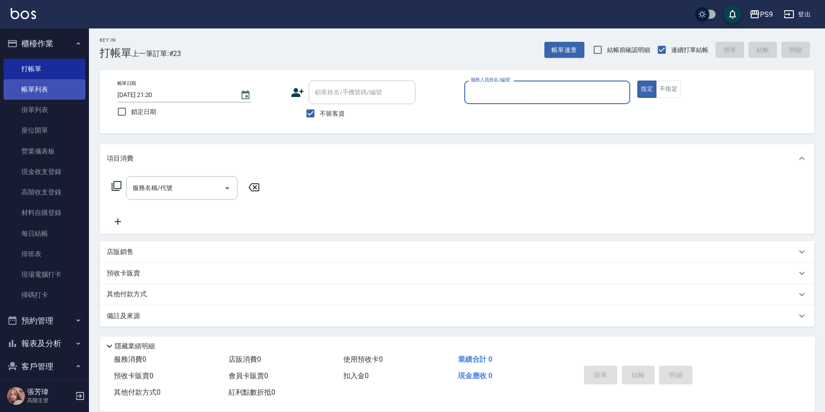
click at [54, 85] on link "帳單列表" at bounding box center [45, 89] width 82 height 20
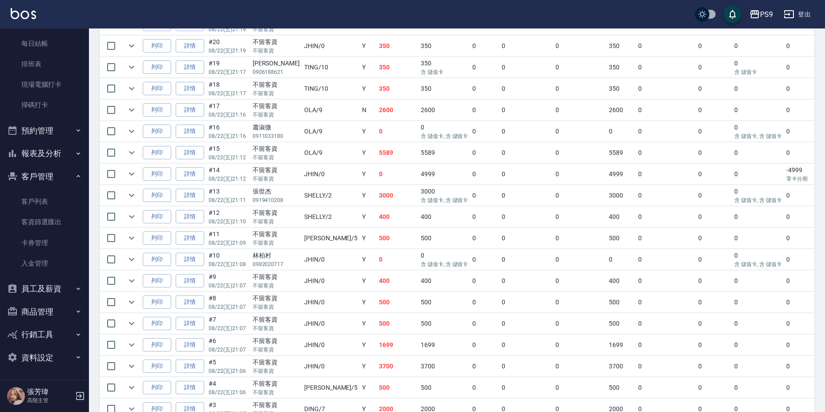
scroll to position [299, 0]
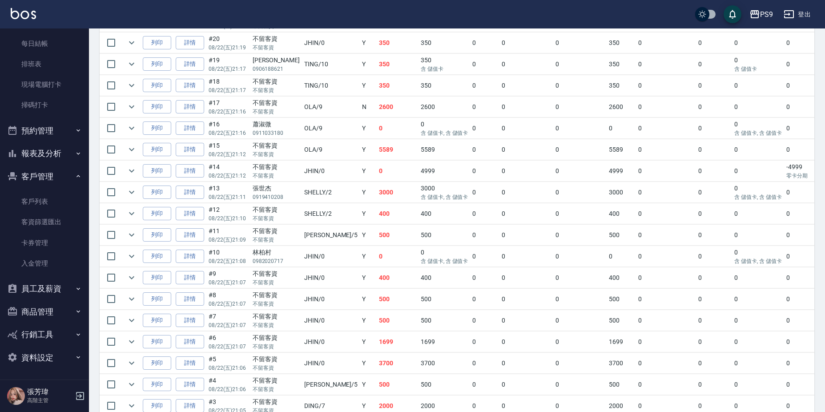
click at [46, 279] on button "員工及薪資" at bounding box center [45, 288] width 82 height 23
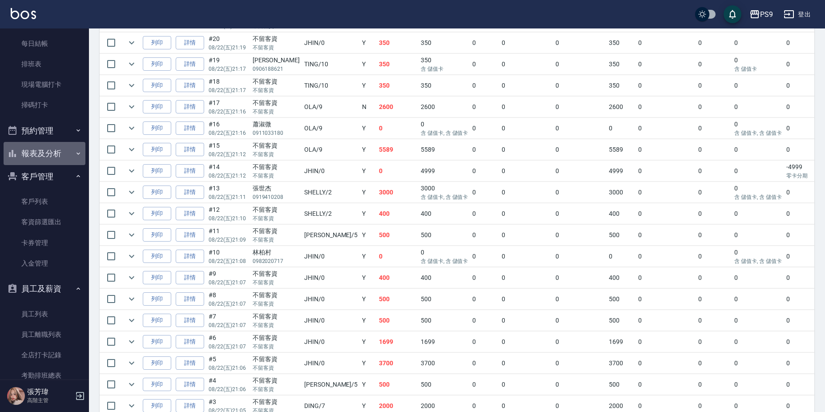
click at [58, 148] on button "報表及分析" at bounding box center [45, 153] width 82 height 23
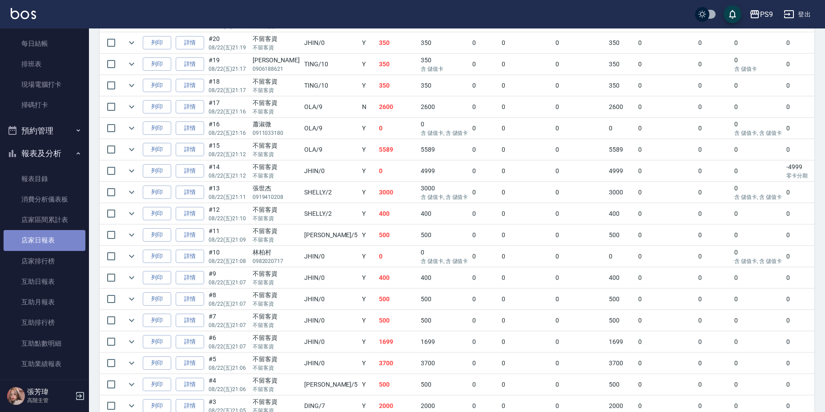
click at [49, 243] on link "店家日報表" at bounding box center [45, 240] width 82 height 20
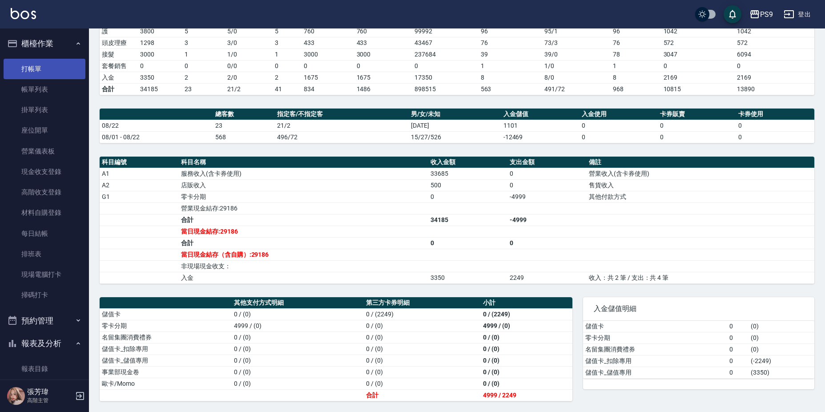
click at [57, 78] on ul "打帳單 帳單列表 掛單列表 座位開單 營業儀表板 現金收支登錄 高階收支登錄 材料自購登錄 每日結帳 排班表 現場電腦打卡 掃碼打卡" at bounding box center [45, 182] width 82 height 254
click at [59, 92] on link "帳單列表" at bounding box center [45, 89] width 82 height 20
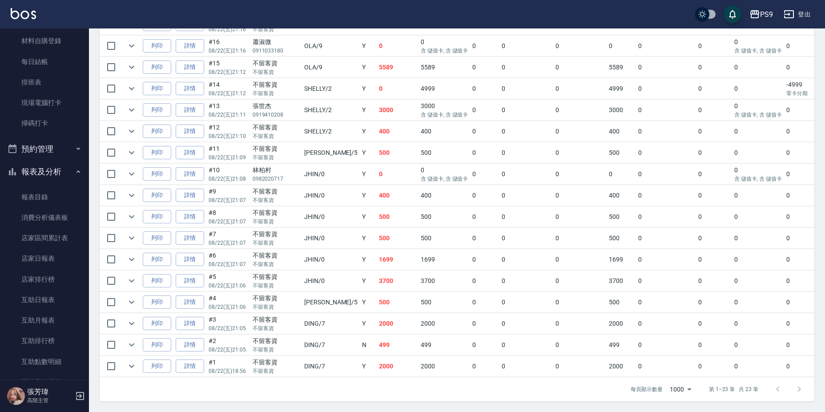
scroll to position [178, 0]
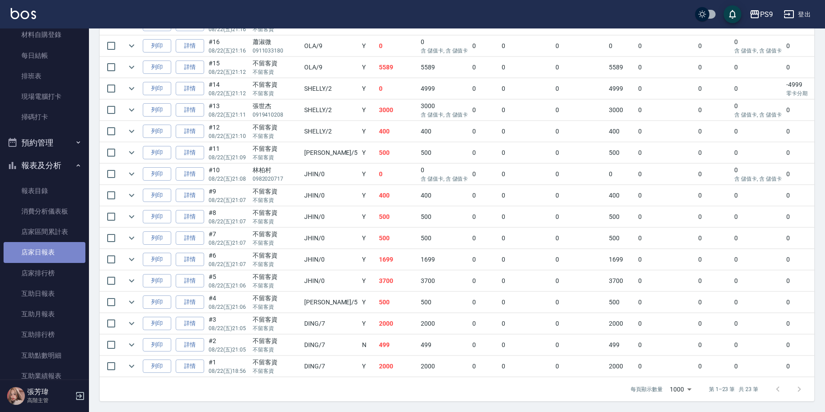
click at [46, 251] on link "店家日報表" at bounding box center [45, 252] width 82 height 20
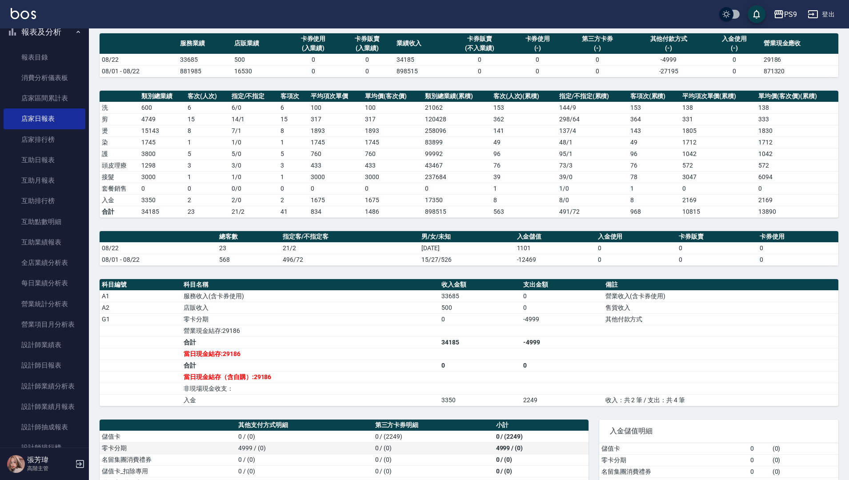
scroll to position [120, 0]
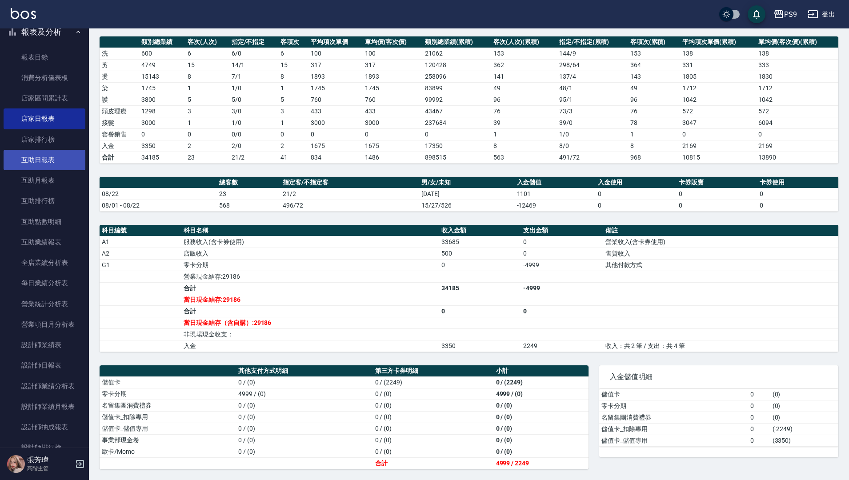
click at [36, 161] on link "互助日報表" at bounding box center [45, 160] width 82 height 20
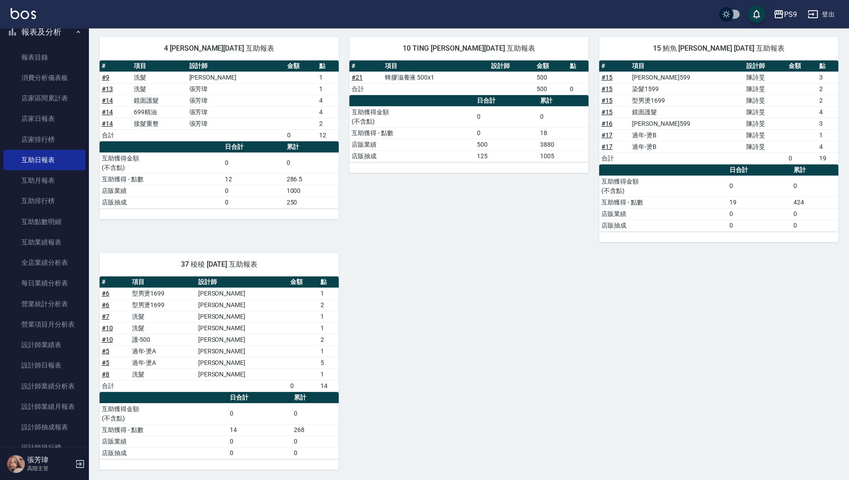
scroll to position [95, 0]
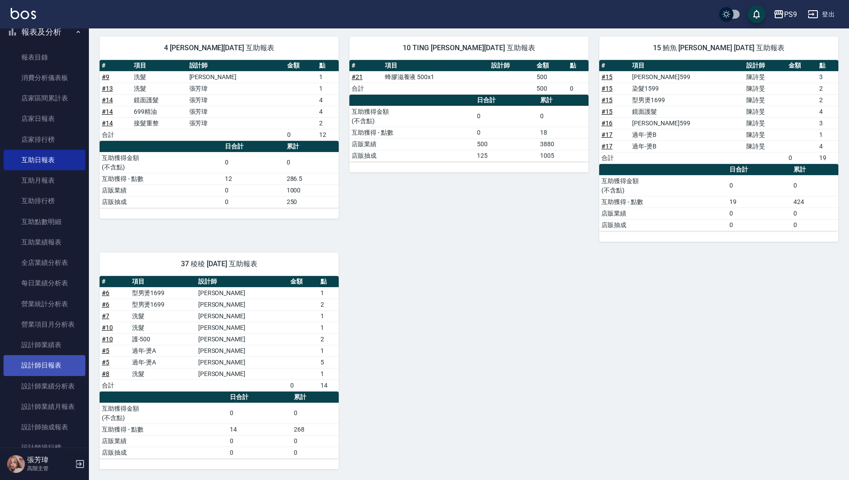
click at [71, 366] on link "設計師日報表" at bounding box center [45, 365] width 82 height 20
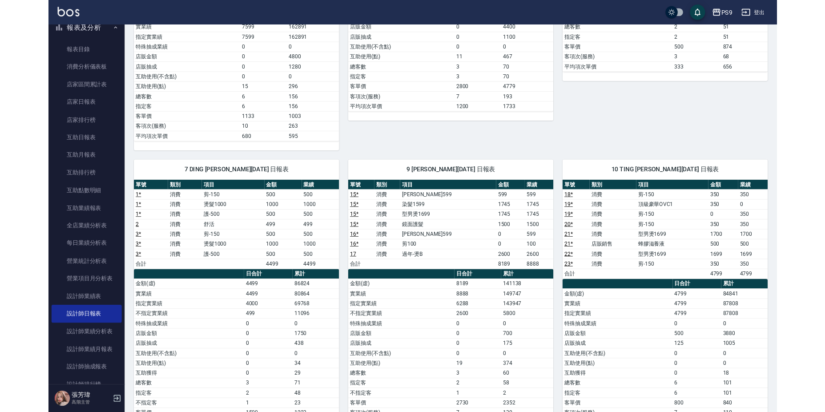
scroll to position [309, 0]
